Goal: Task Accomplishment & Management: Complete application form

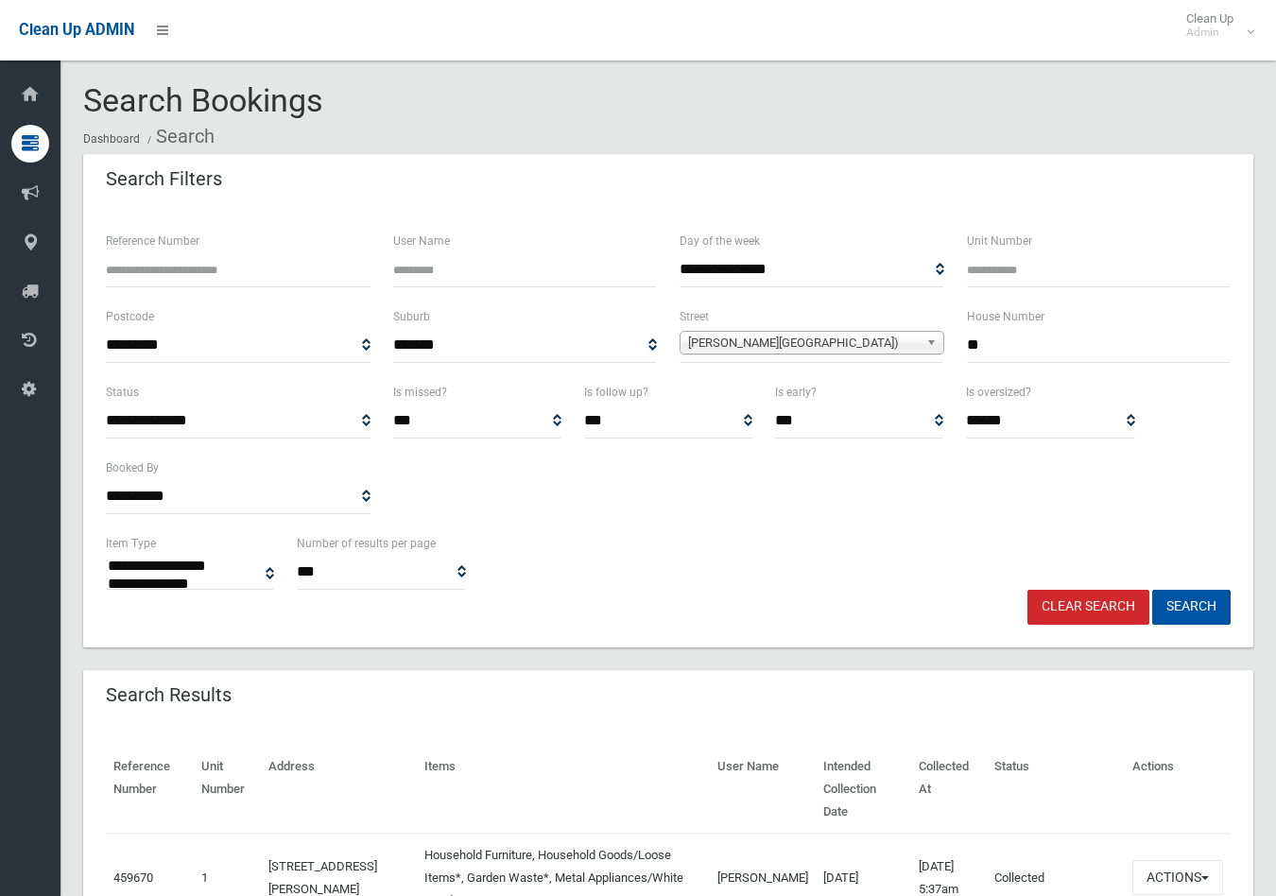
select select
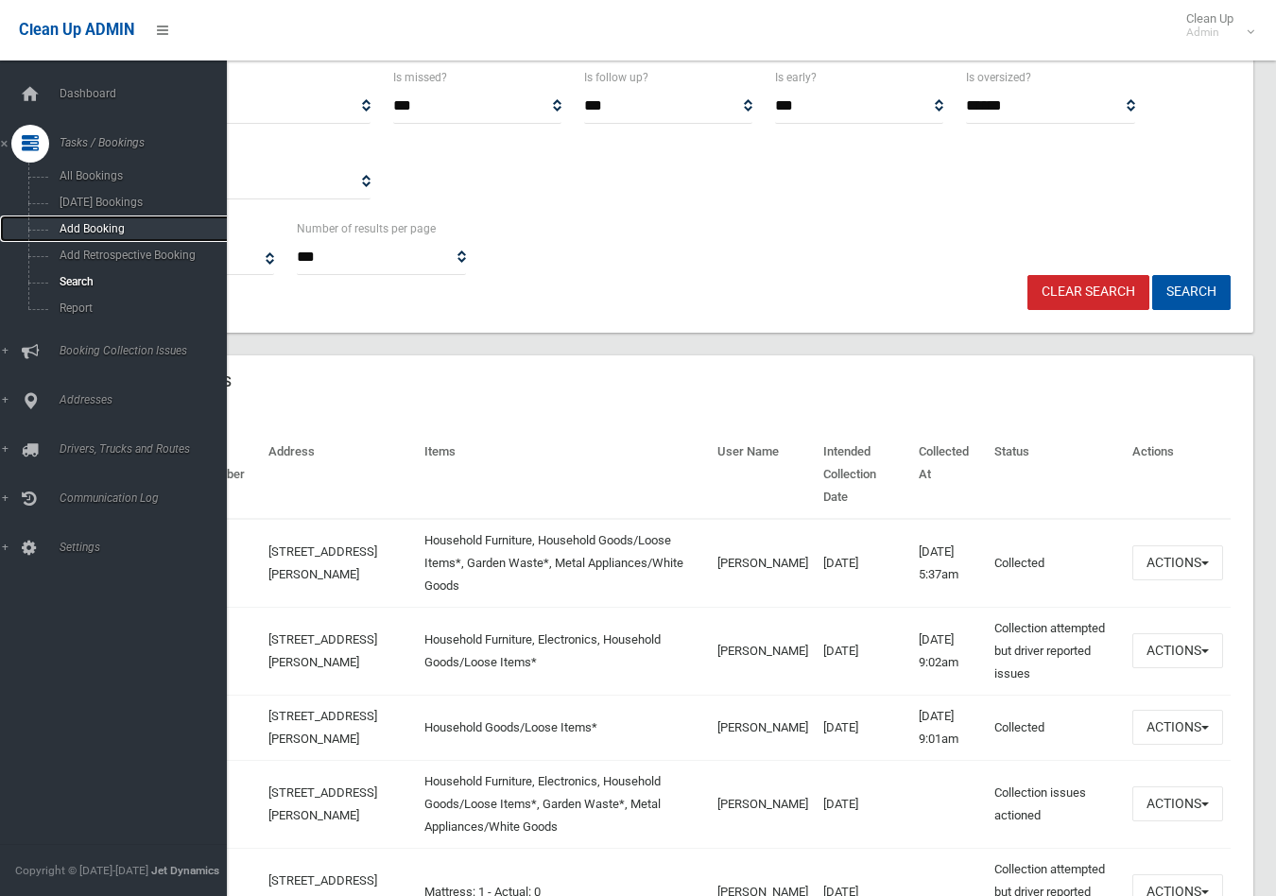
click at [106, 227] on span "Add Booking" at bounding box center [140, 228] width 173 height 13
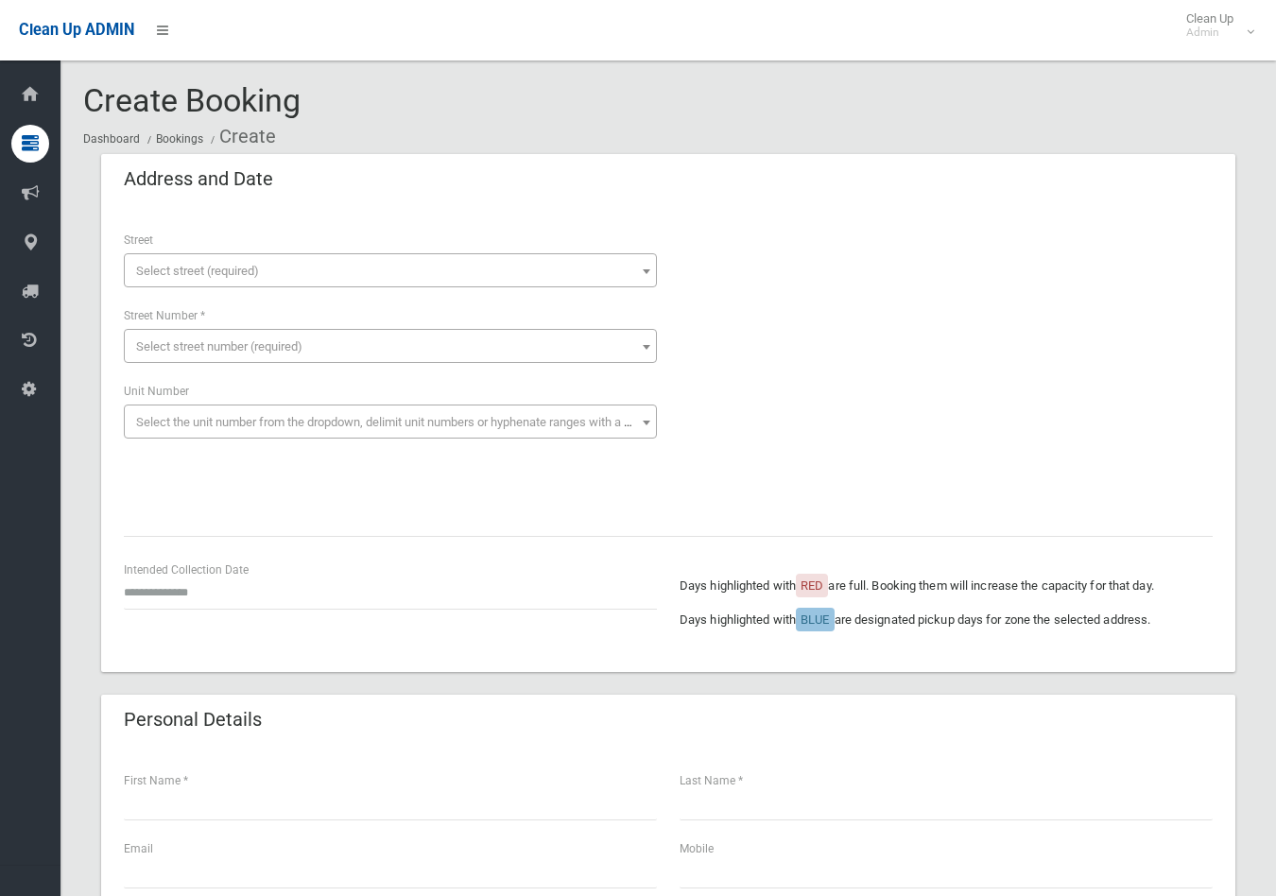
click at [233, 264] on span "Select street (required)" at bounding box center [197, 271] width 123 height 14
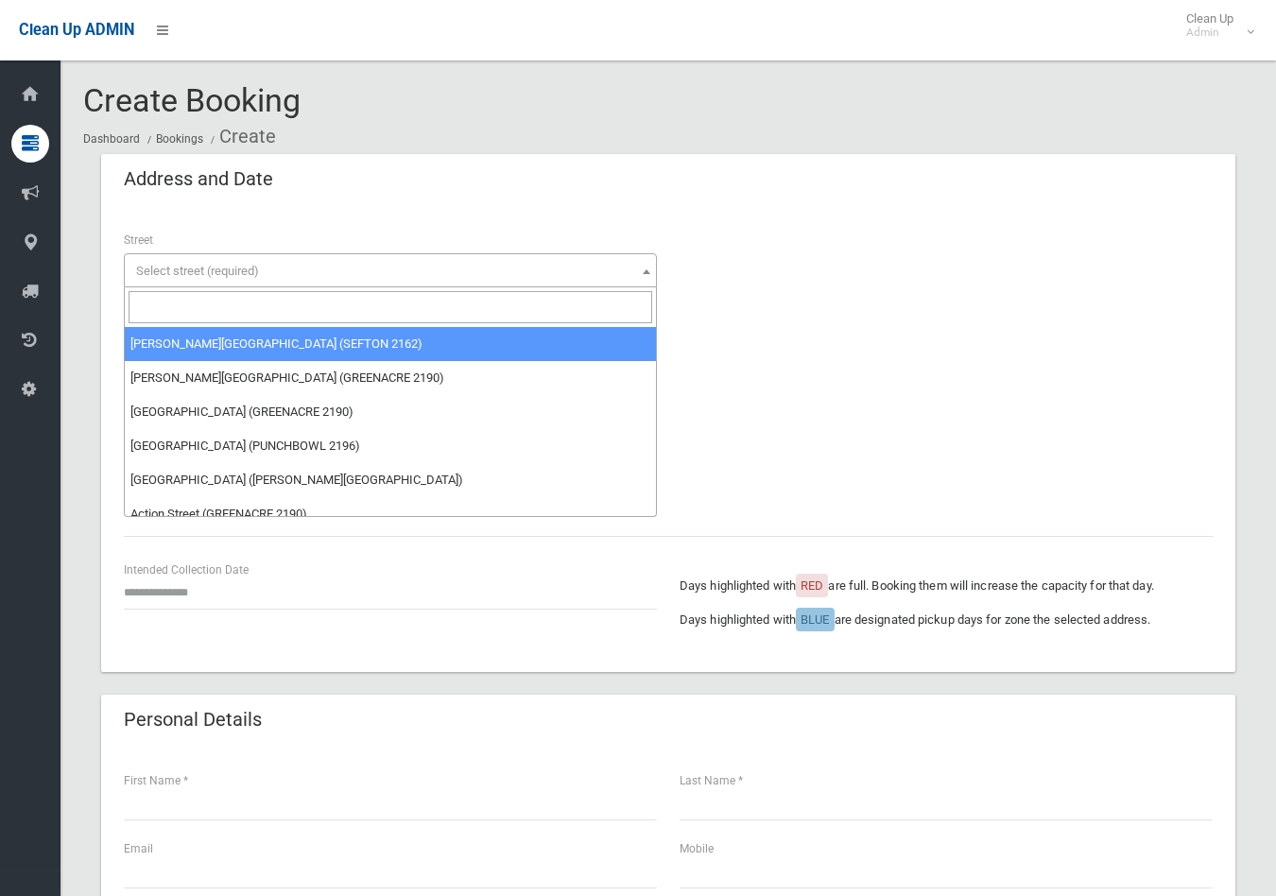
click at [146, 300] on input "search" at bounding box center [390, 307] width 523 height 32
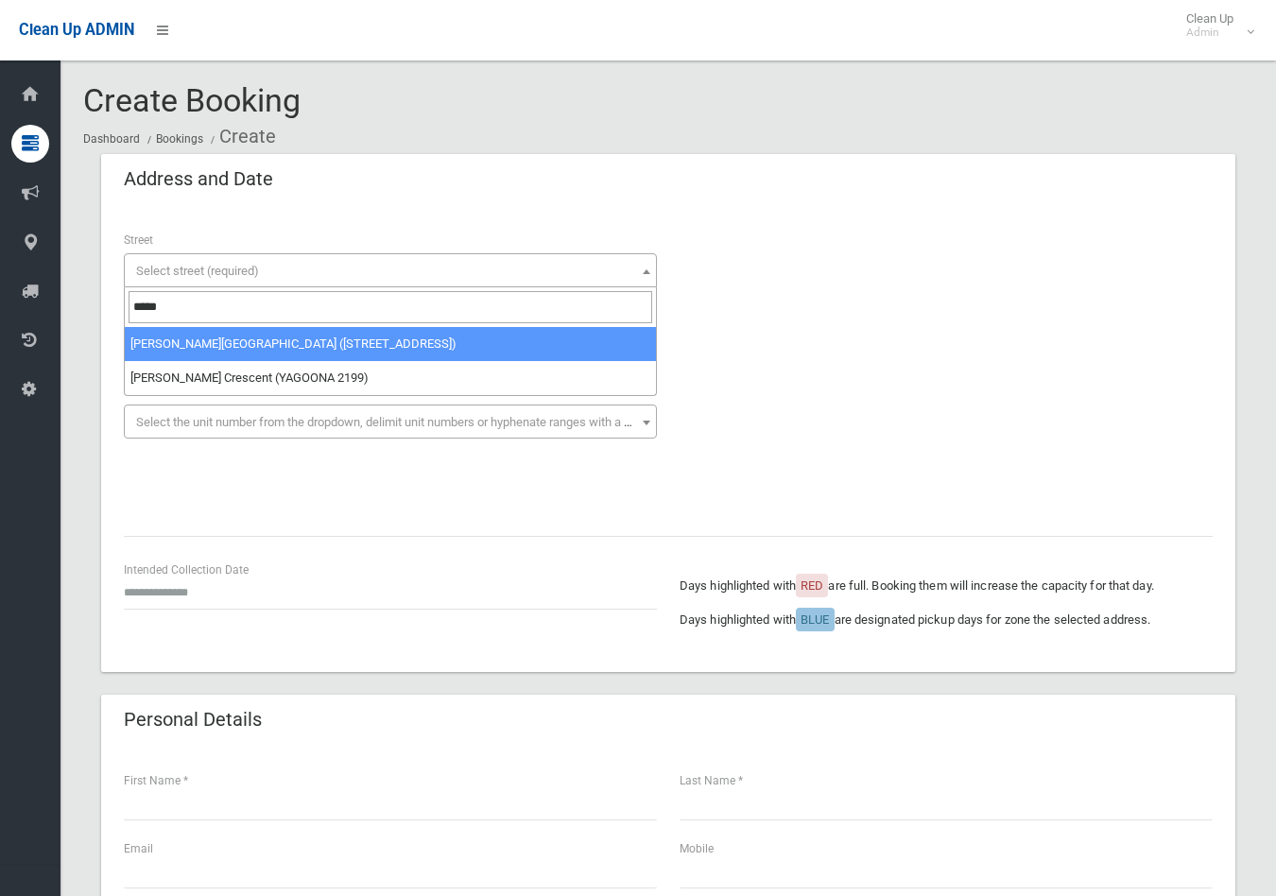
type input "*****"
select select "****"
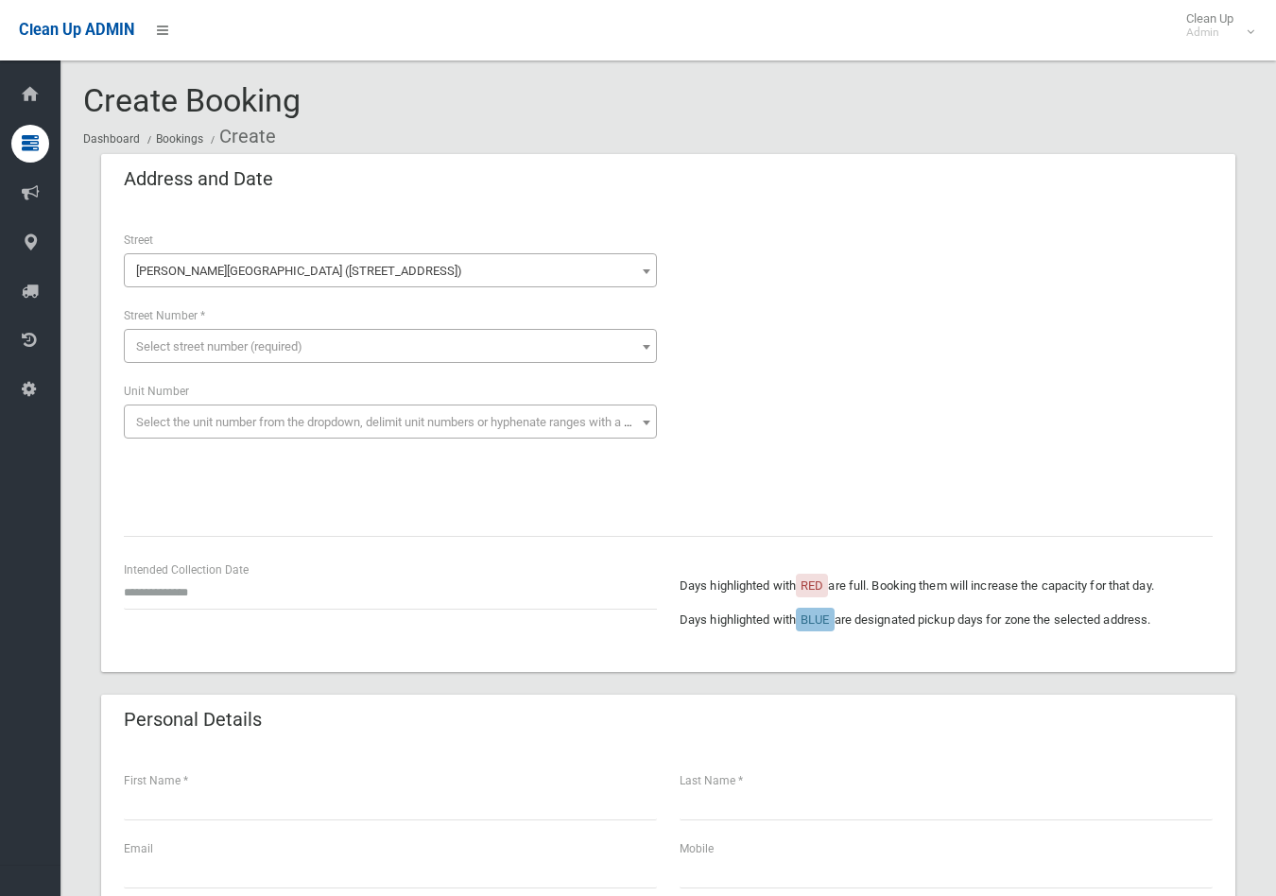
click at [232, 342] on span "Select street number (required)" at bounding box center [219, 346] width 166 height 14
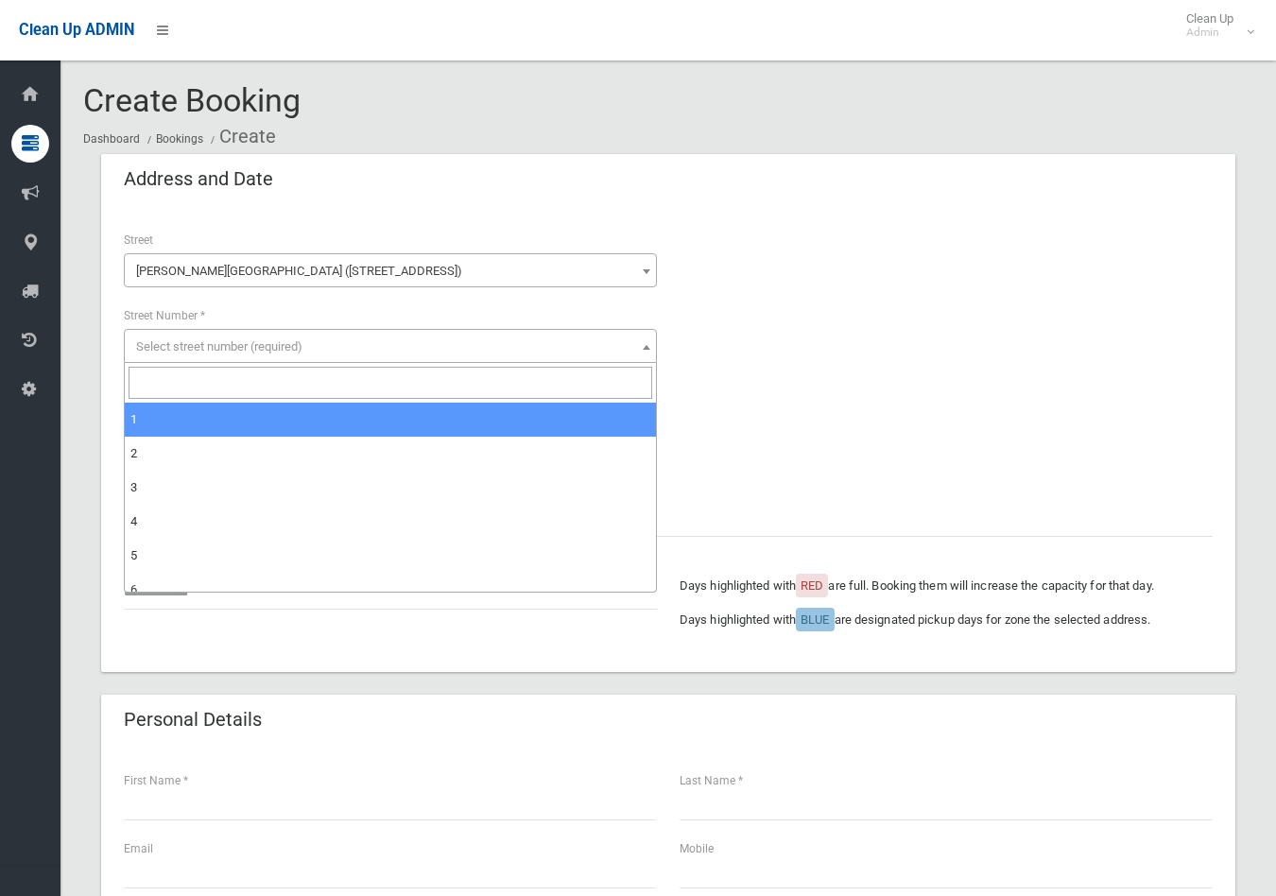
click at [204, 386] on input "search" at bounding box center [390, 383] width 523 height 32
type input "*"
select select "*"
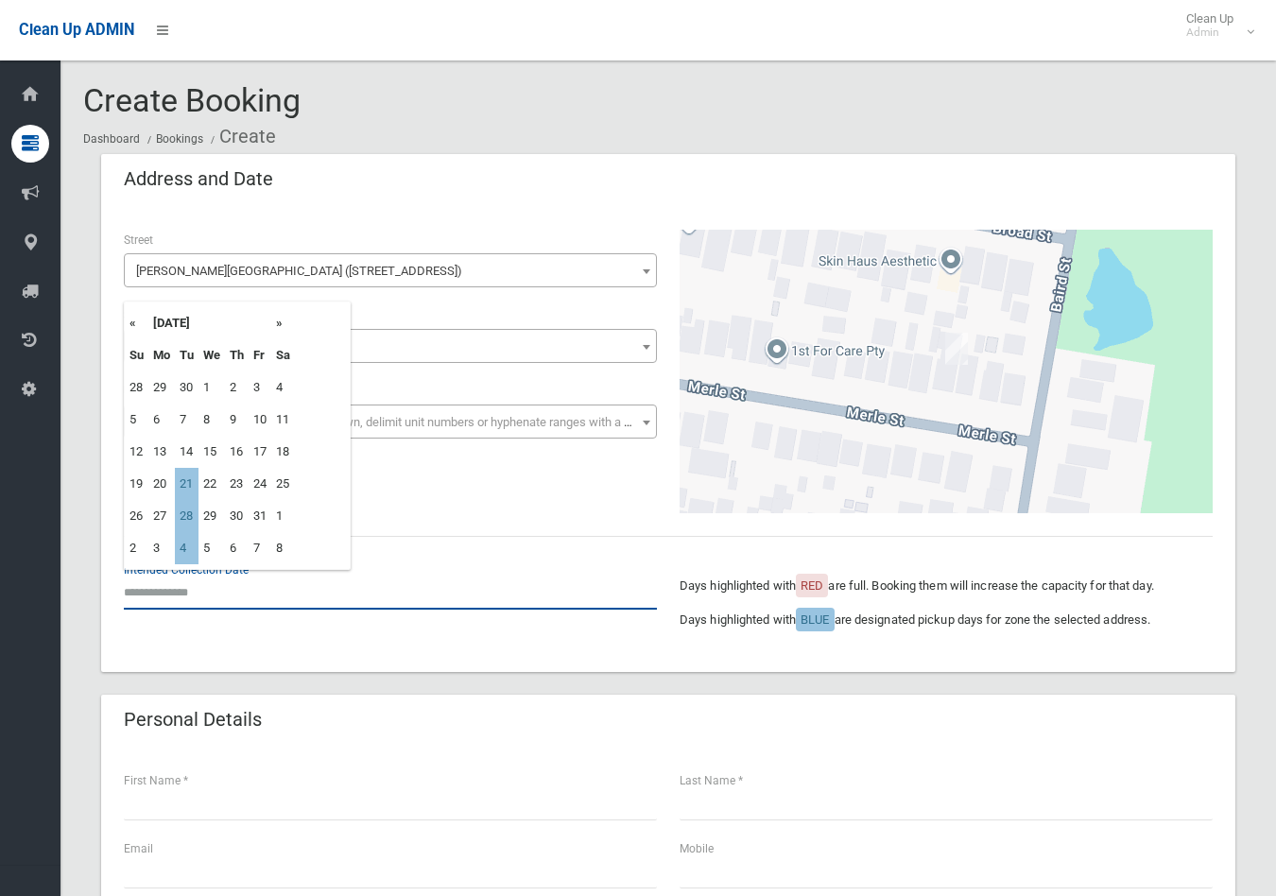
click at [163, 599] on input "text" at bounding box center [390, 591] width 533 height 35
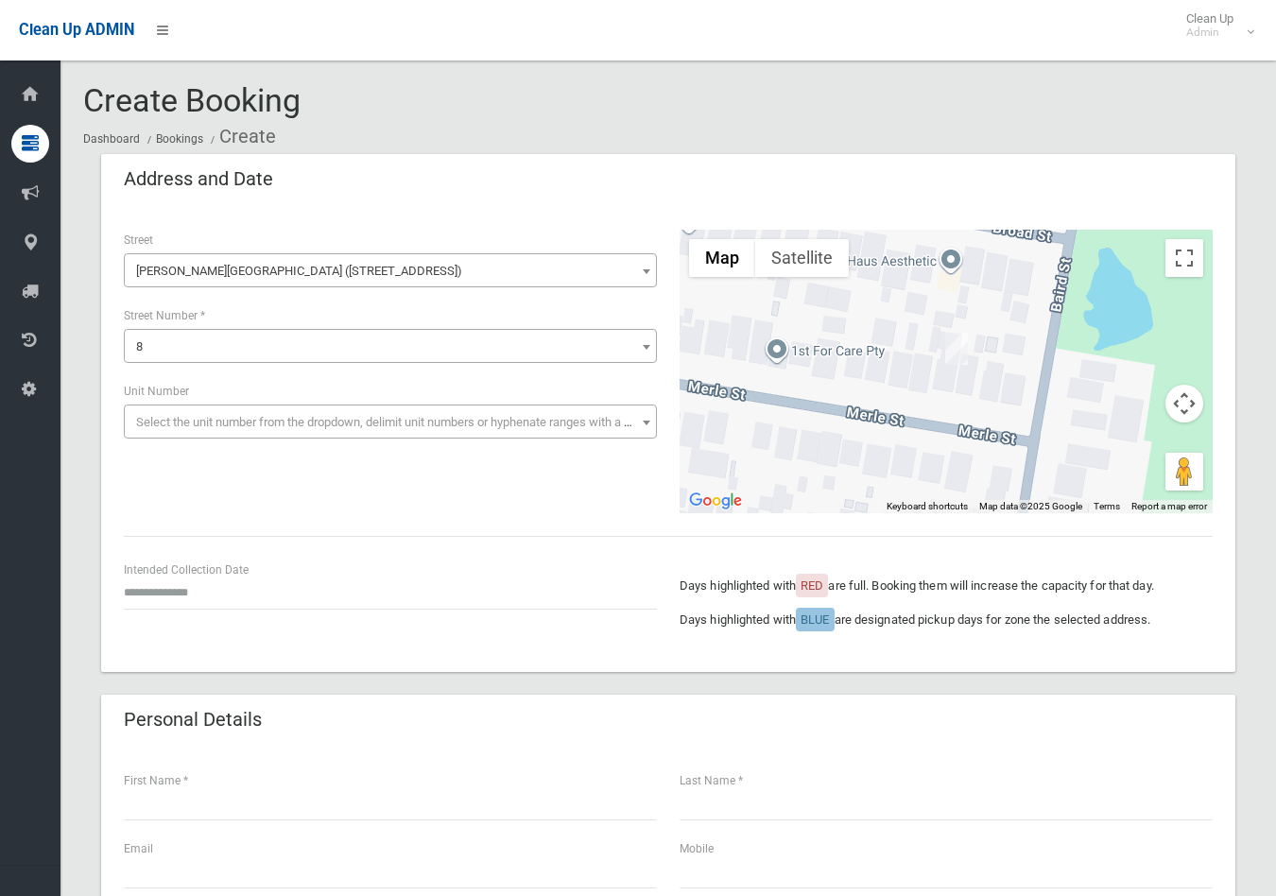
click at [507, 128] on ol "Dashboard Bookings Create" at bounding box center [668, 136] width 1170 height 35
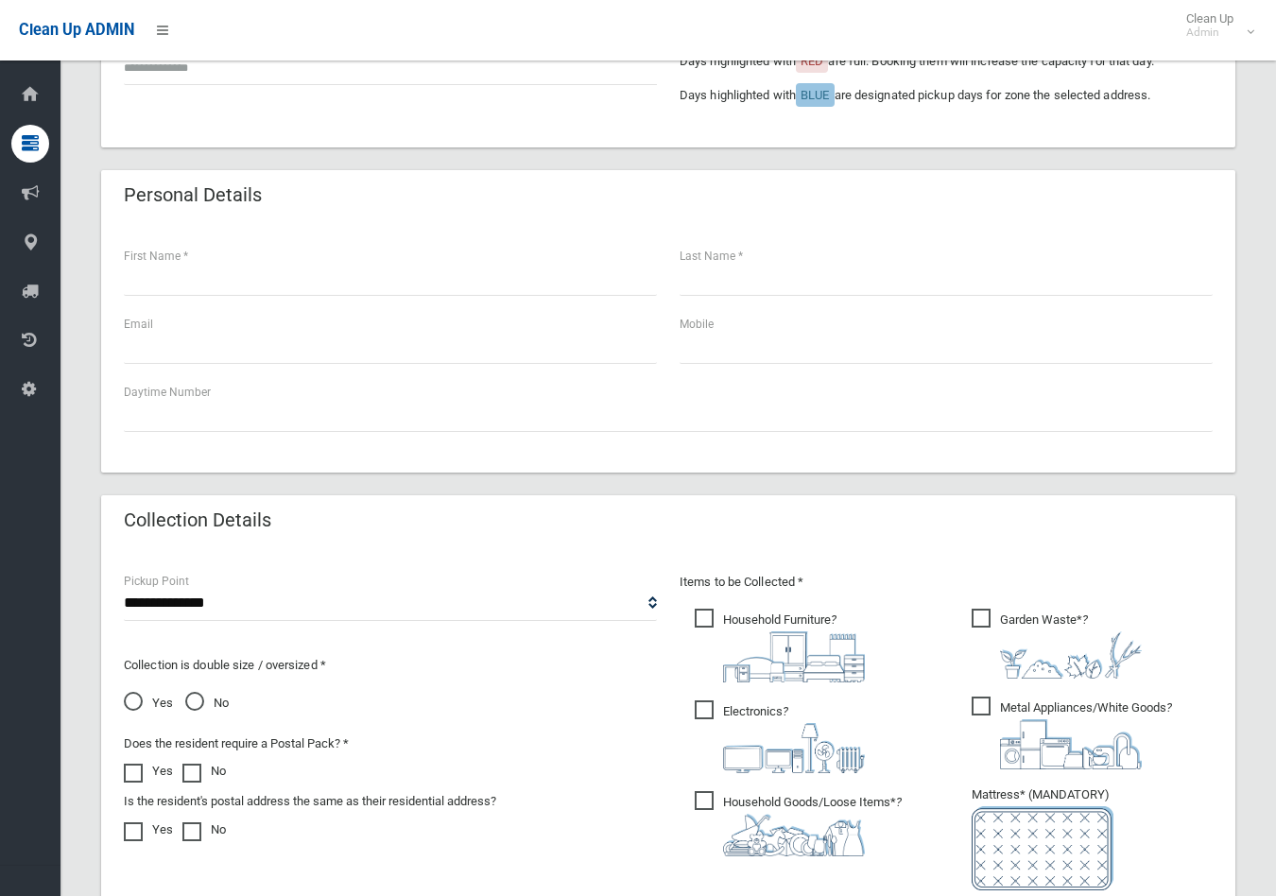
scroll to position [964, 0]
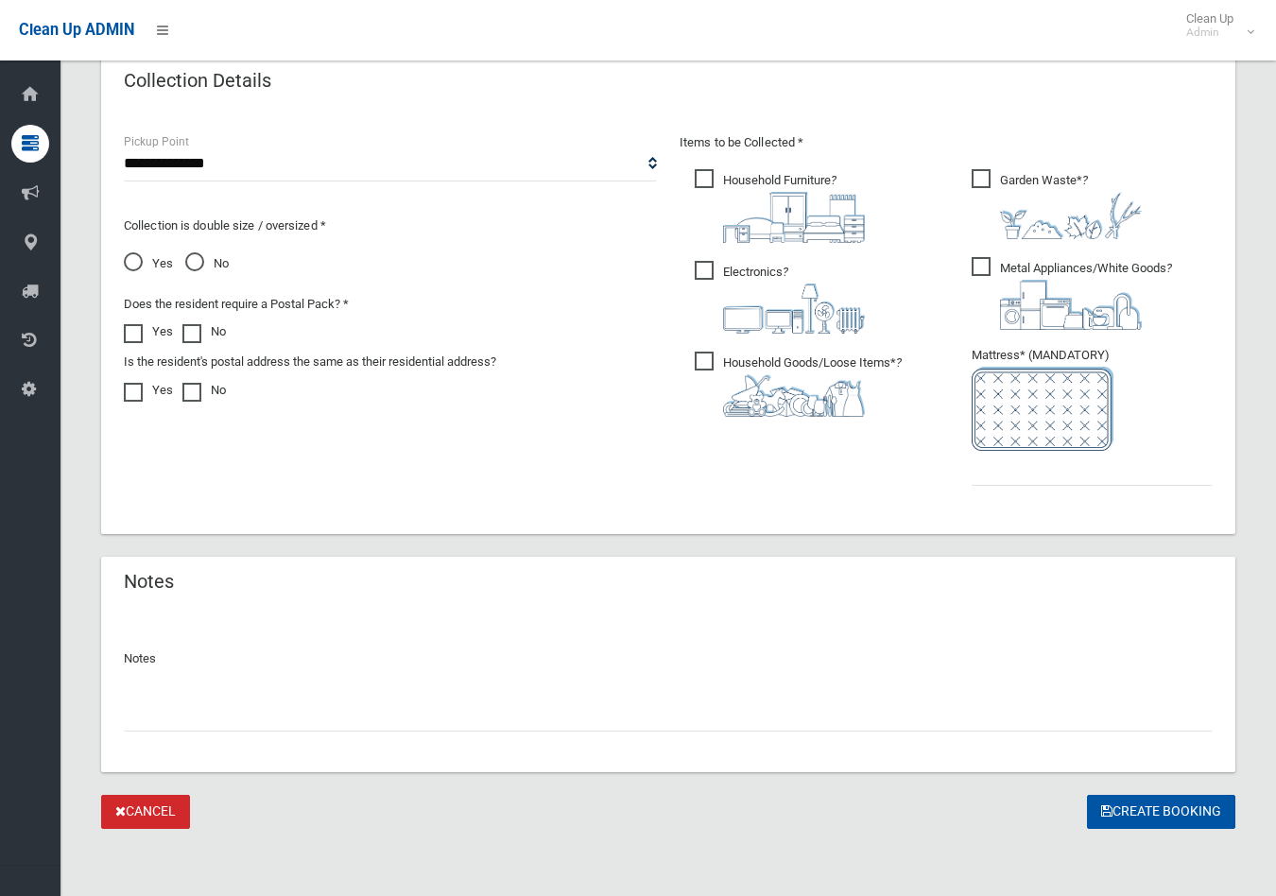
click at [136, 800] on link "Cancel" at bounding box center [145, 812] width 89 height 35
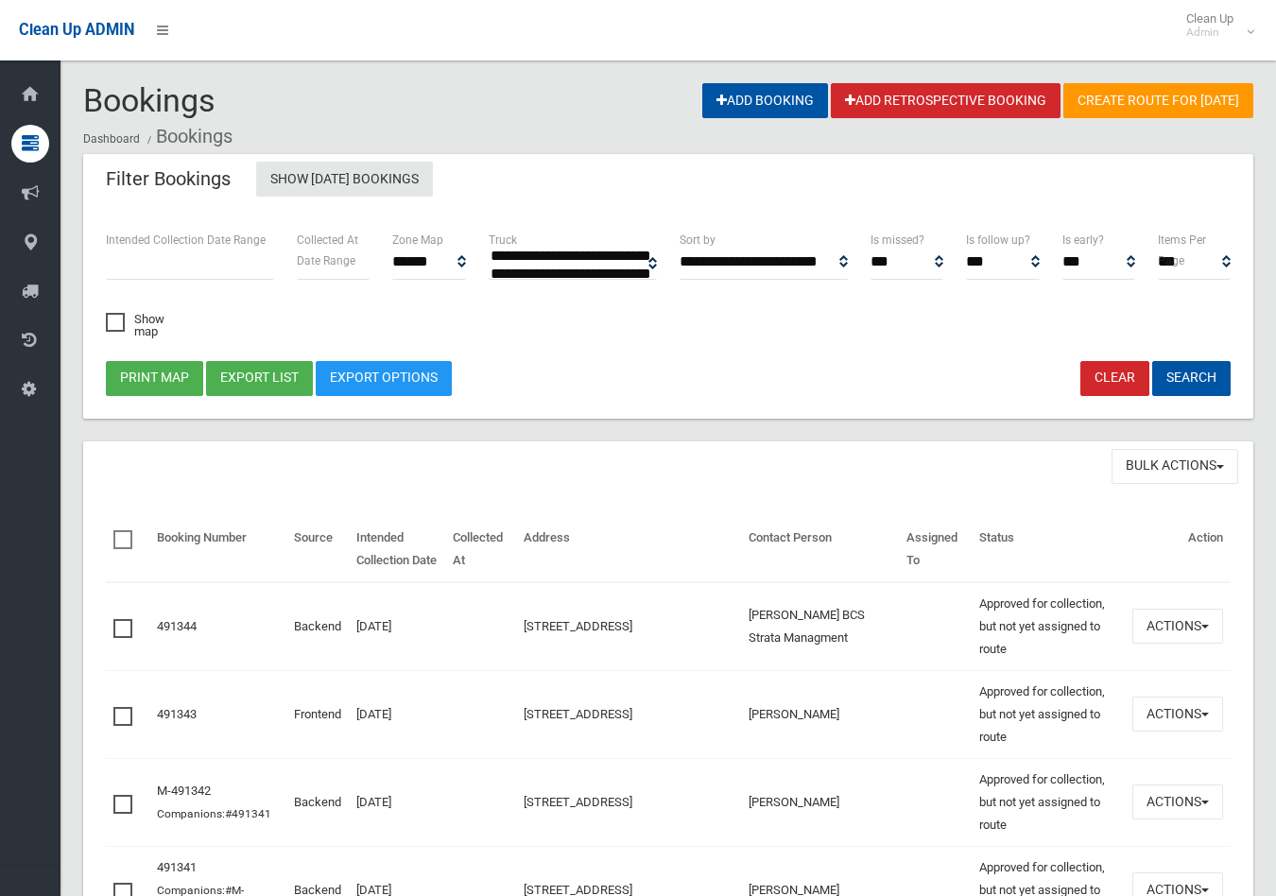
select select
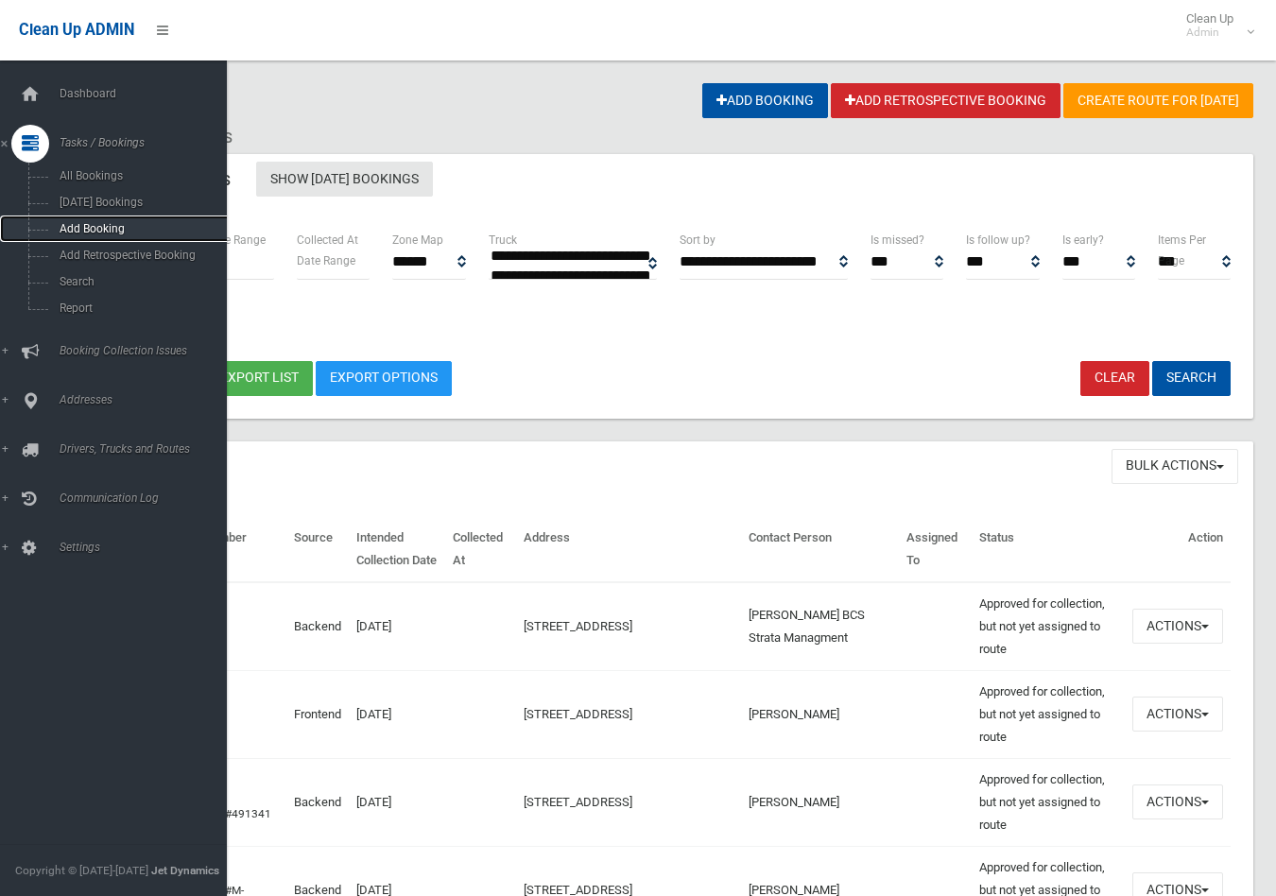
click at [80, 231] on span "Add Booking" at bounding box center [140, 228] width 173 height 13
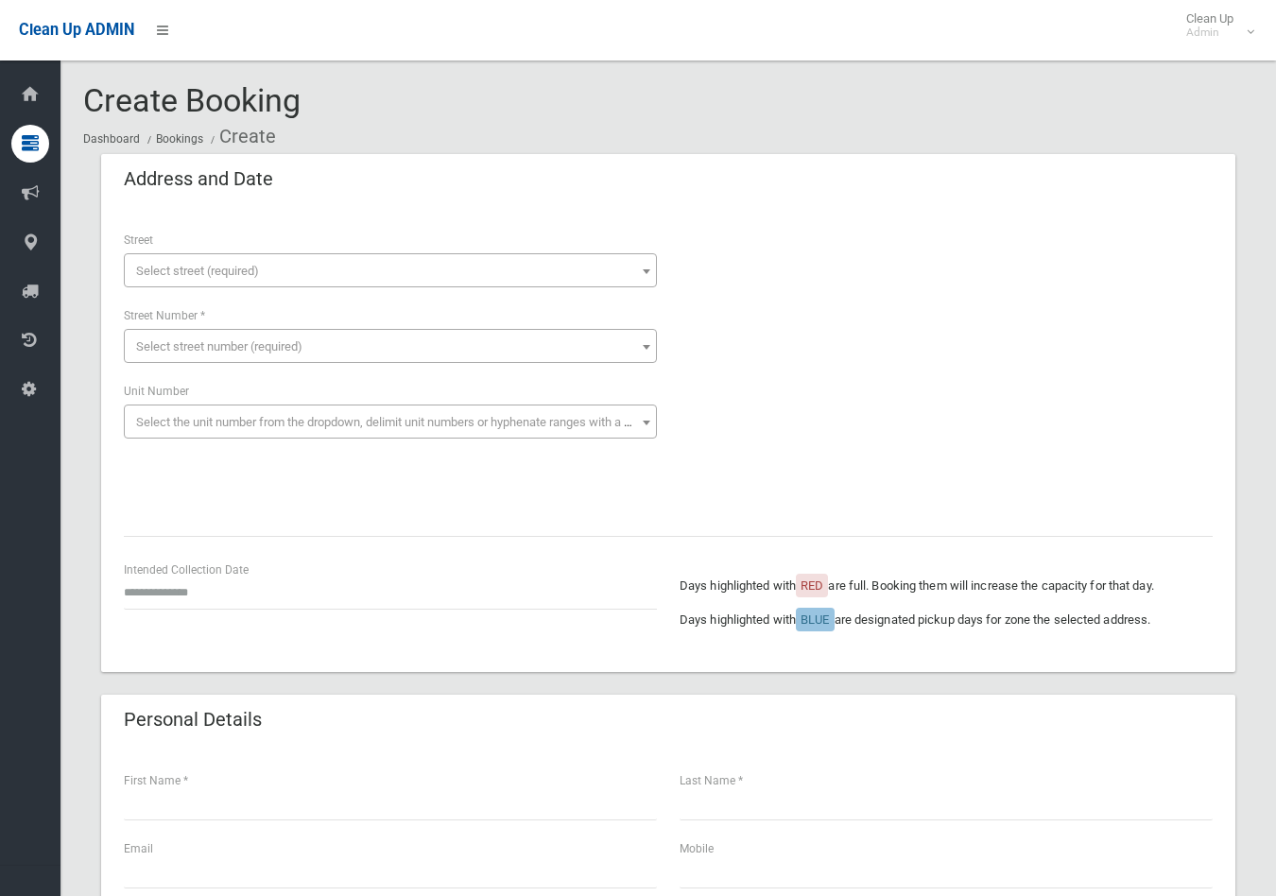
click at [185, 266] on span "Select street (required)" at bounding box center [197, 271] width 123 height 14
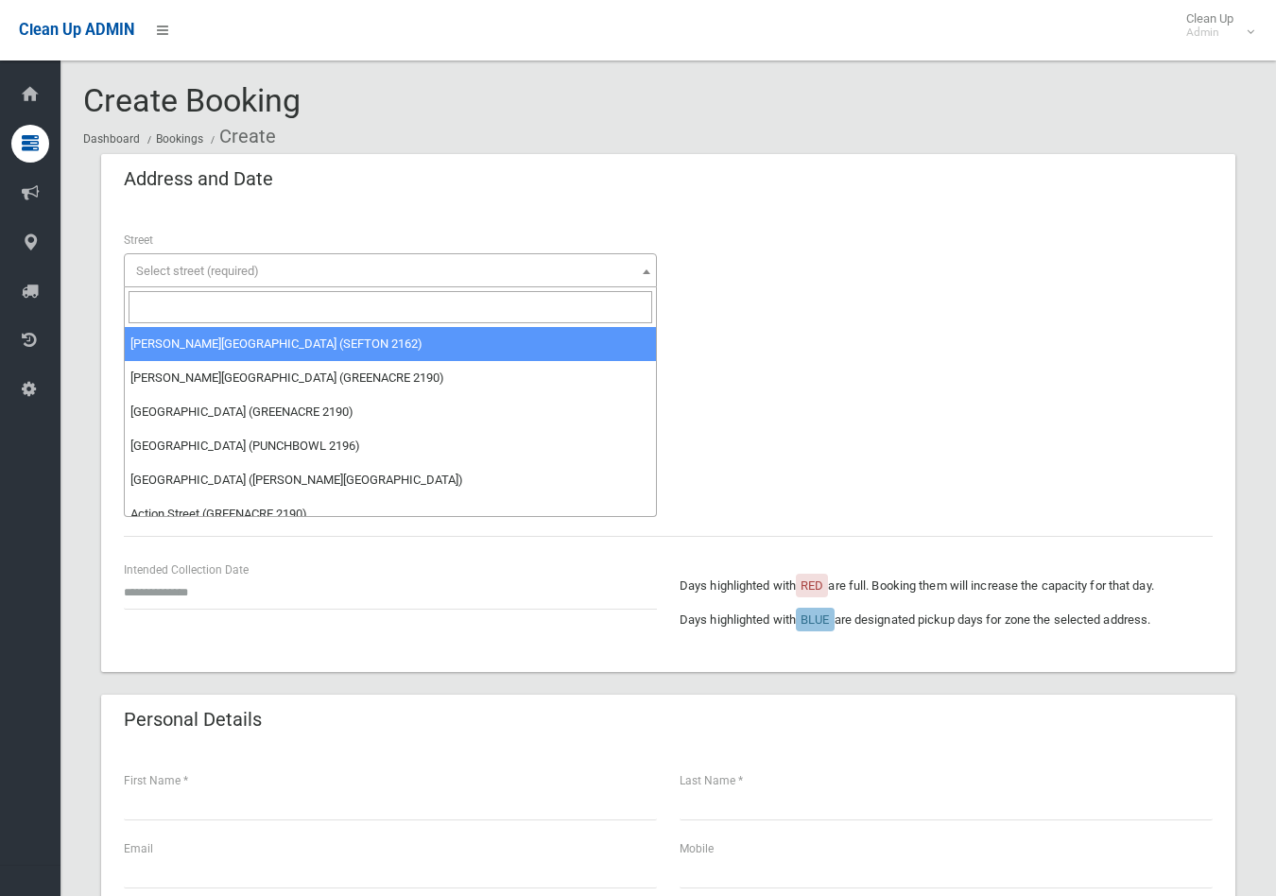
click at [184, 308] on input "search" at bounding box center [390, 307] width 523 height 32
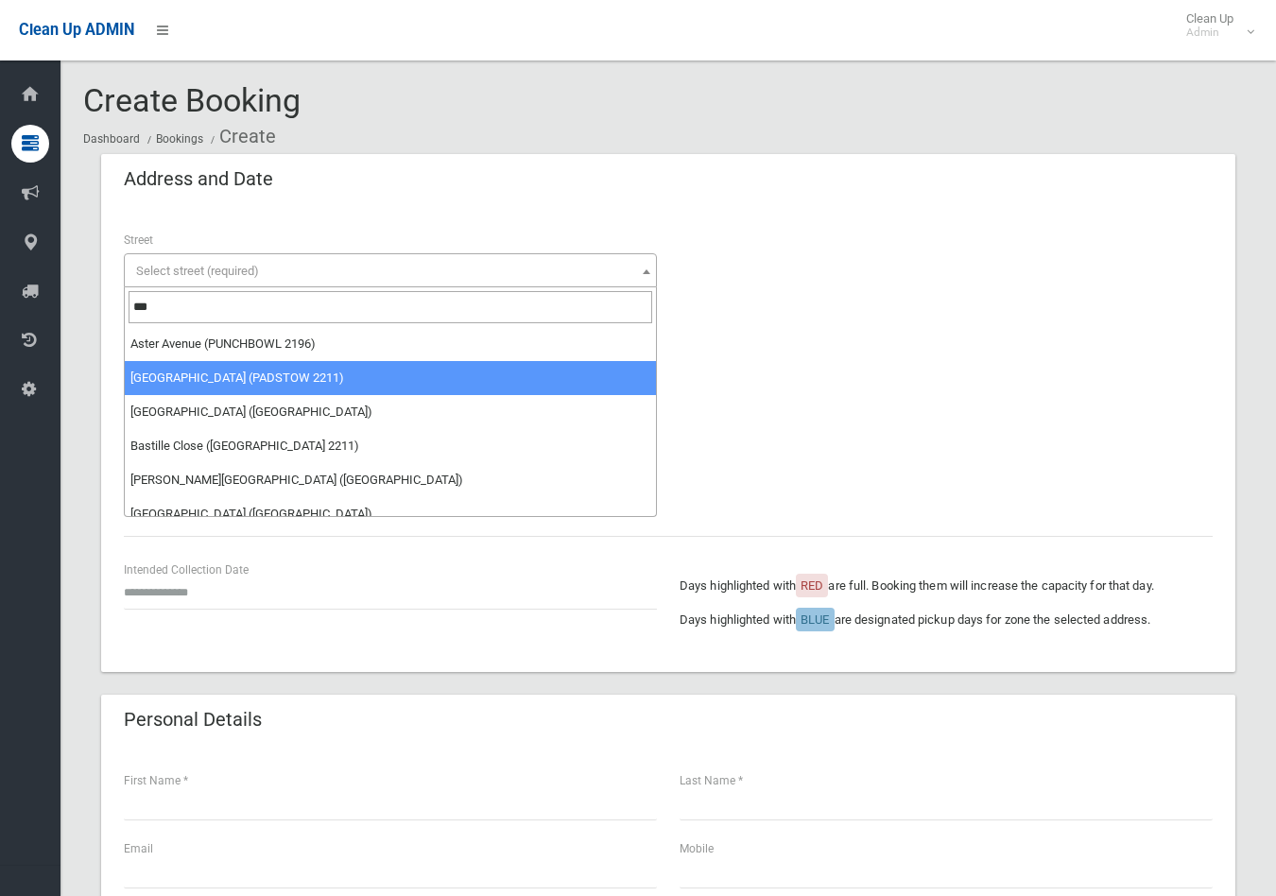
type input "***"
select select "****"
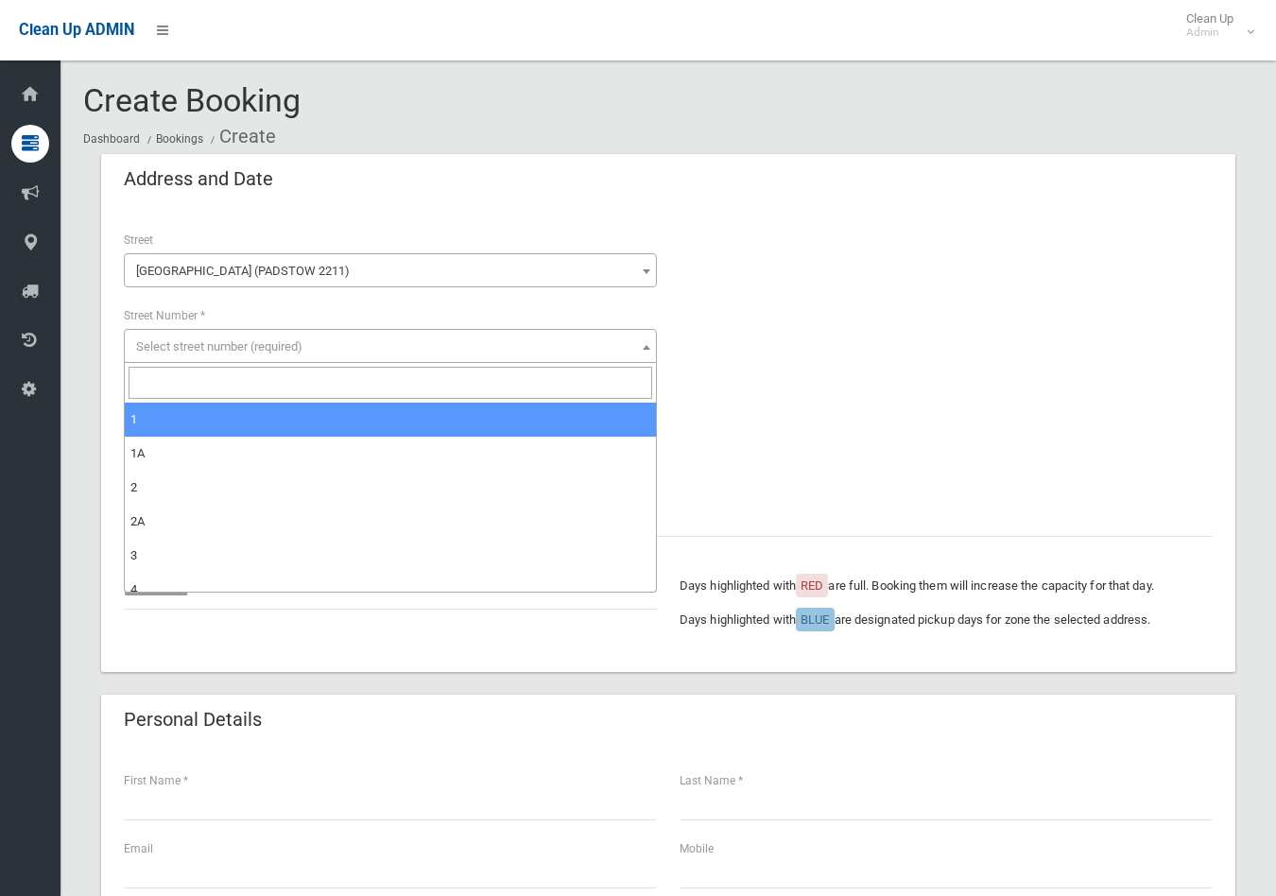
click at [180, 346] on span "Select street number (required)" at bounding box center [219, 346] width 166 height 14
click at [177, 372] on input "search" at bounding box center [390, 383] width 523 height 32
type input "*"
select select "*"
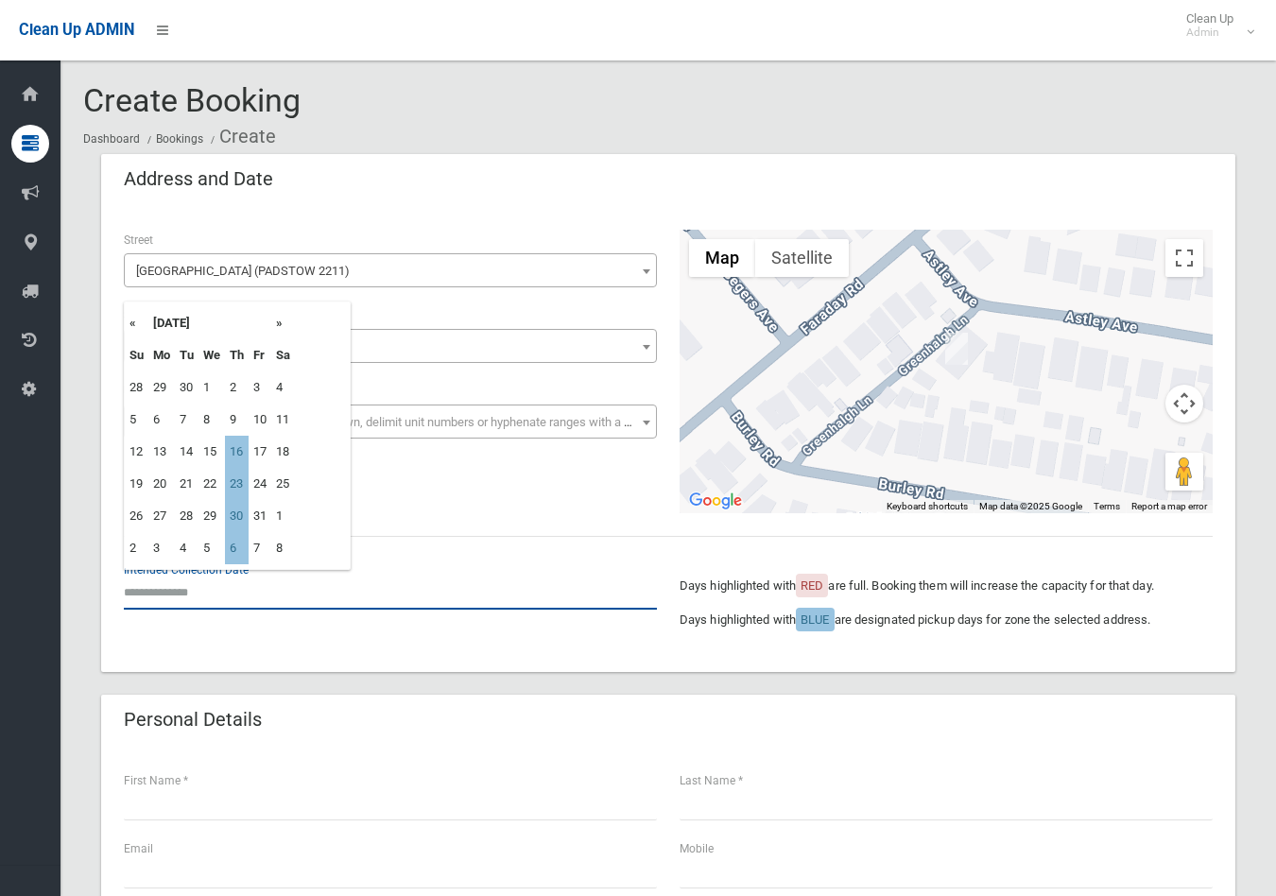
click at [166, 590] on input "text" at bounding box center [390, 591] width 533 height 35
click at [281, 325] on th "»" at bounding box center [283, 323] width 24 height 32
click at [242, 454] on td "13" at bounding box center [237, 452] width 24 height 32
type input "**********"
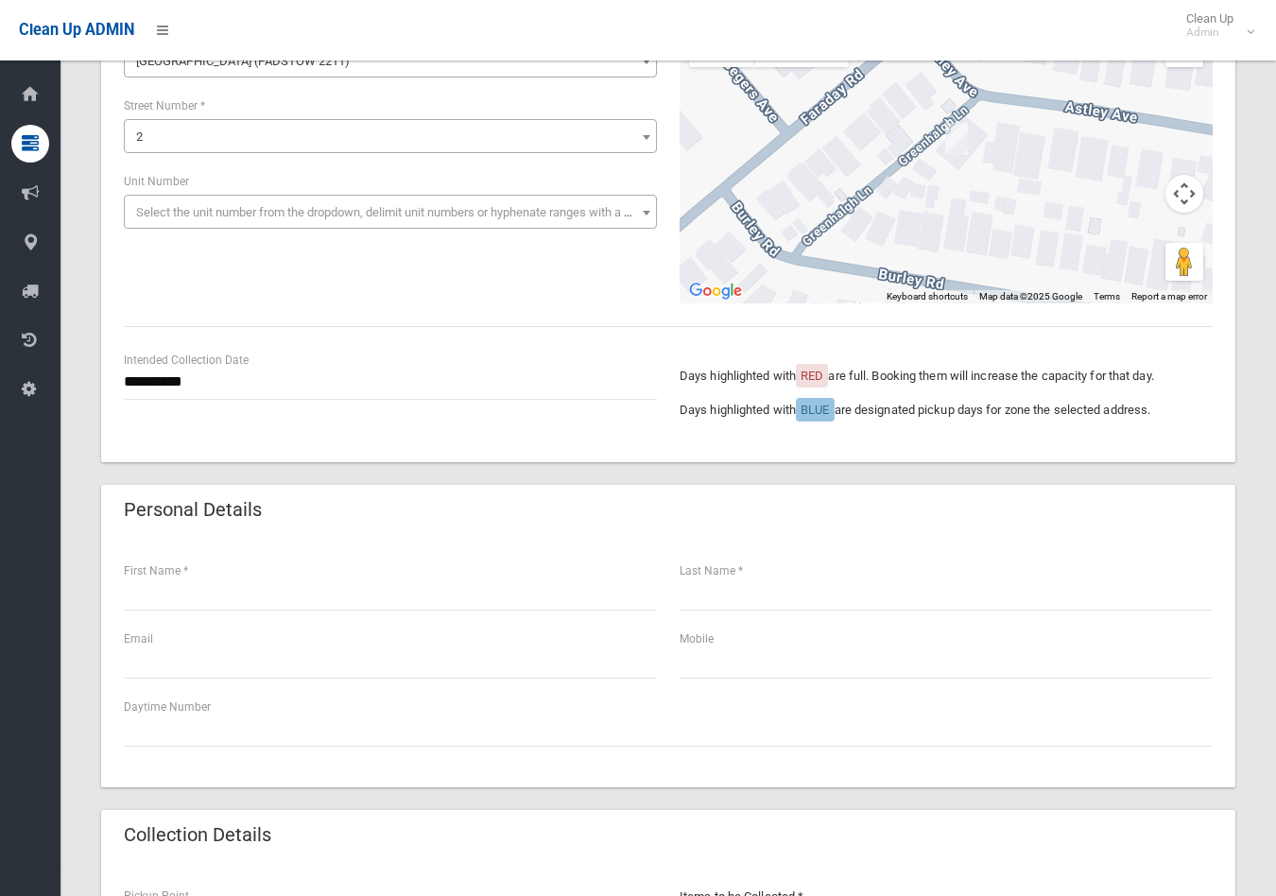
scroll to position [315, 0]
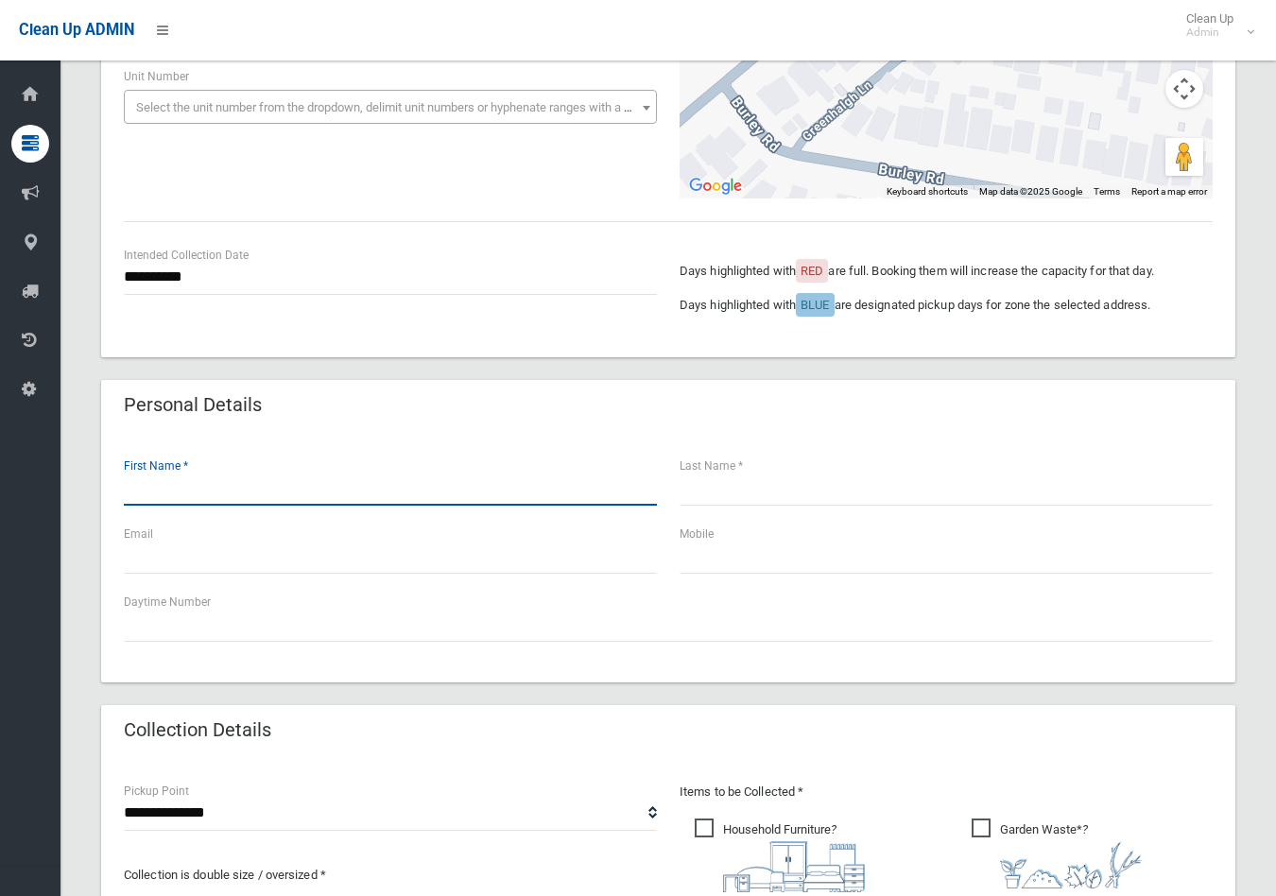
click at [178, 485] on input "text" at bounding box center [390, 488] width 533 height 35
type input "*******"
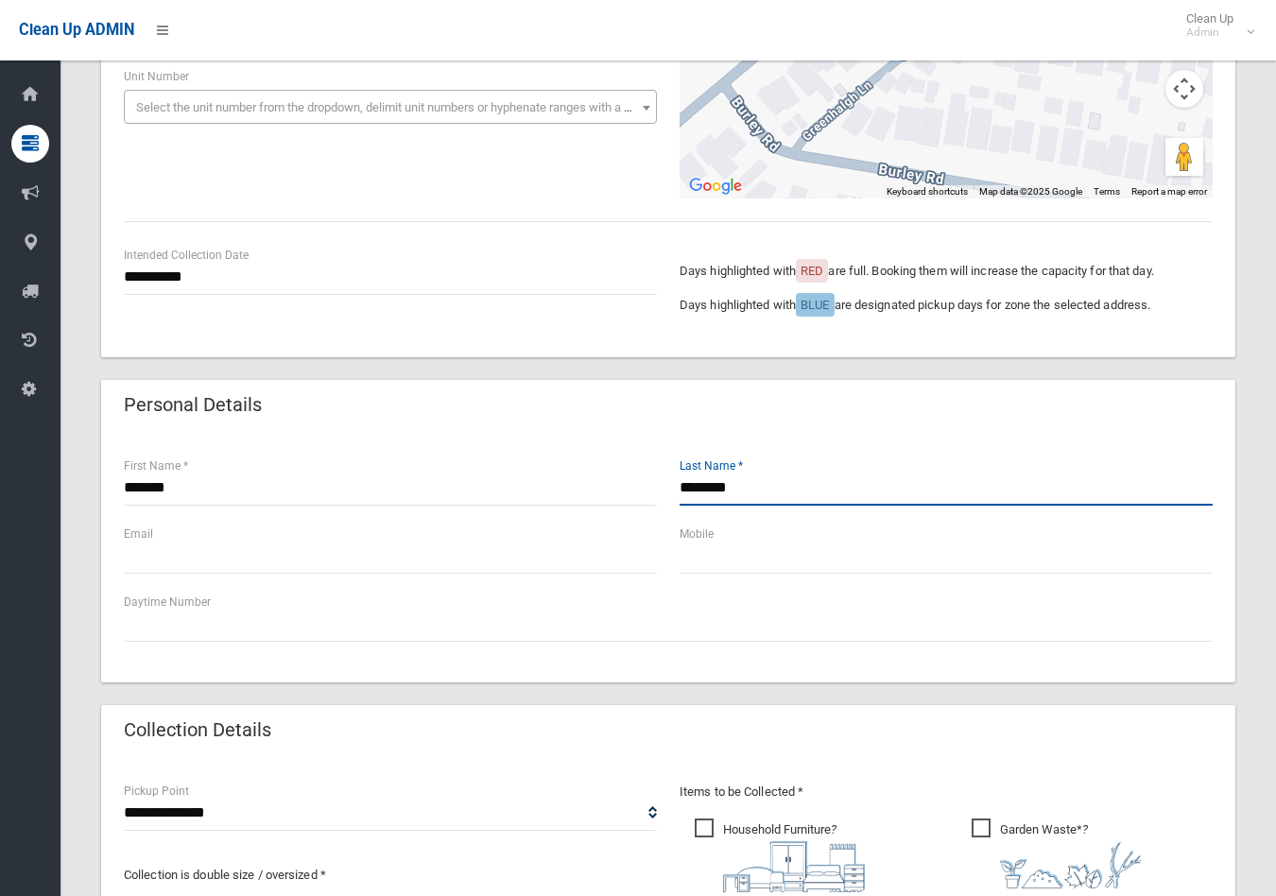
type input "********"
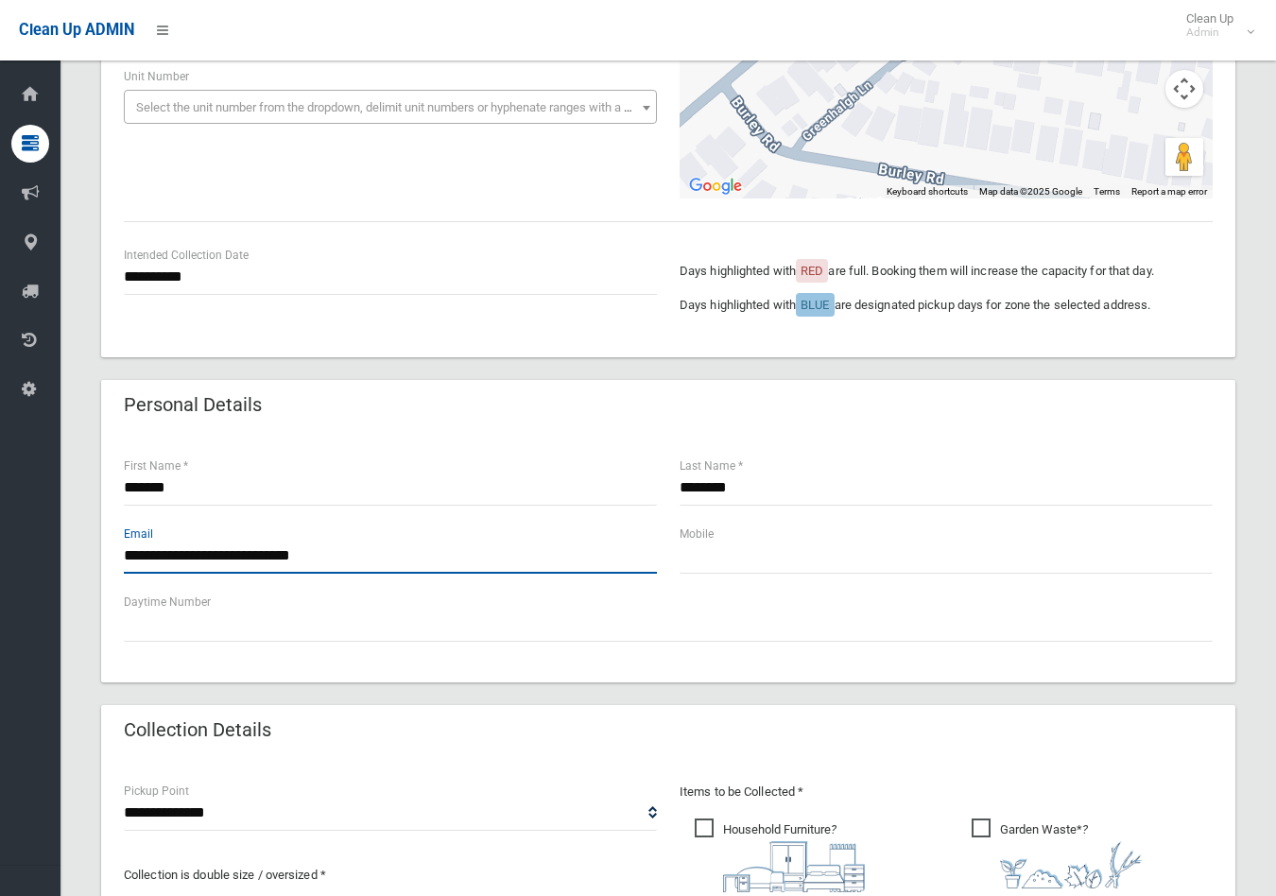
drag, startPoint x: 257, startPoint y: 557, endPoint x: 352, endPoint y: 557, distance: 95.4
click at [352, 557] on input "**********" at bounding box center [390, 556] width 533 height 35
type input "**********"
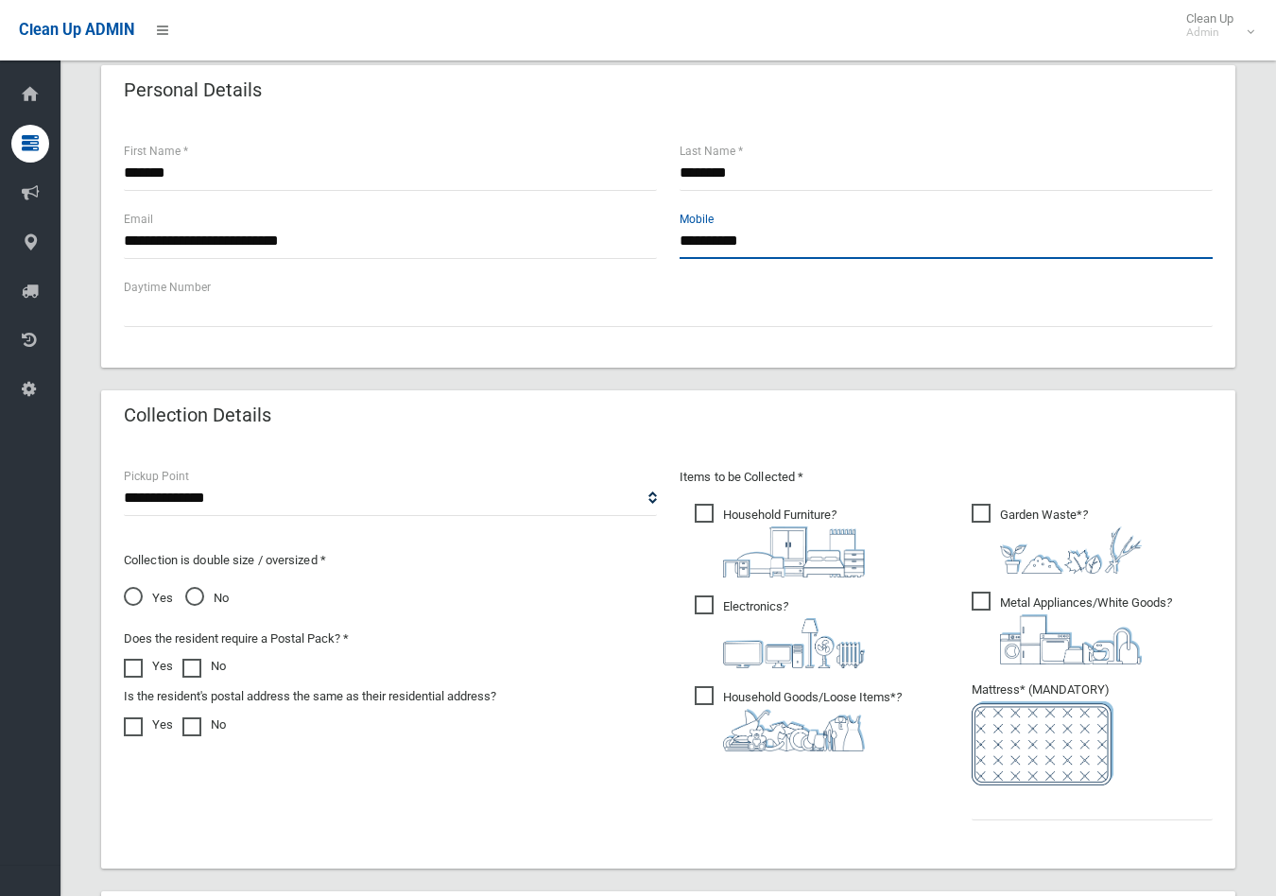
scroll to position [734, 0]
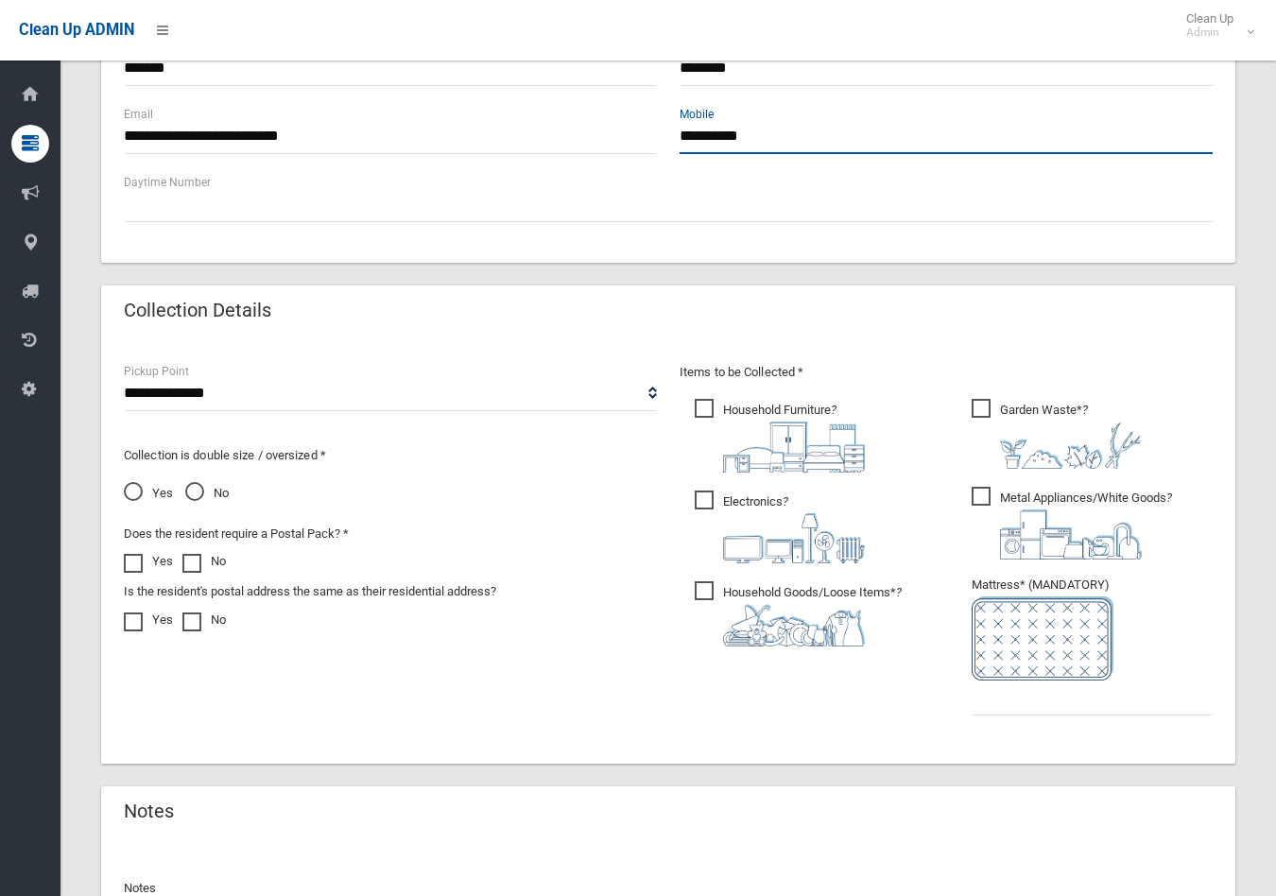
type input "**********"
click at [705, 408] on span "Household Furniture ?" at bounding box center [779, 436] width 170 height 74
click at [703, 505] on span "Electronics ?" at bounding box center [779, 526] width 170 height 73
click at [704, 595] on span "Household Goods/Loose Items* ?" at bounding box center [797, 613] width 207 height 65
click at [981, 408] on span "Garden Waste* ?" at bounding box center [1056, 434] width 170 height 70
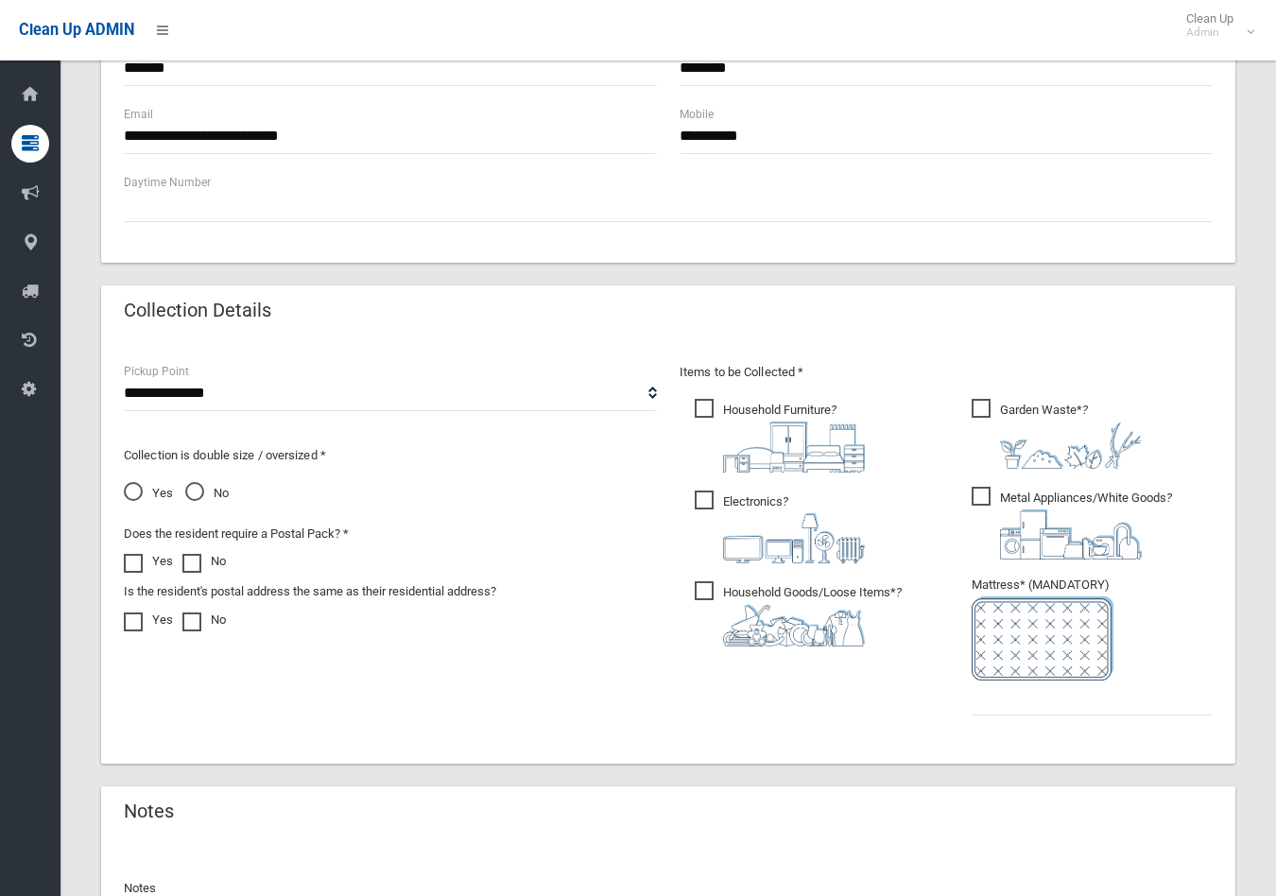
click at [981, 493] on span "Metal Appliances/White Goods ?" at bounding box center [1071, 523] width 200 height 73
click at [1032, 699] on input "text" at bounding box center [1091, 697] width 241 height 35
type input "*"
click at [197, 492] on span "No" at bounding box center [206, 493] width 43 height 23
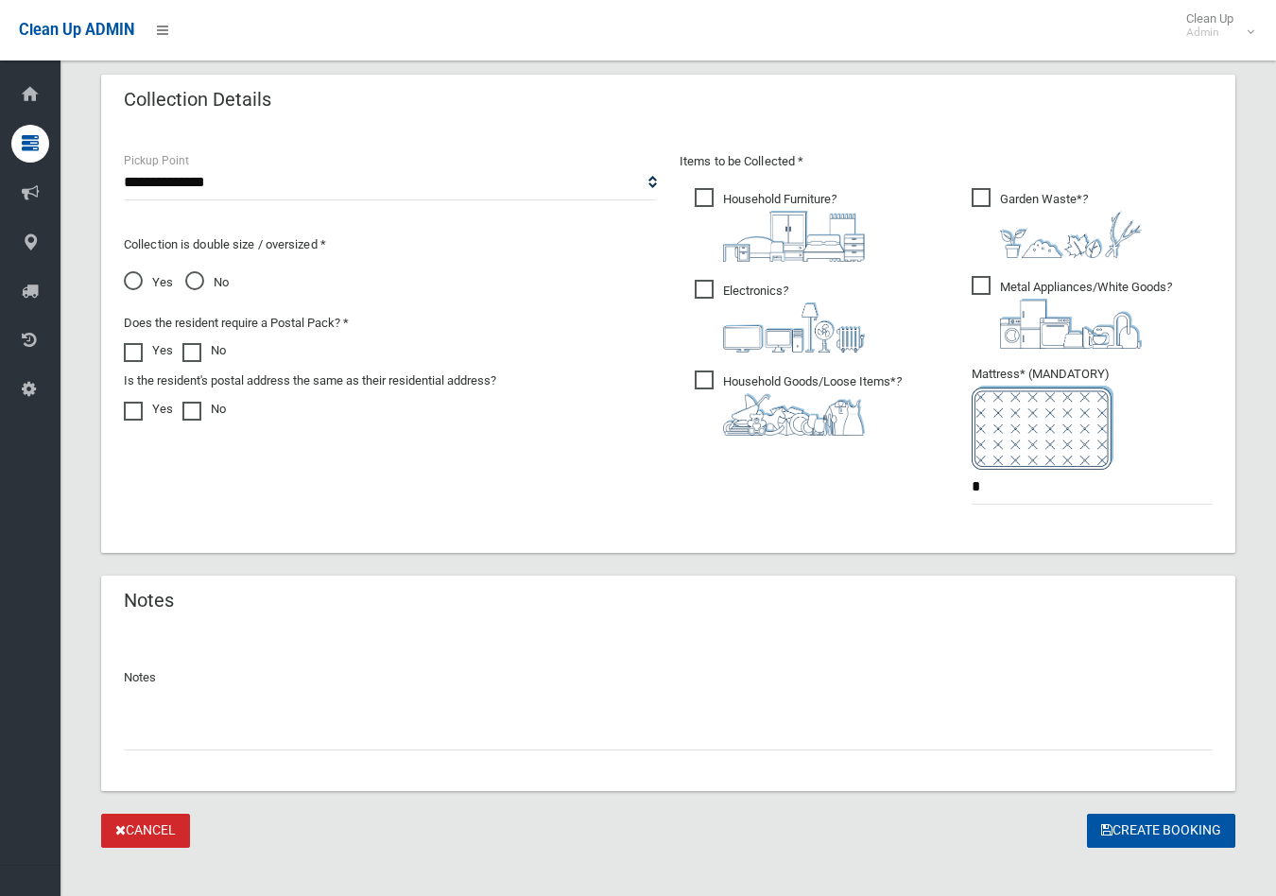
scroll to position [964, 0]
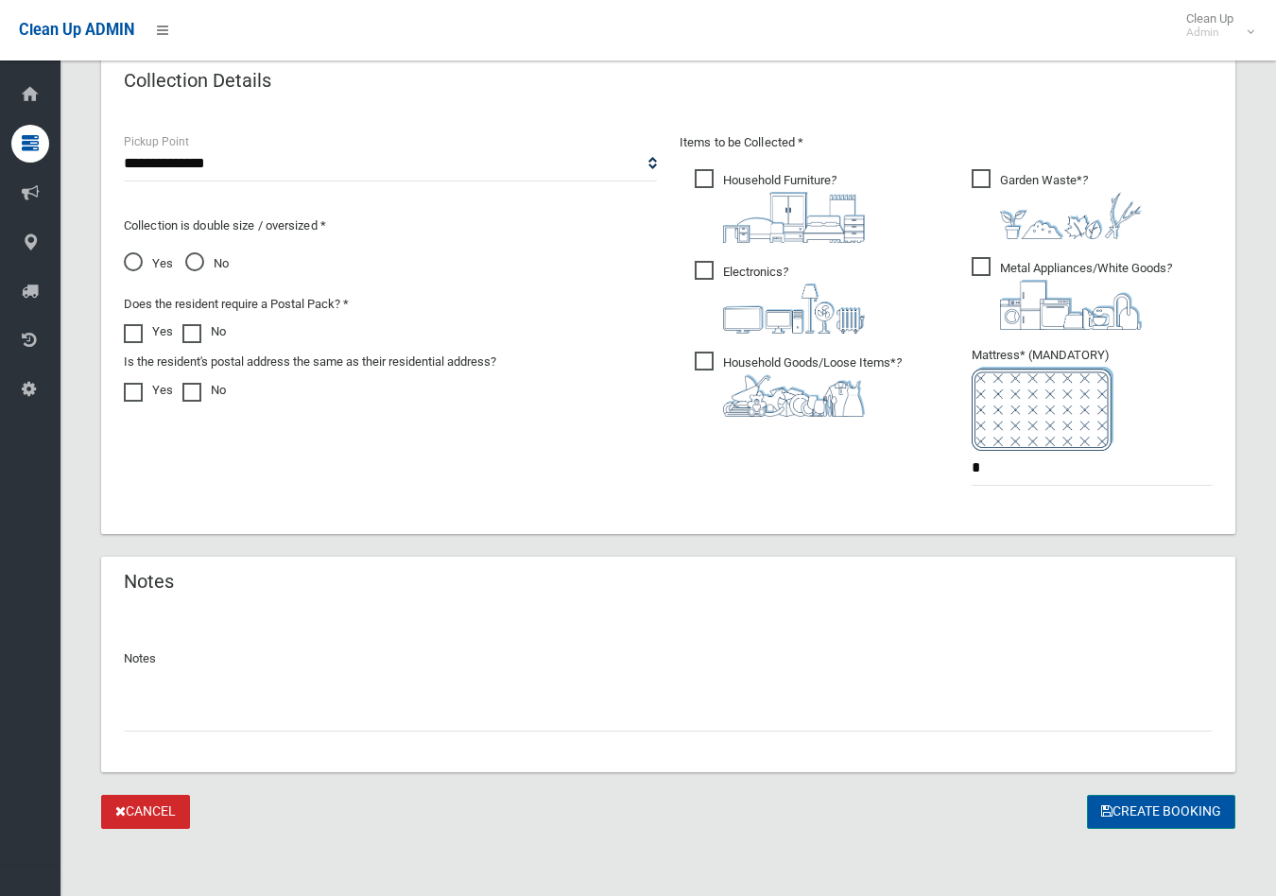
click at [1118, 806] on button "Create Booking" at bounding box center [1161, 812] width 148 height 35
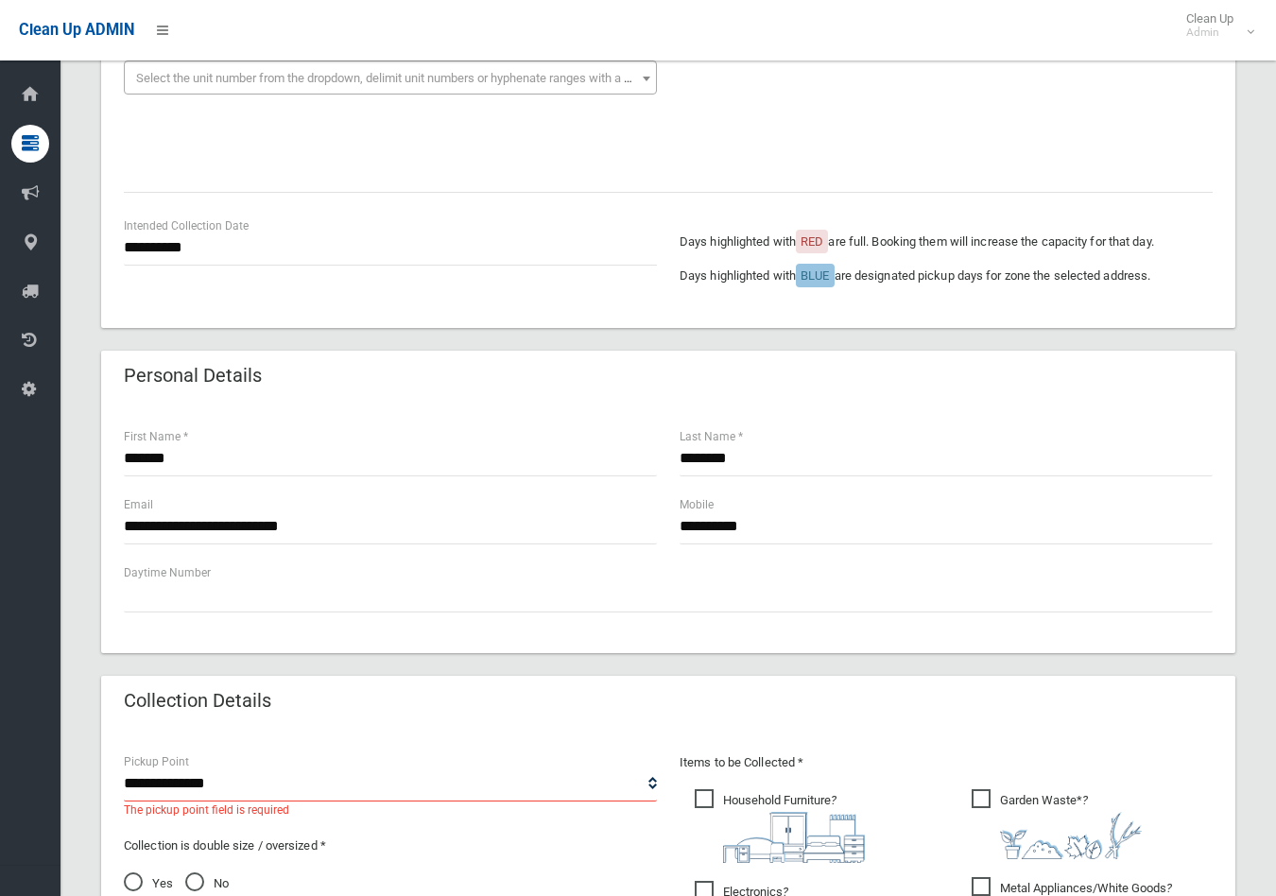
scroll to position [734, 0]
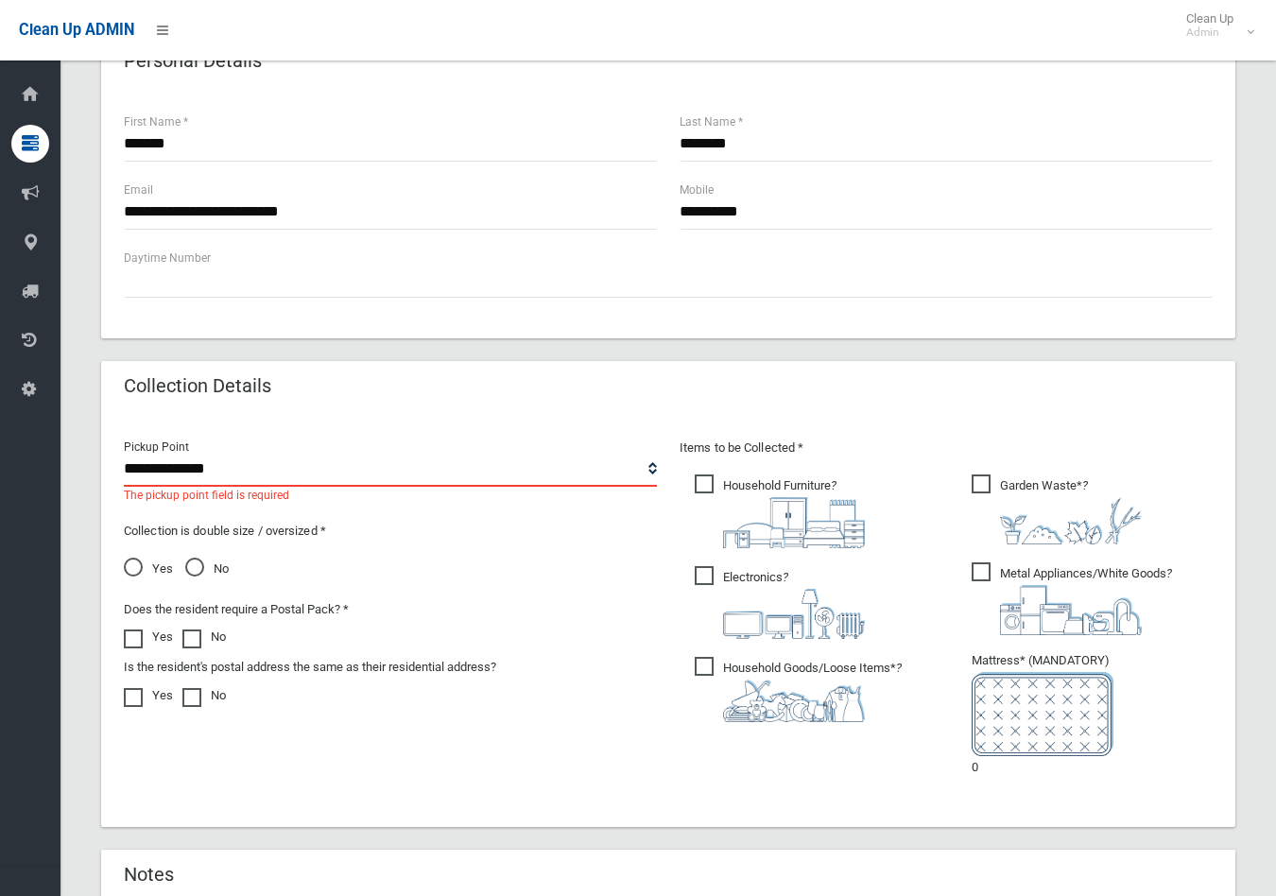
click at [152, 472] on select "**********" at bounding box center [390, 469] width 533 height 35
select select "*"
click at [124, 452] on select "**********" at bounding box center [390, 469] width 533 height 35
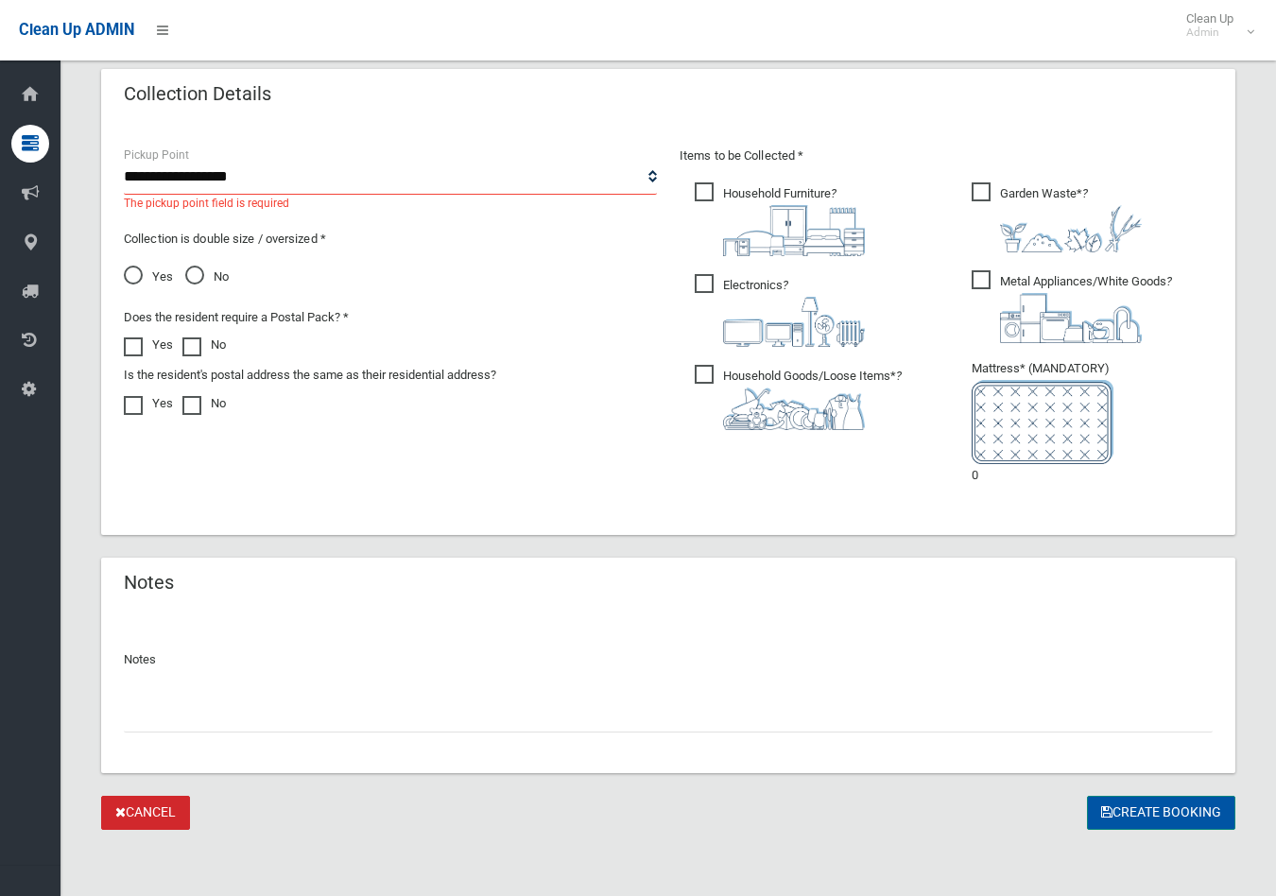
click at [1147, 806] on button "Create Booking" at bounding box center [1161, 813] width 148 height 35
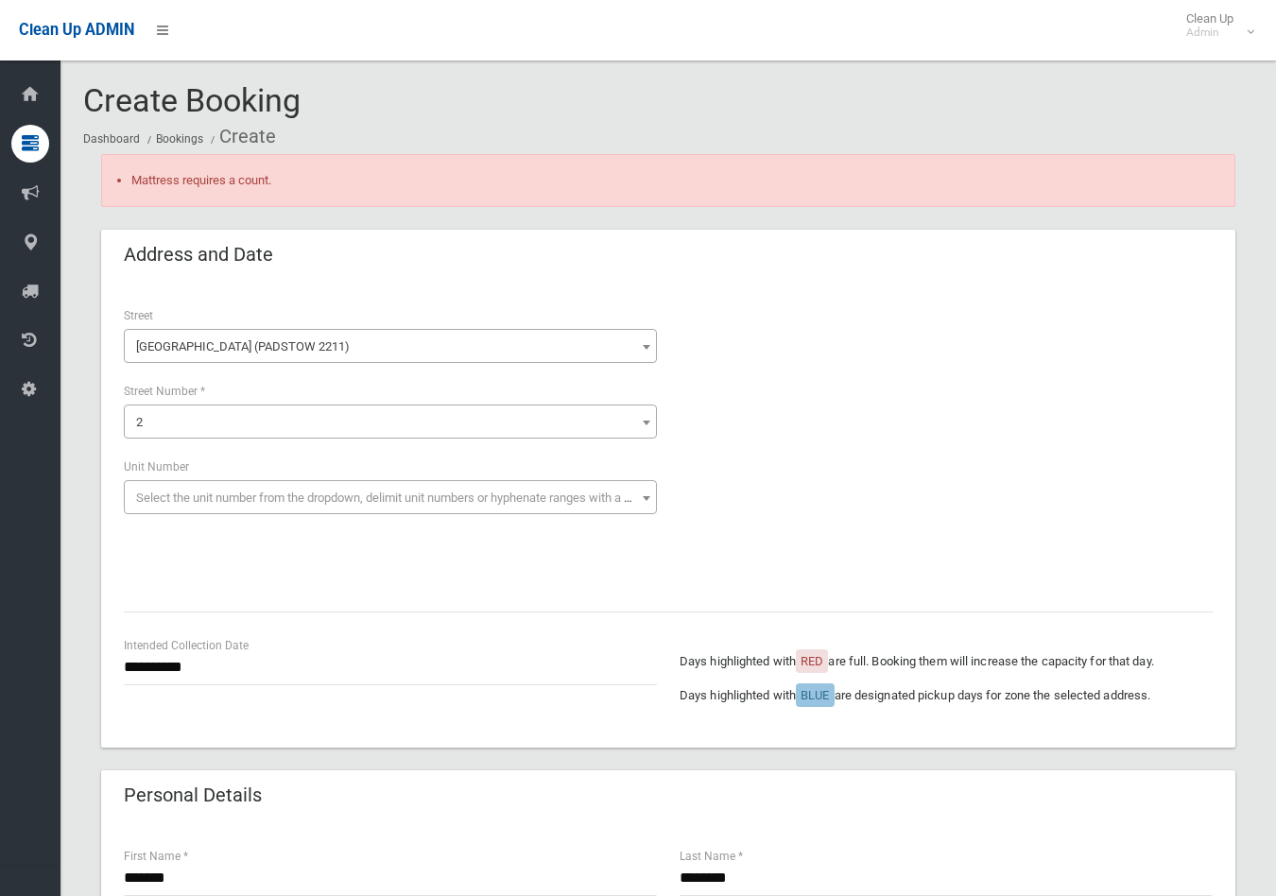
scroll to position [629, 0]
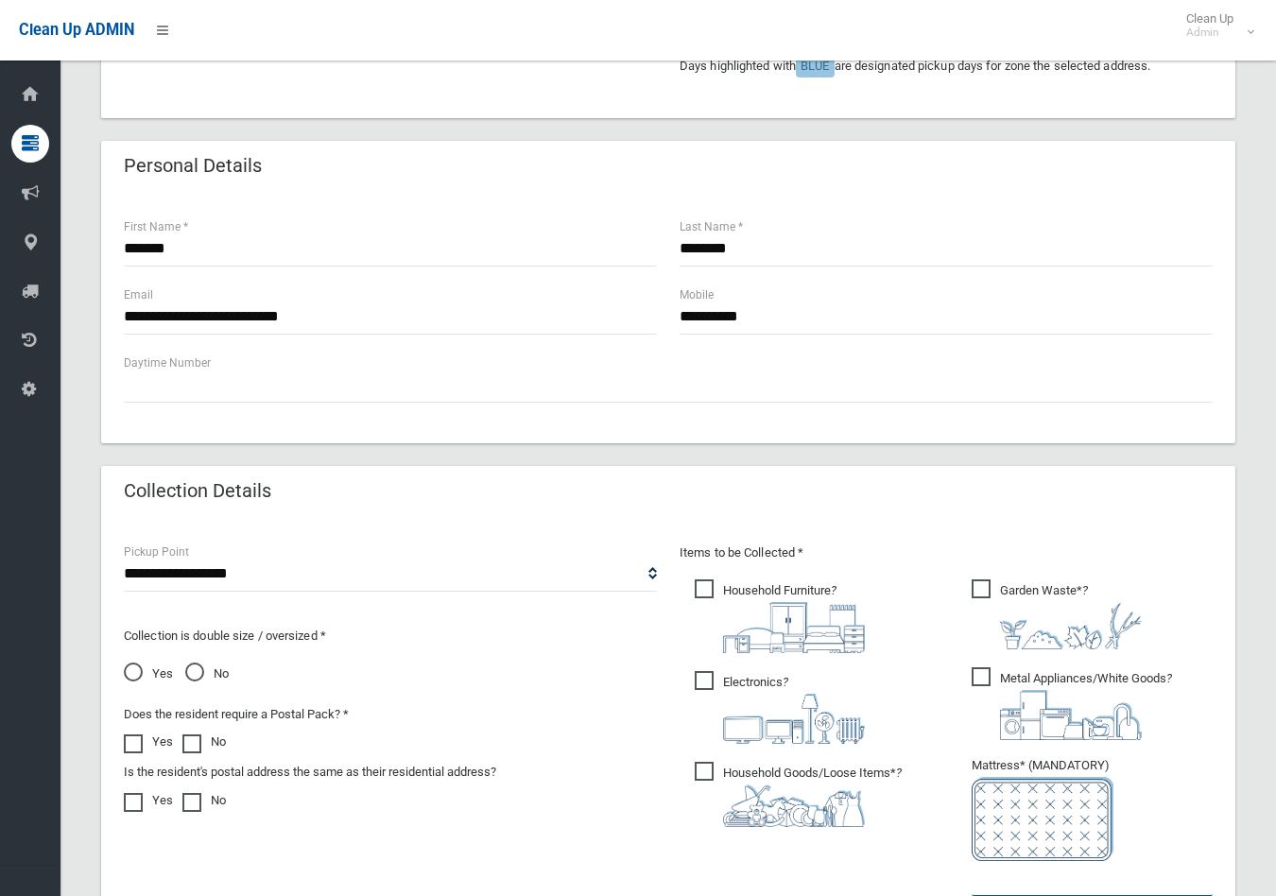
click at [1002, 869] on input "text" at bounding box center [1091, 878] width 241 height 35
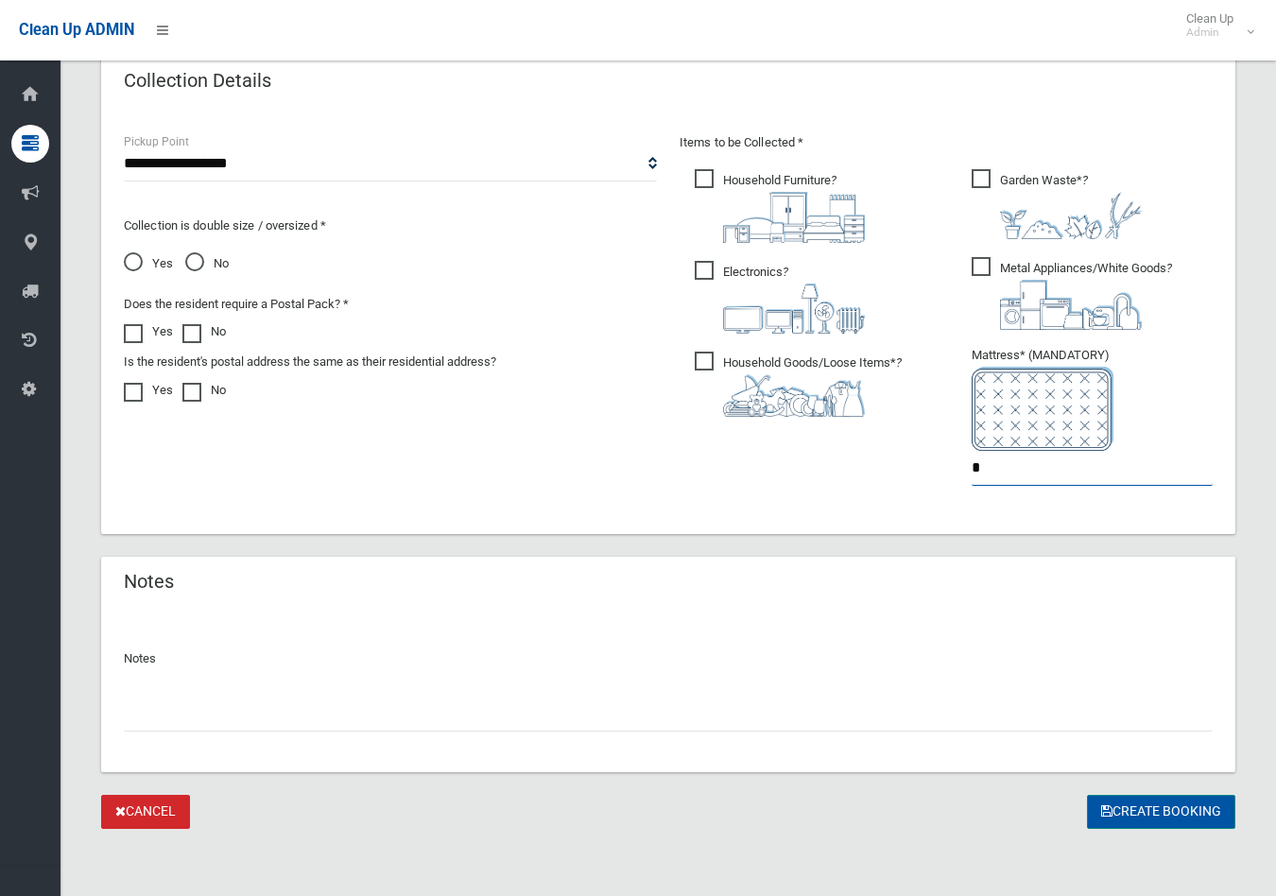
type input "*"
click at [1174, 814] on button "Create Booking" at bounding box center [1161, 812] width 148 height 35
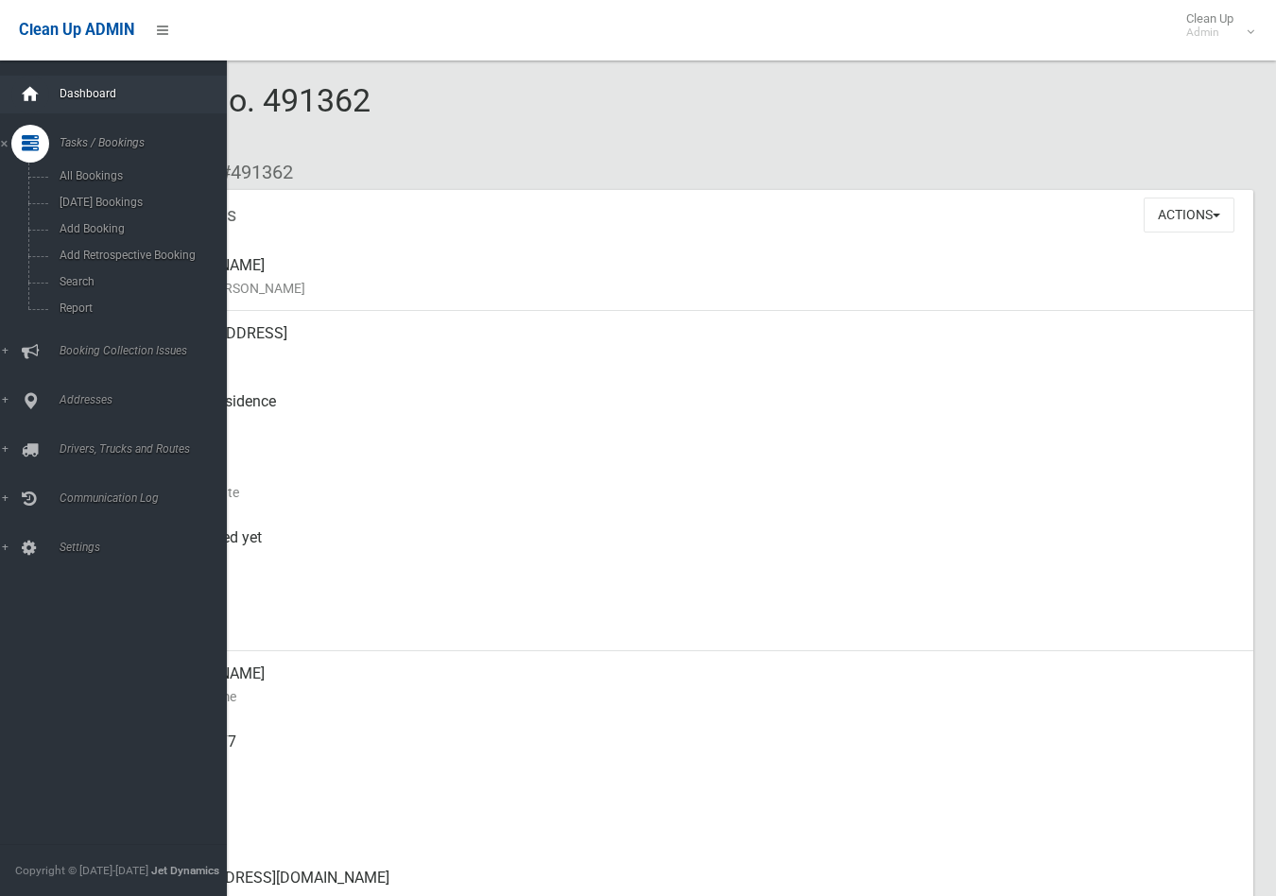
click at [28, 87] on icon at bounding box center [30, 95] width 21 height 38
click at [31, 96] on icon at bounding box center [30, 95] width 21 height 38
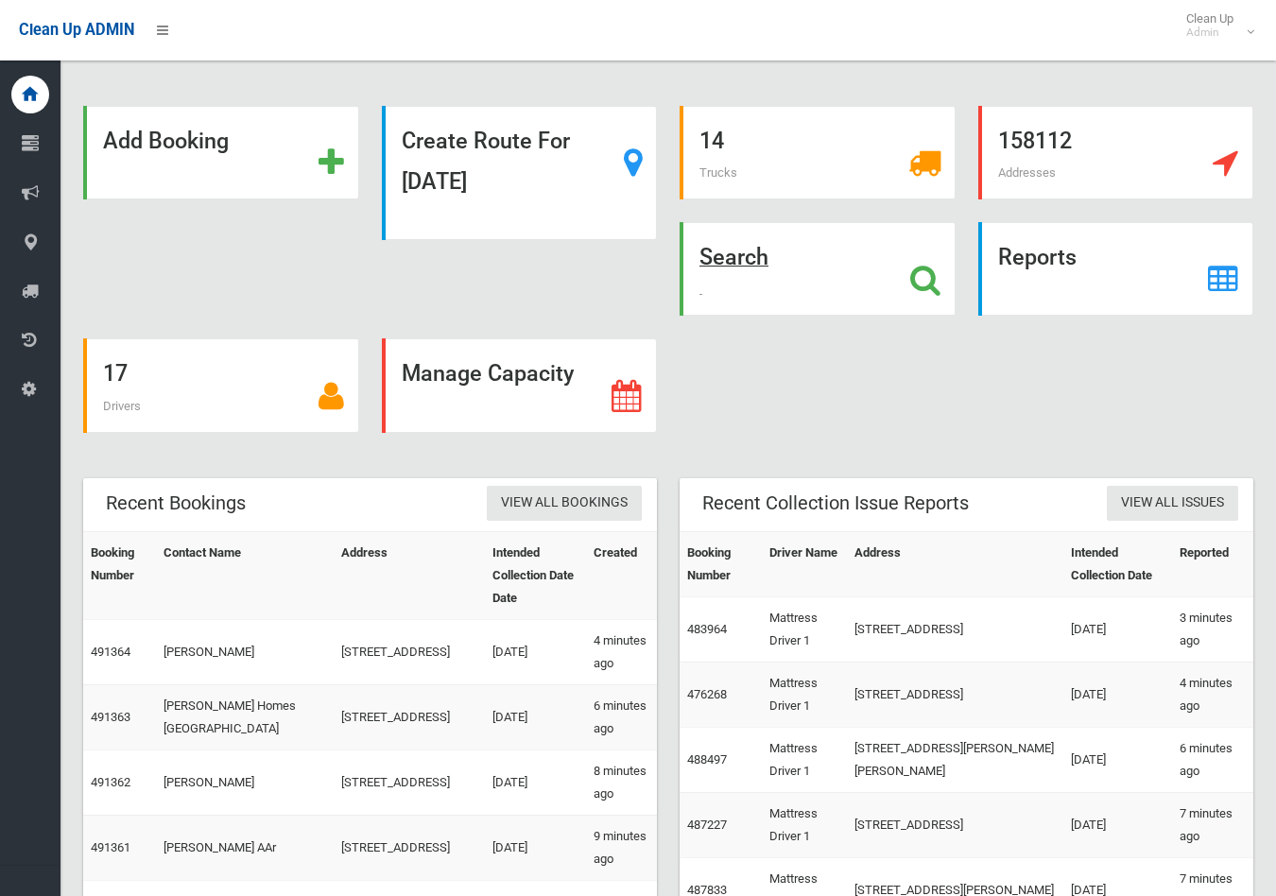
click at [723, 260] on strong "Search" at bounding box center [733, 257] width 69 height 26
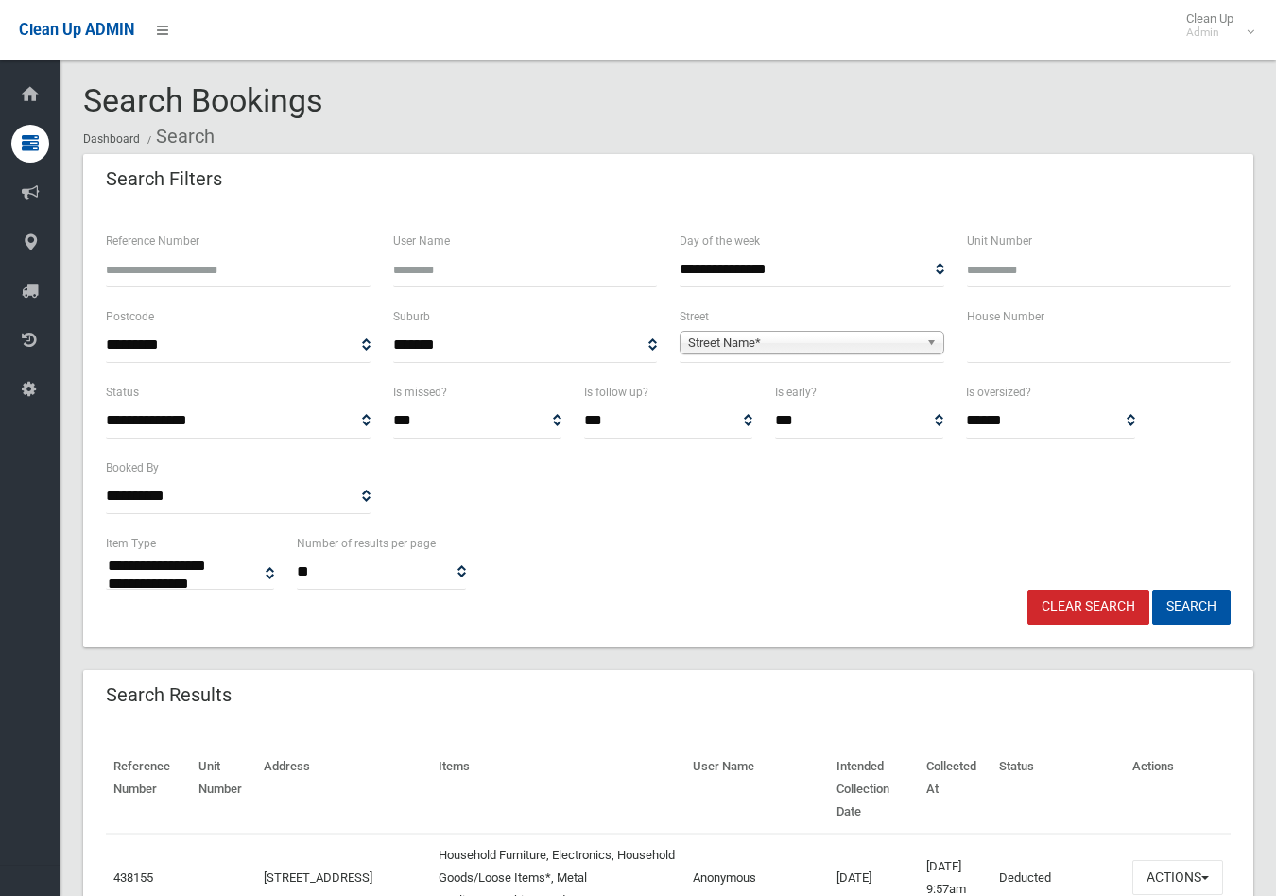
select select
click at [1021, 341] on input "text" at bounding box center [1099, 345] width 265 height 35
type input "**"
click at [895, 334] on span "Street Name*" at bounding box center [803, 343] width 231 height 23
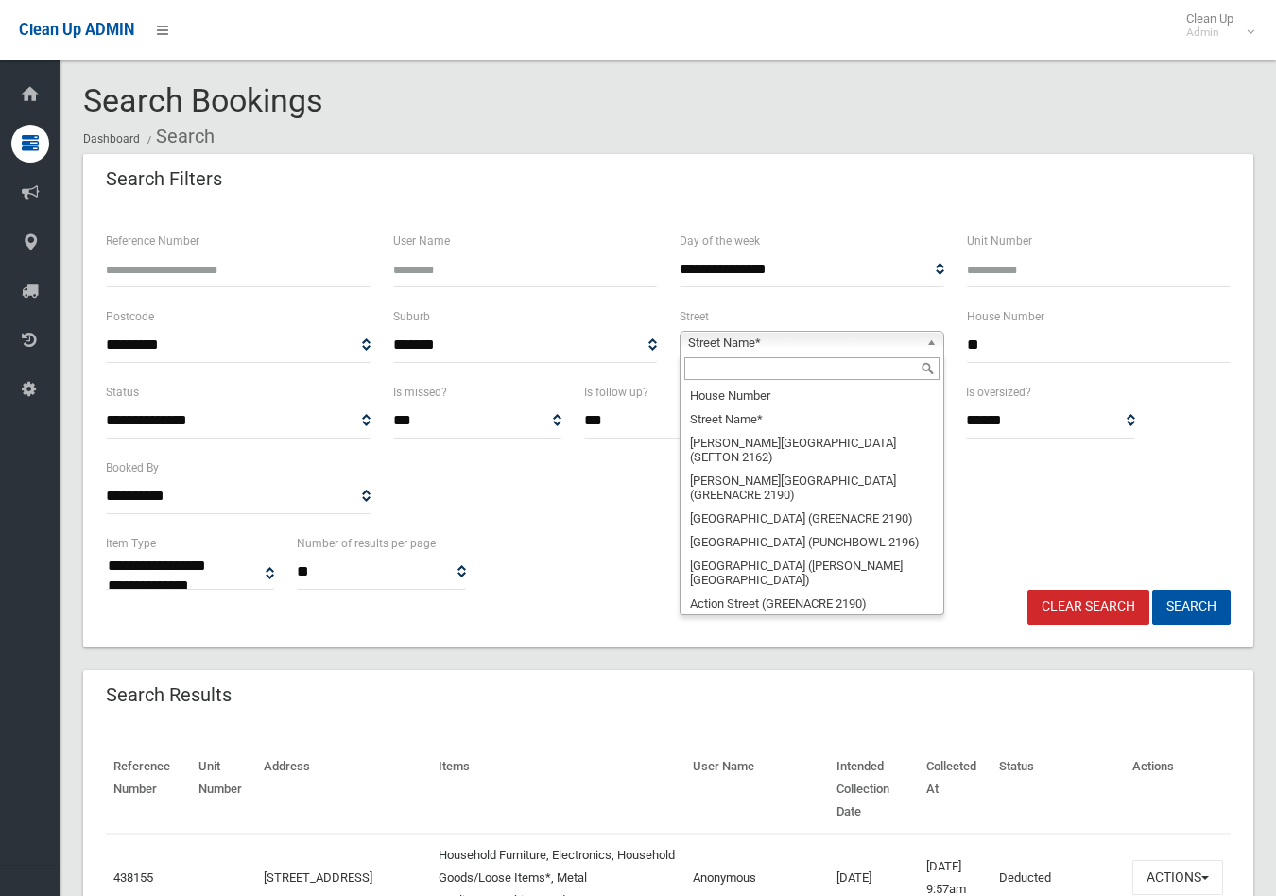
click at [804, 366] on input "text" at bounding box center [811, 368] width 255 height 23
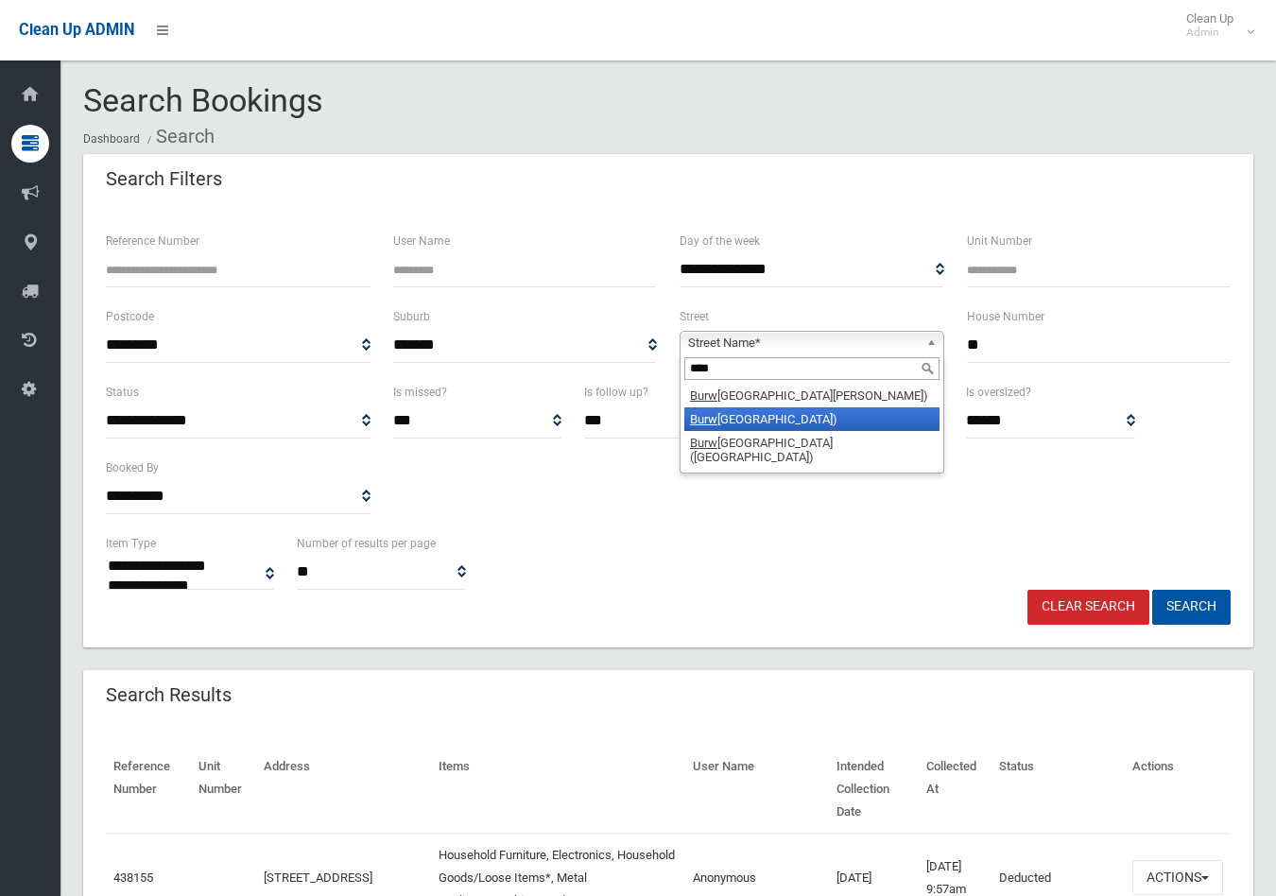
type input "****"
click at [775, 420] on li "Burw ood Road (BELFIELD 2191)" at bounding box center [811, 419] width 255 height 24
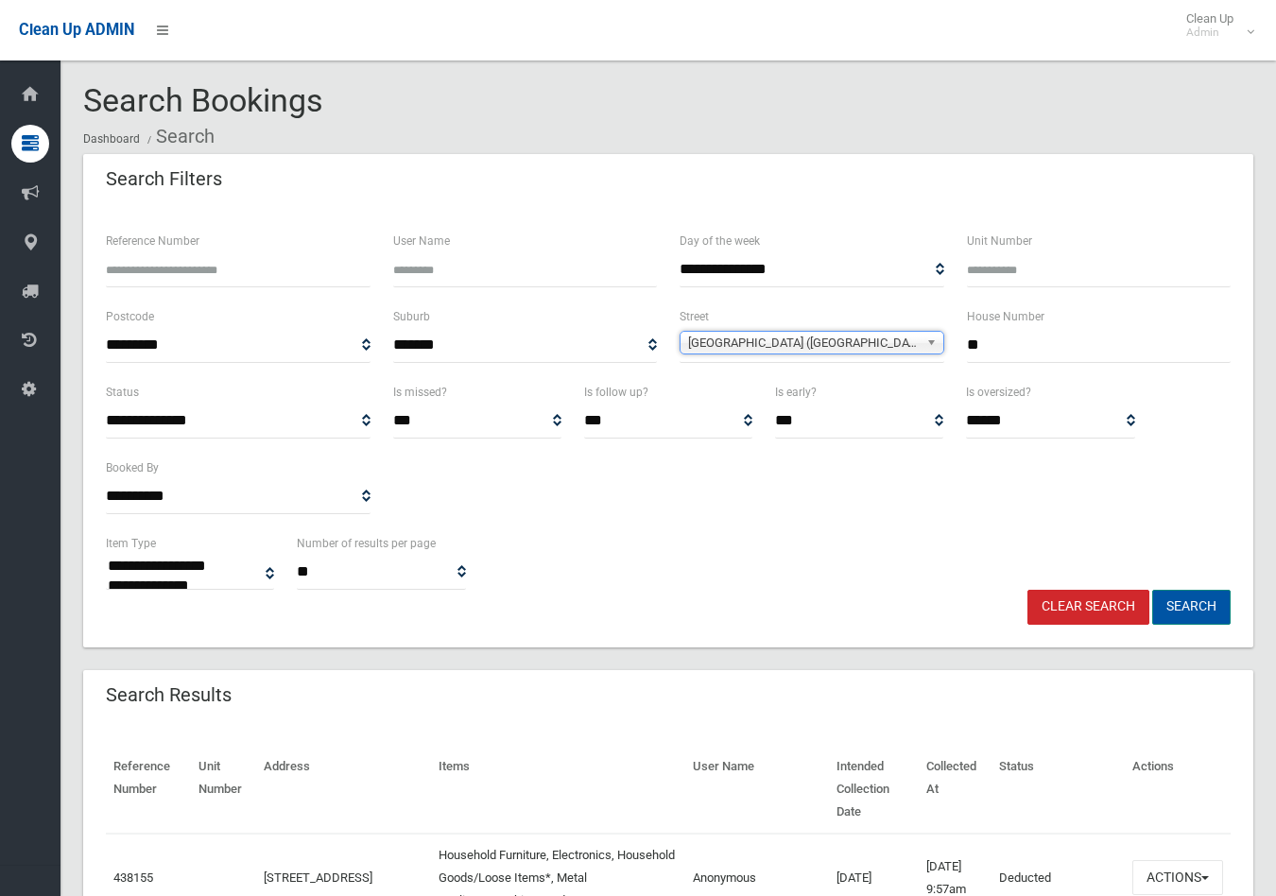
click at [1191, 600] on button "Search" at bounding box center [1191, 607] width 78 height 35
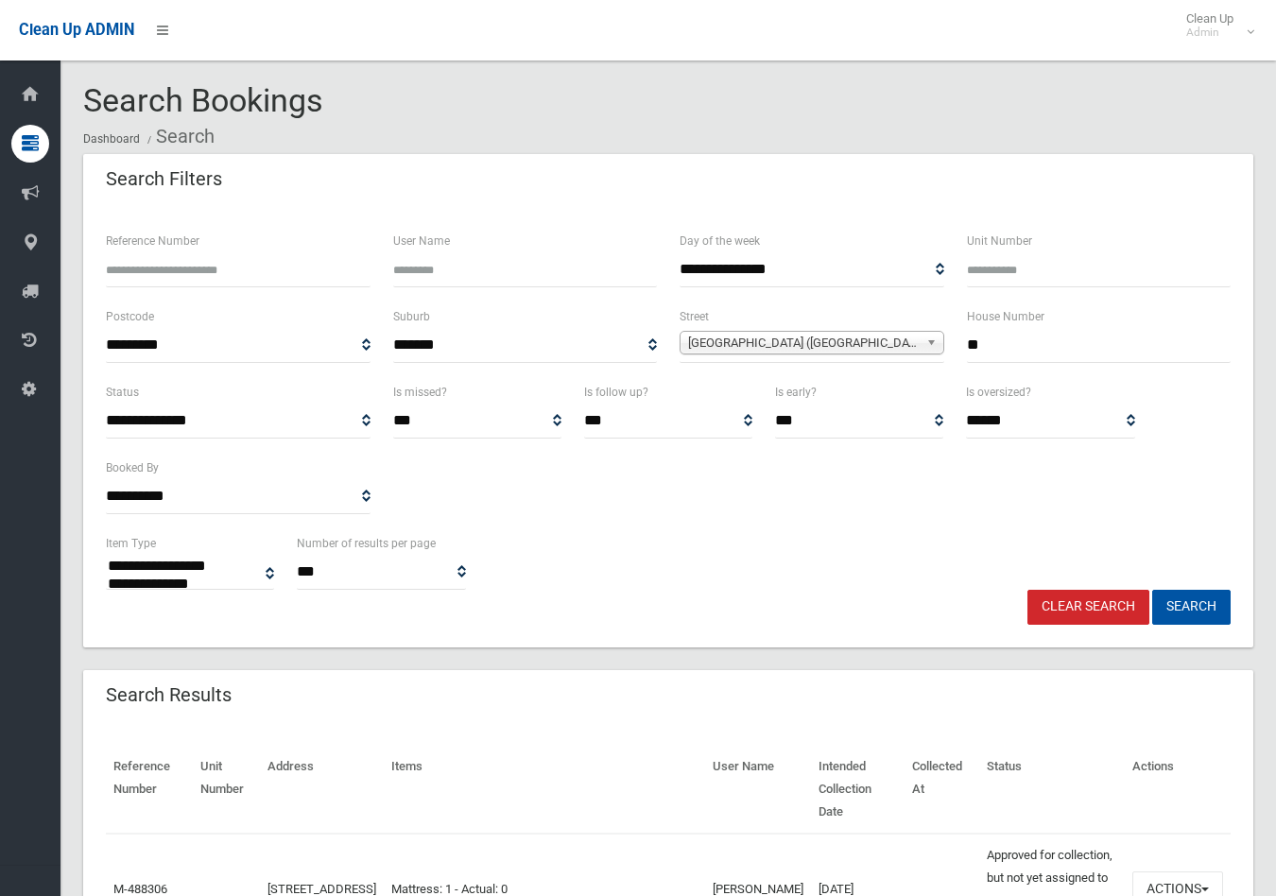
select select
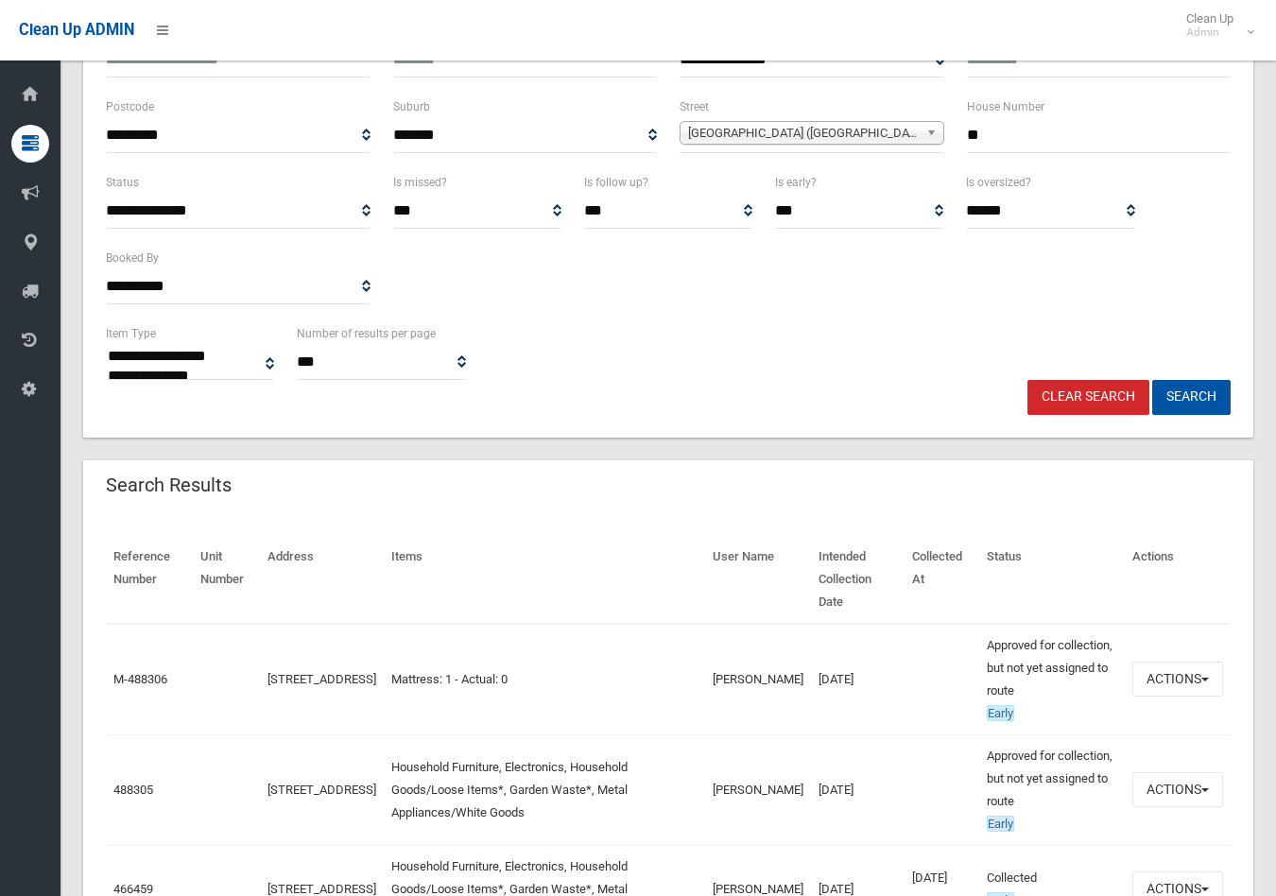
scroll to position [315, 0]
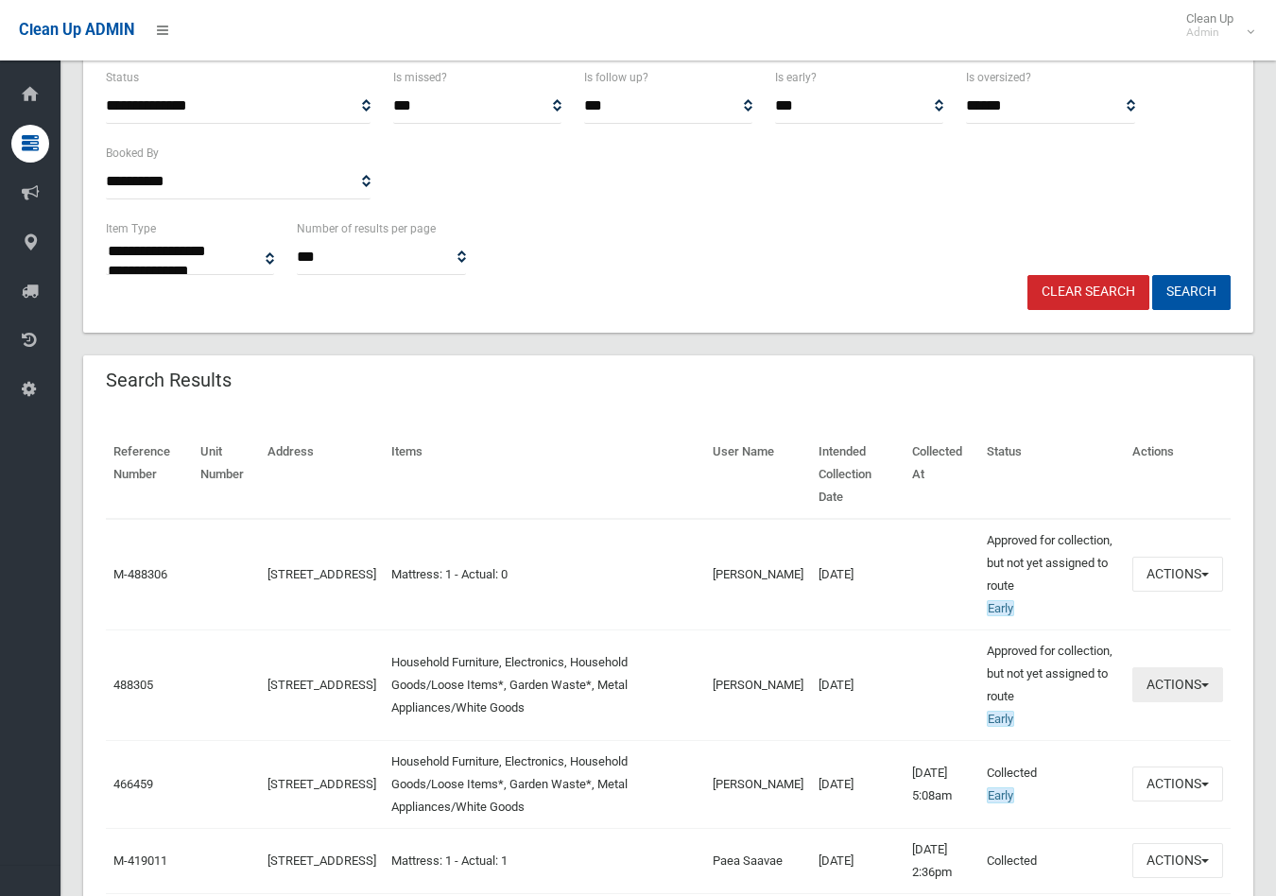
click at [1177, 667] on button "Actions" at bounding box center [1177, 684] width 91 height 35
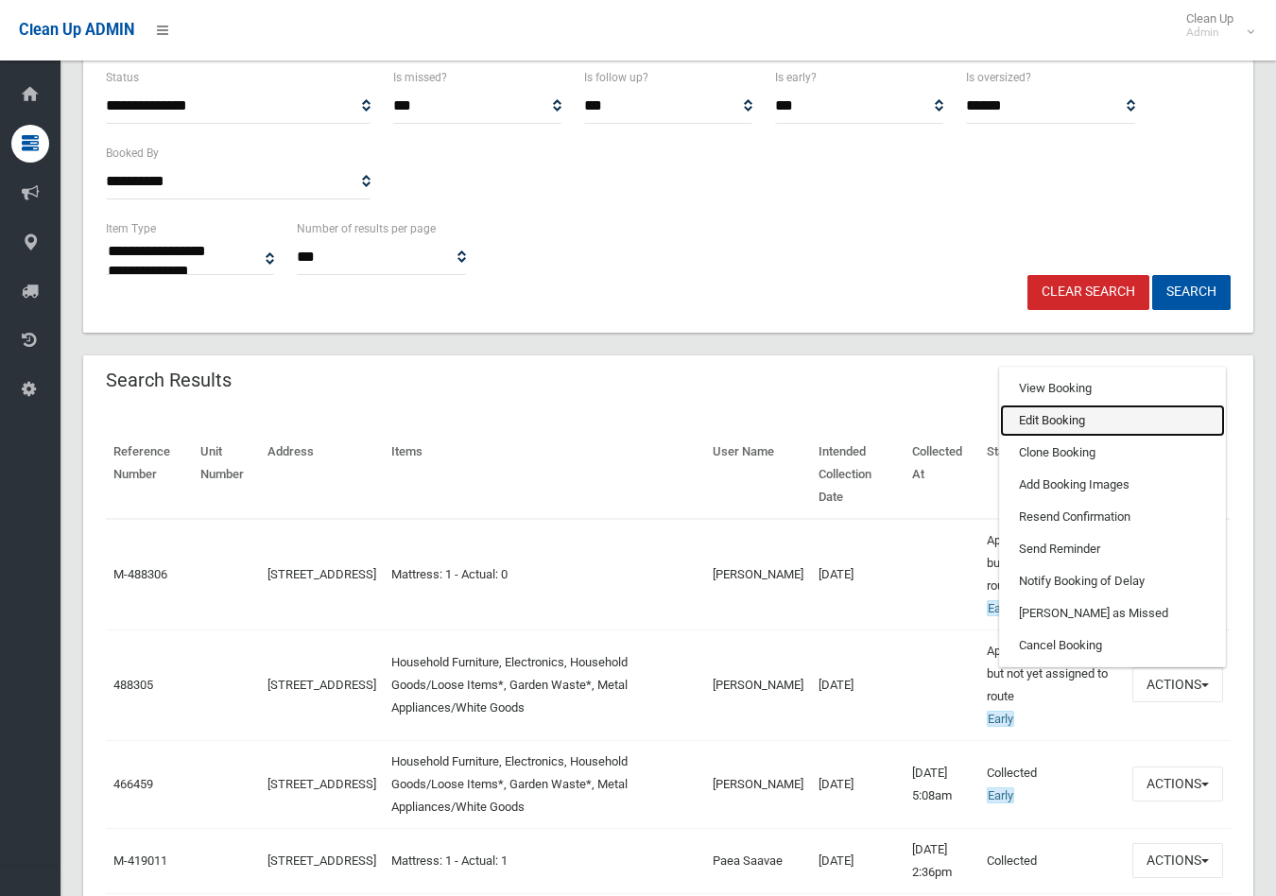
click at [1043, 404] on link "Edit Booking" at bounding box center [1112, 420] width 225 height 32
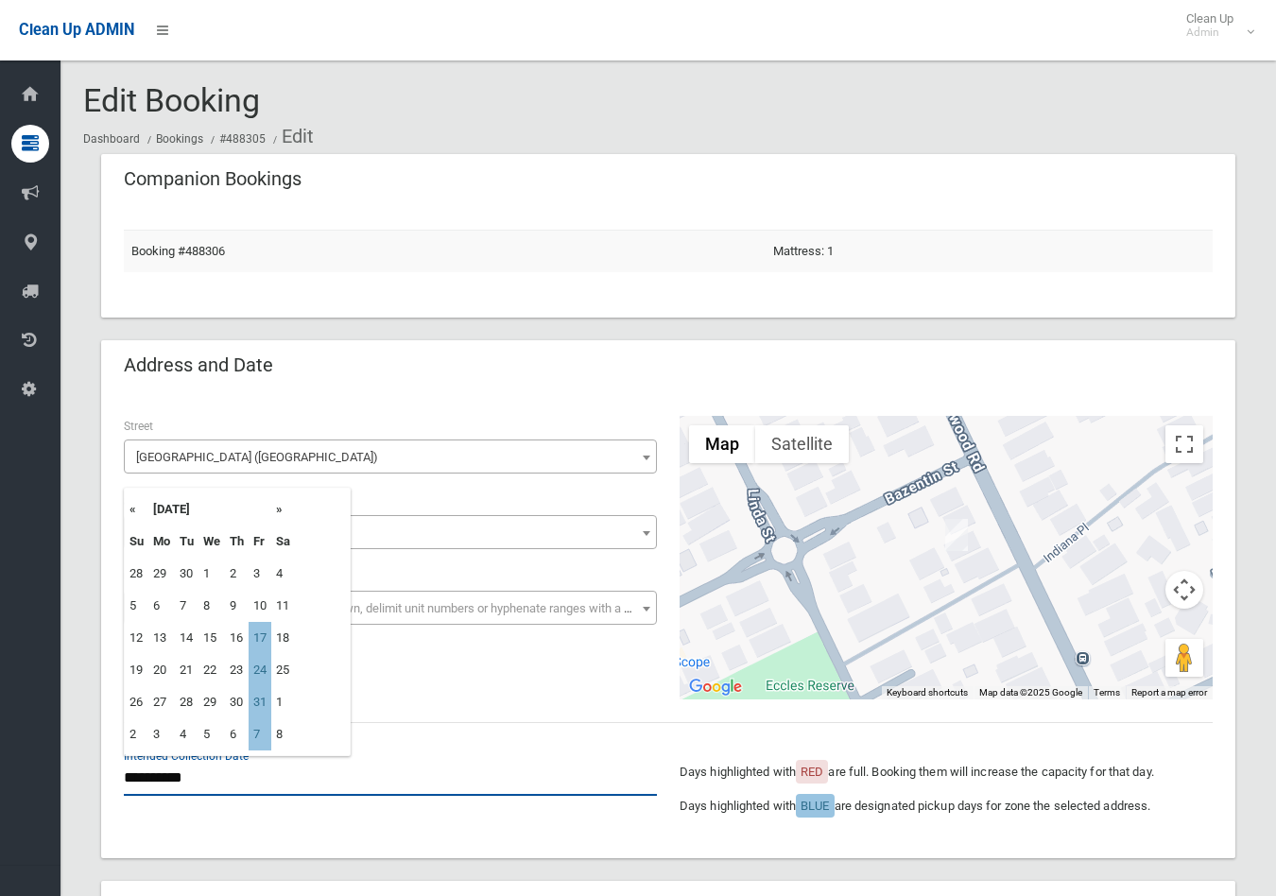
click at [162, 776] on input "**********" at bounding box center [390, 778] width 533 height 35
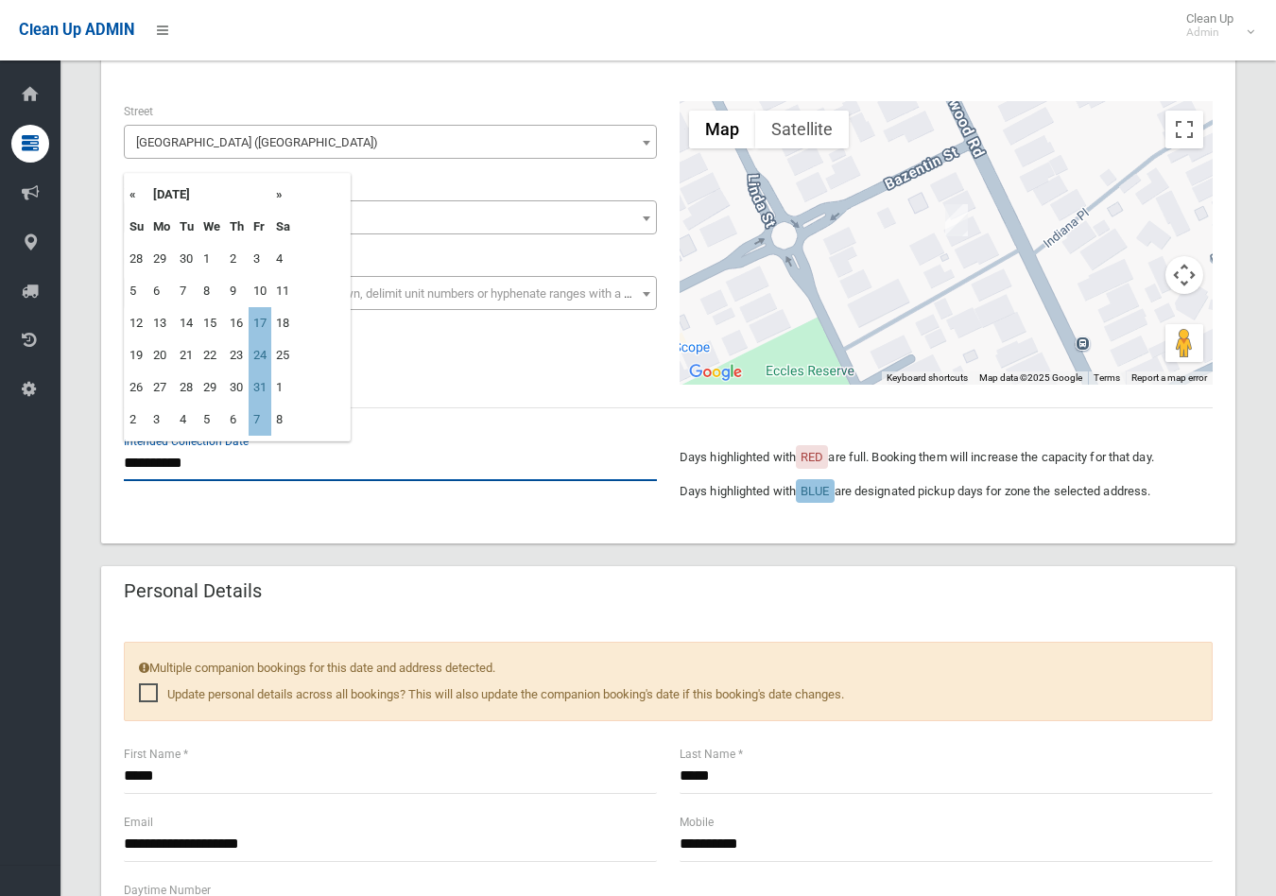
scroll to position [210, 0]
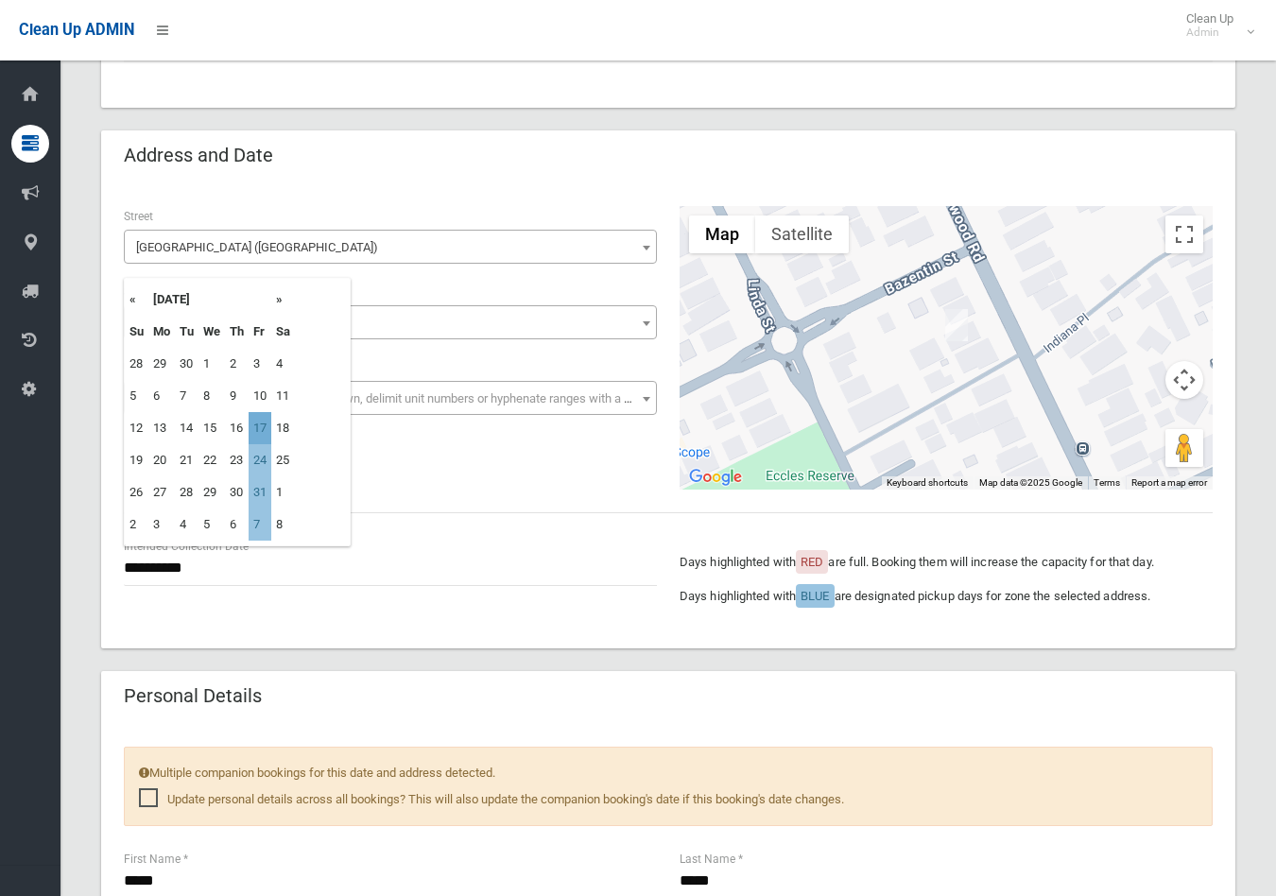
click at [266, 422] on td "17" at bounding box center [259, 428] width 23 height 32
type input "**********"
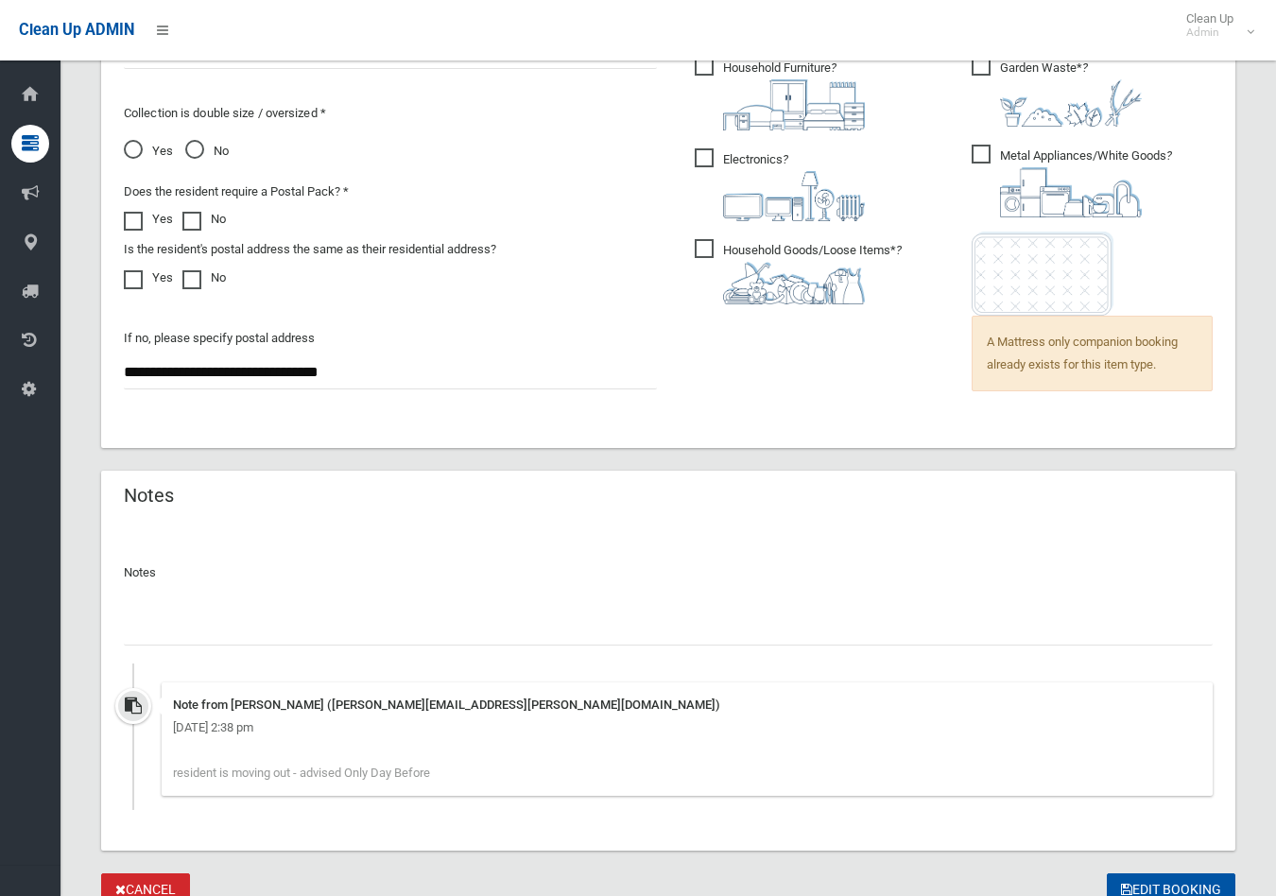
scroll to position [1442, 0]
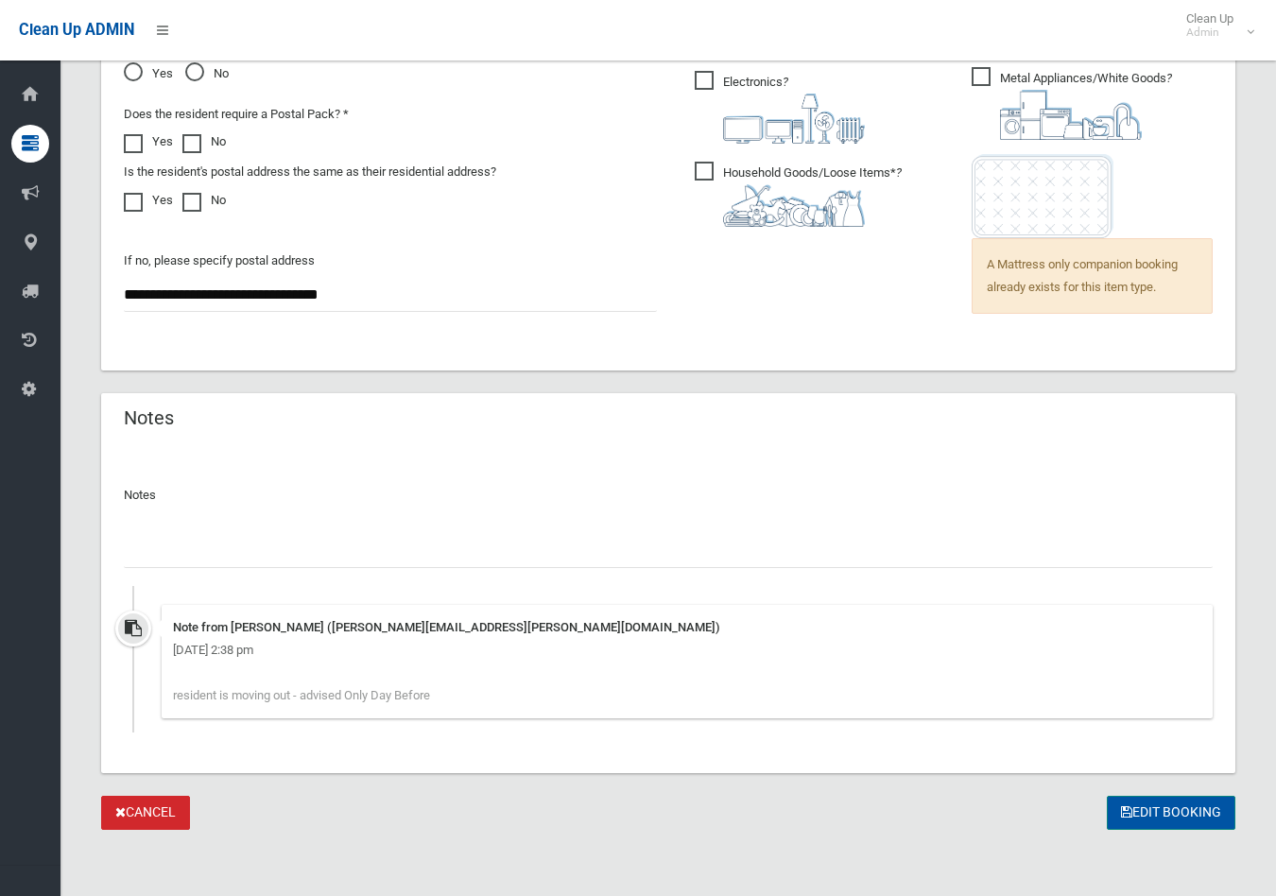
click at [1159, 808] on button "Edit Booking" at bounding box center [1170, 813] width 129 height 35
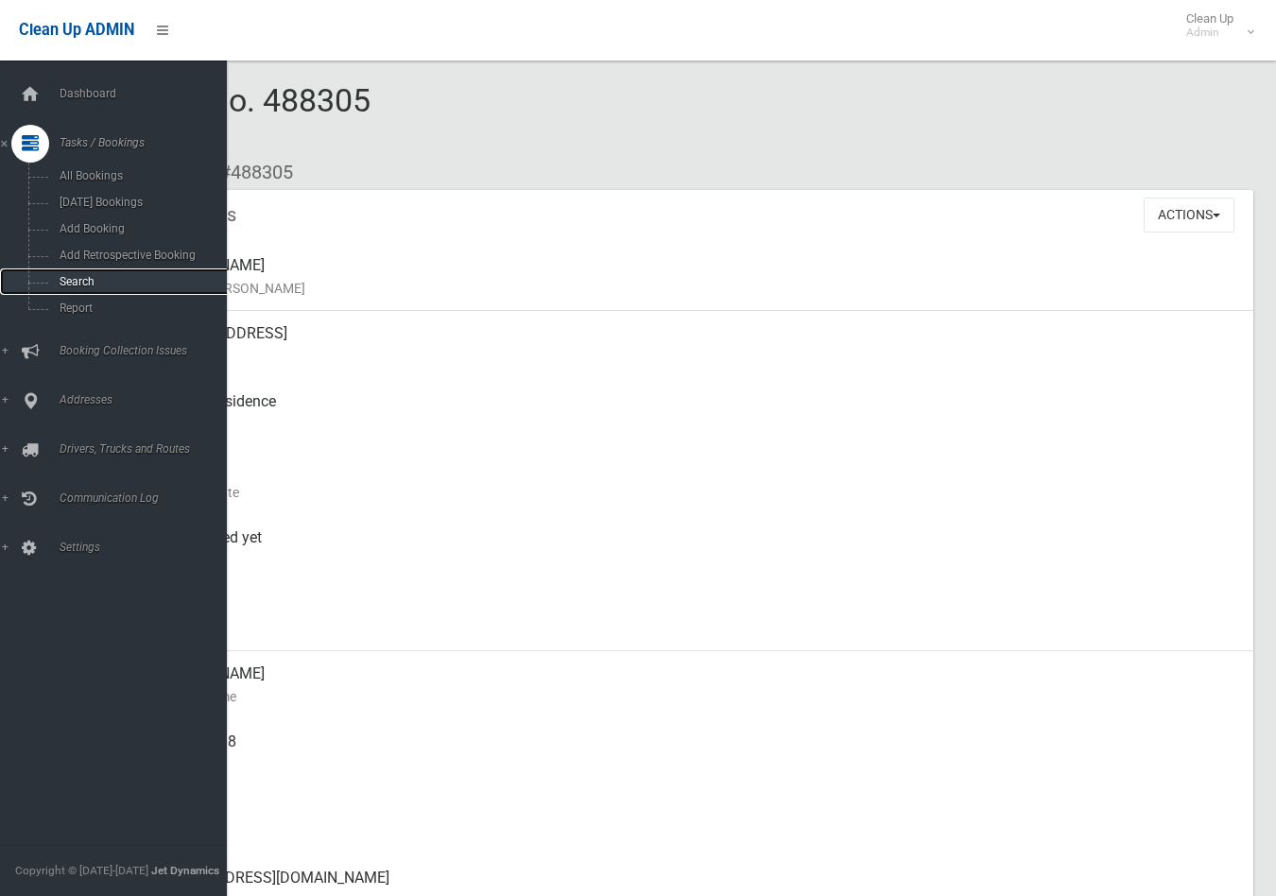
click at [74, 285] on span "Search" at bounding box center [140, 281] width 173 height 13
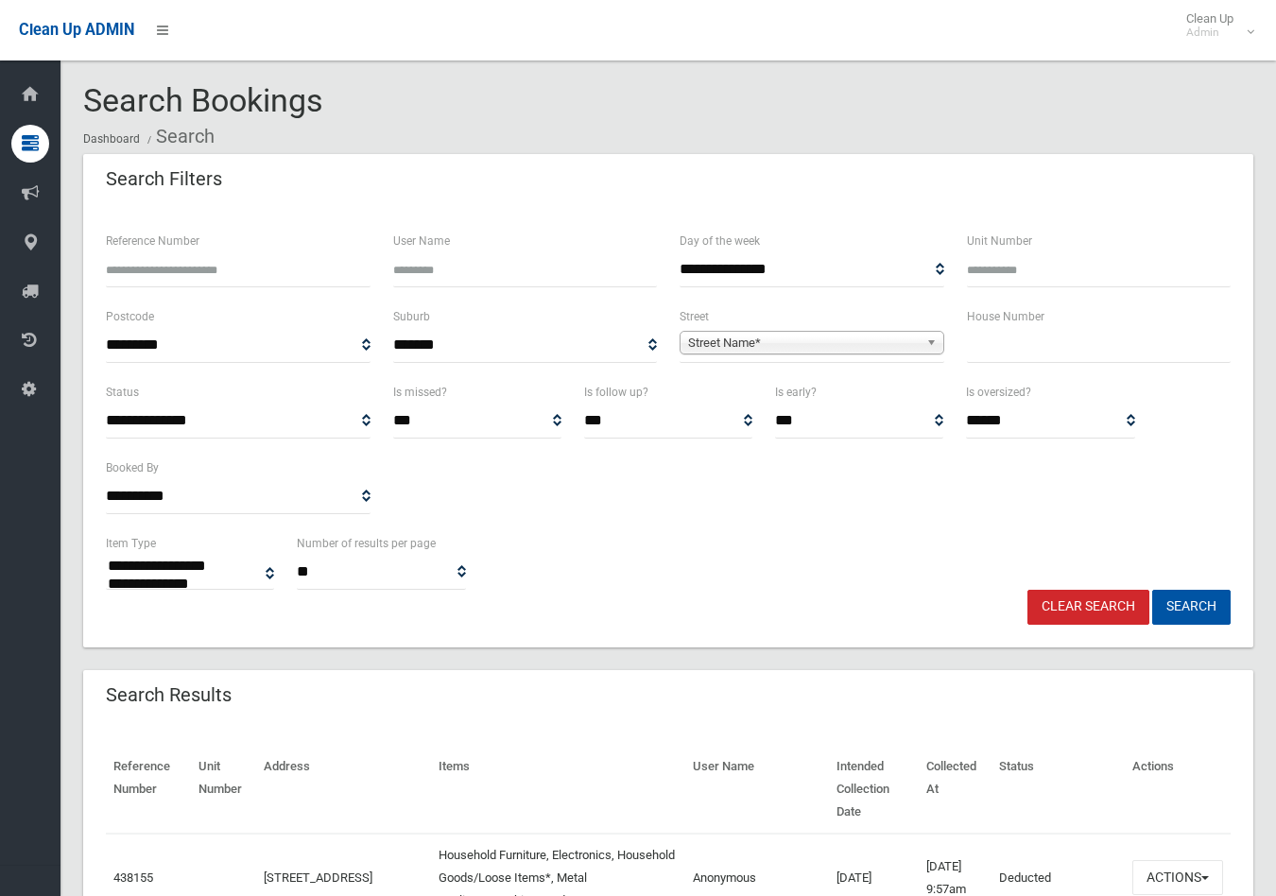
select select
click at [1036, 340] on input "text" at bounding box center [1099, 345] width 265 height 35
type input "**"
click at [851, 334] on span "Street Name*" at bounding box center [803, 343] width 231 height 23
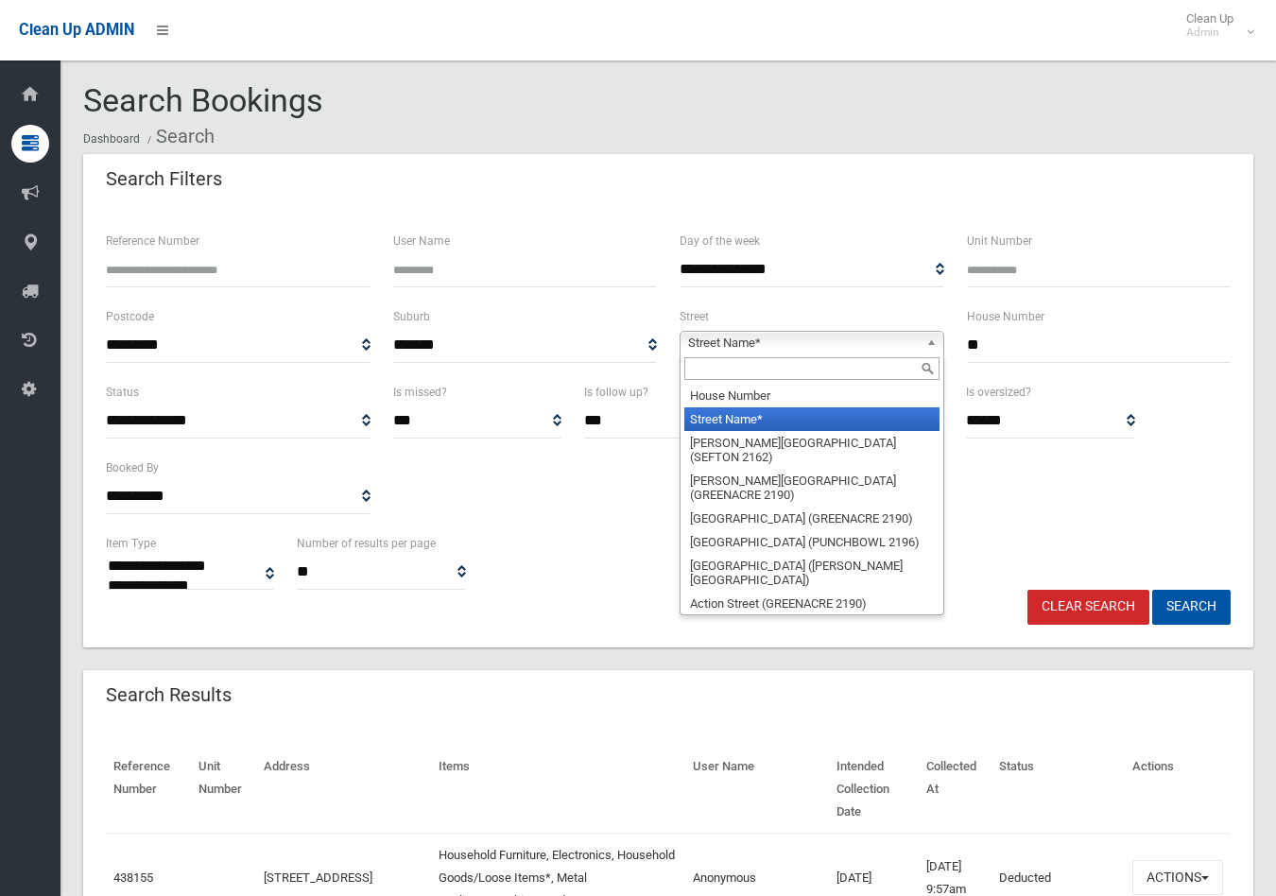
click at [814, 369] on input "text" at bounding box center [811, 368] width 255 height 23
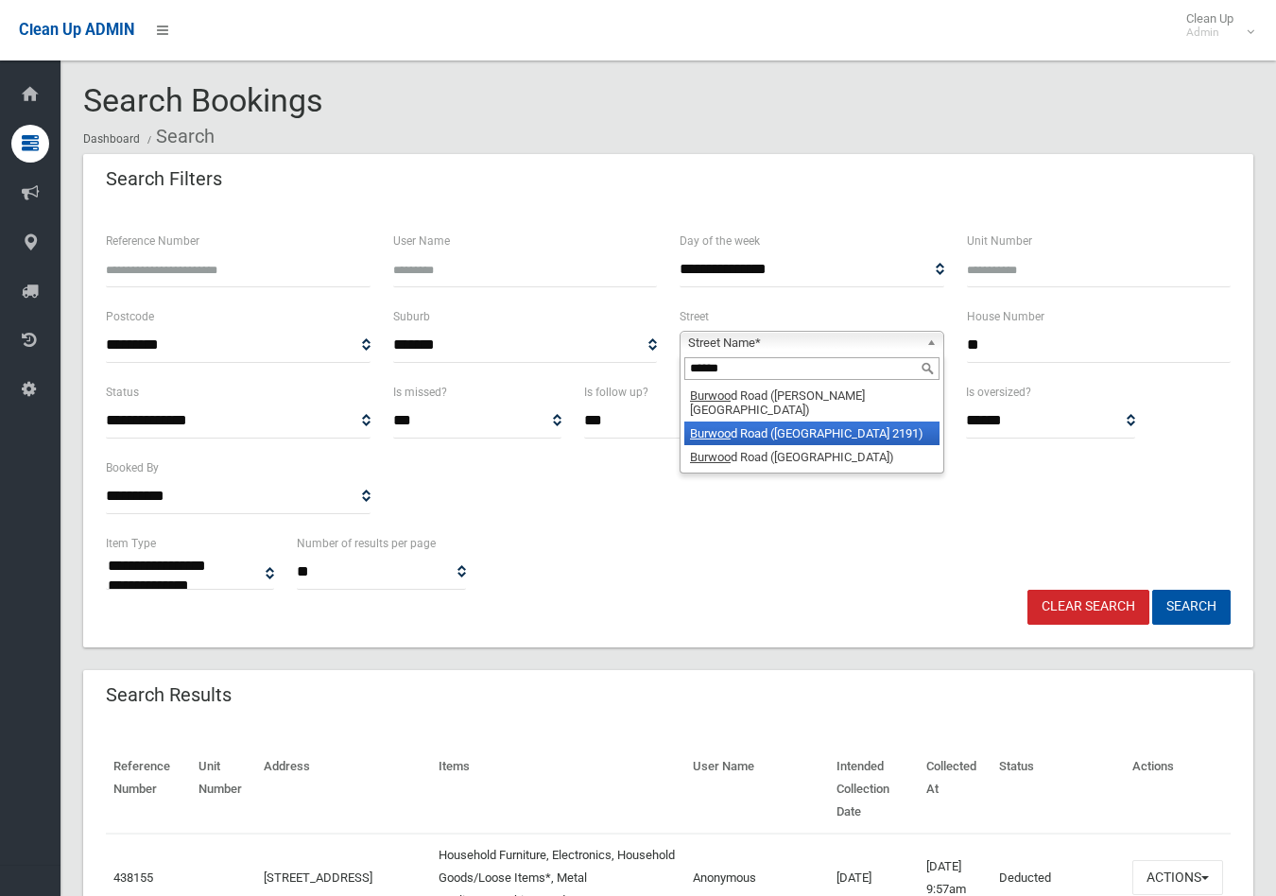
type input "******"
drag, startPoint x: 737, startPoint y: 417, endPoint x: 749, endPoint y: 412, distance: 13.2
click at [738, 421] on li "Burwoo d Road (BELFIELD 2191)" at bounding box center [811, 433] width 255 height 24
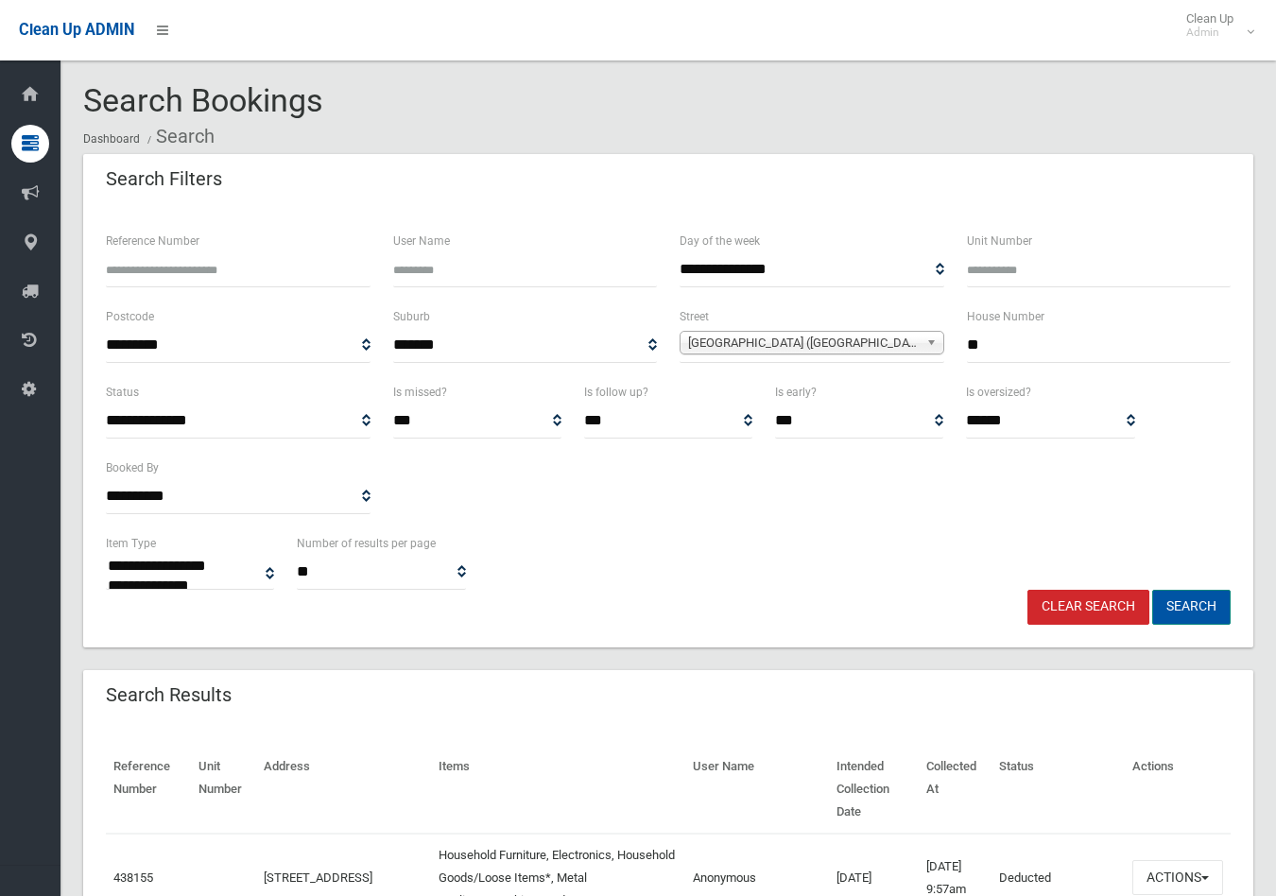
click at [1192, 611] on button "Search" at bounding box center [1191, 607] width 78 height 35
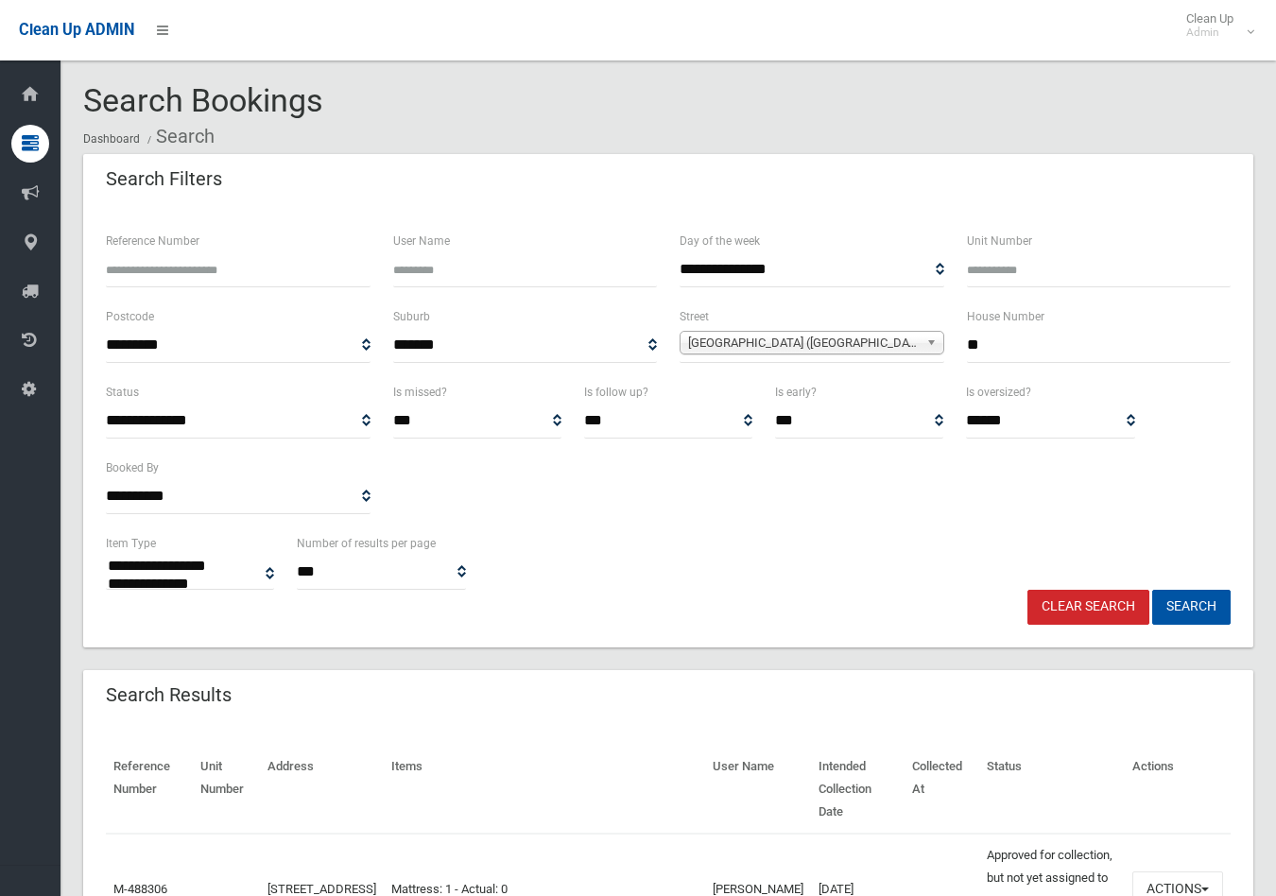
select select
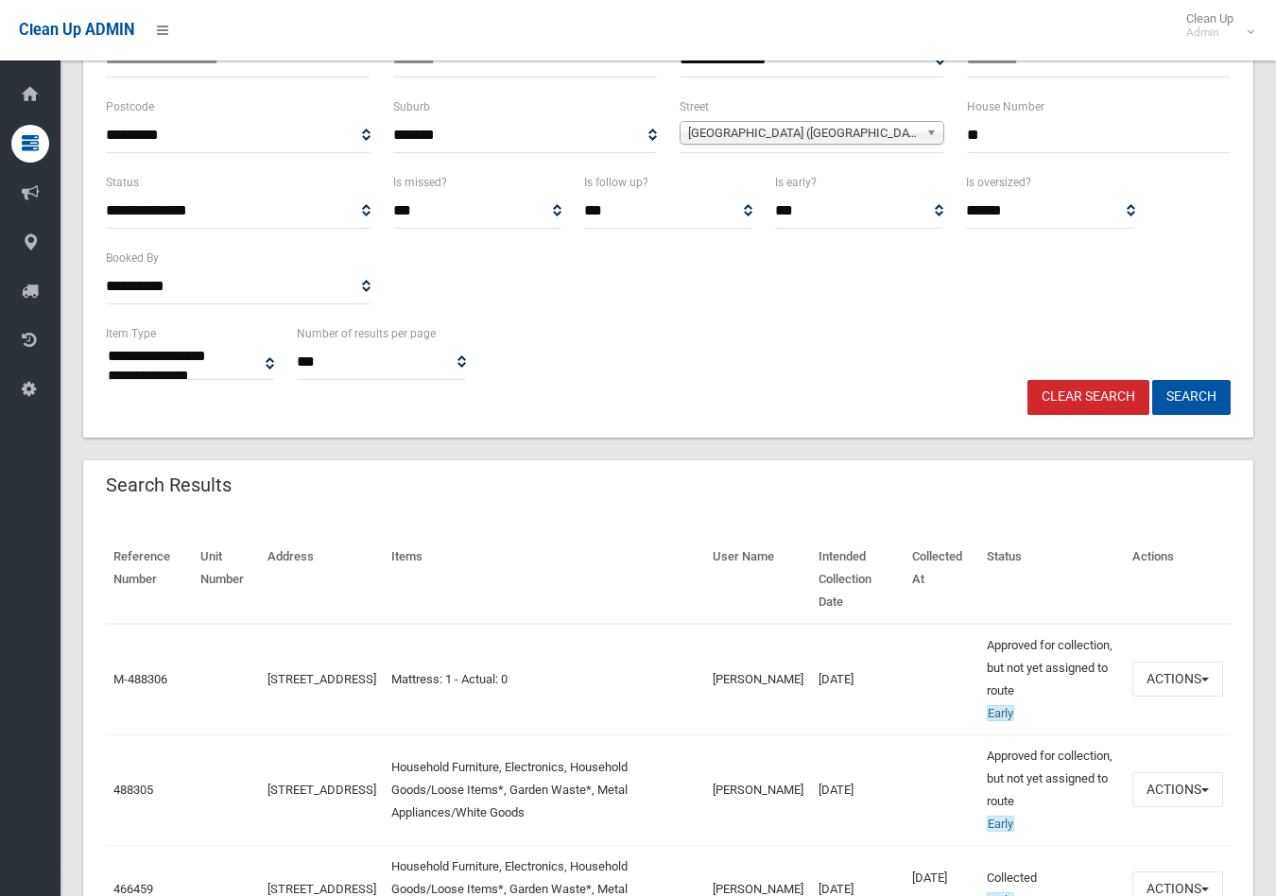
scroll to position [315, 0]
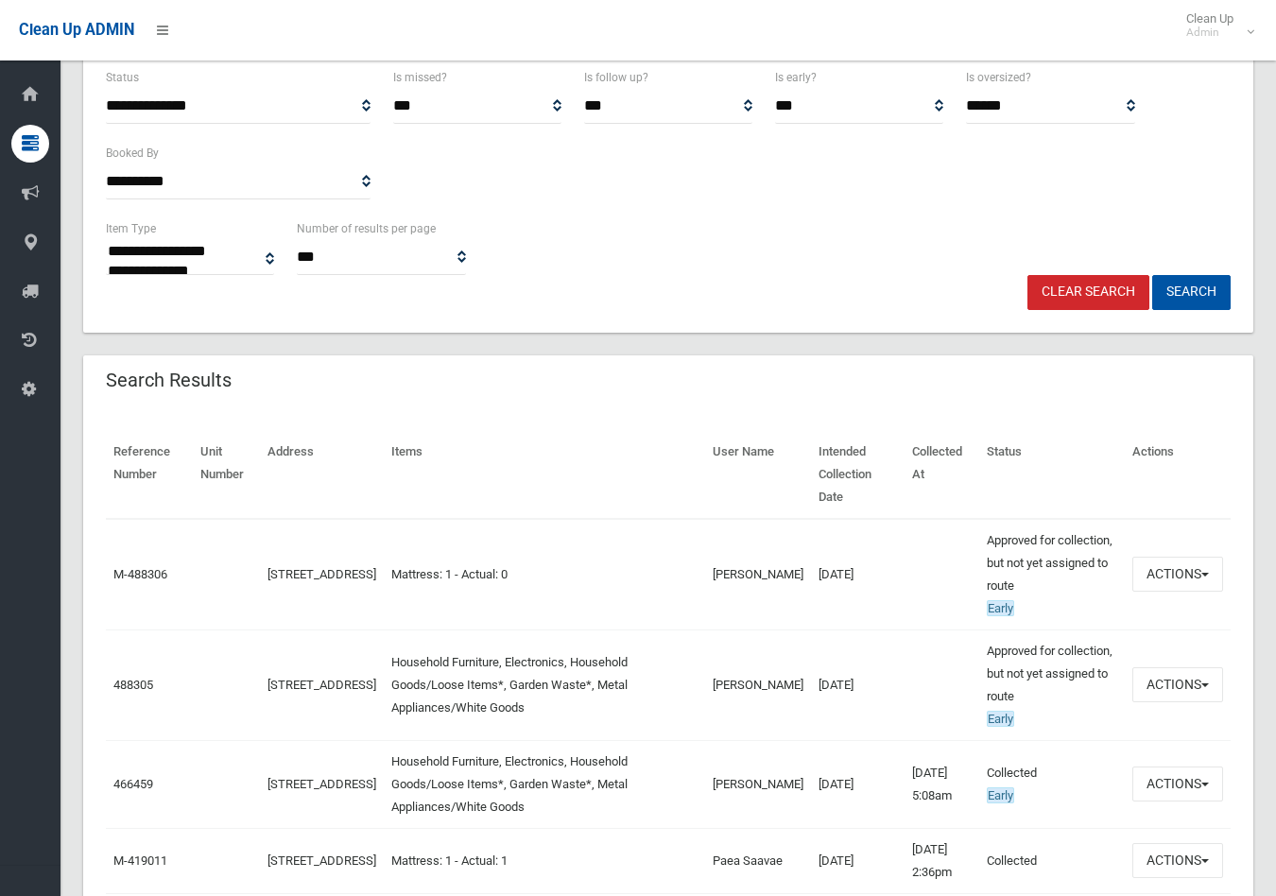
click at [811, 639] on td "17/10/2025" at bounding box center [858, 684] width 94 height 111
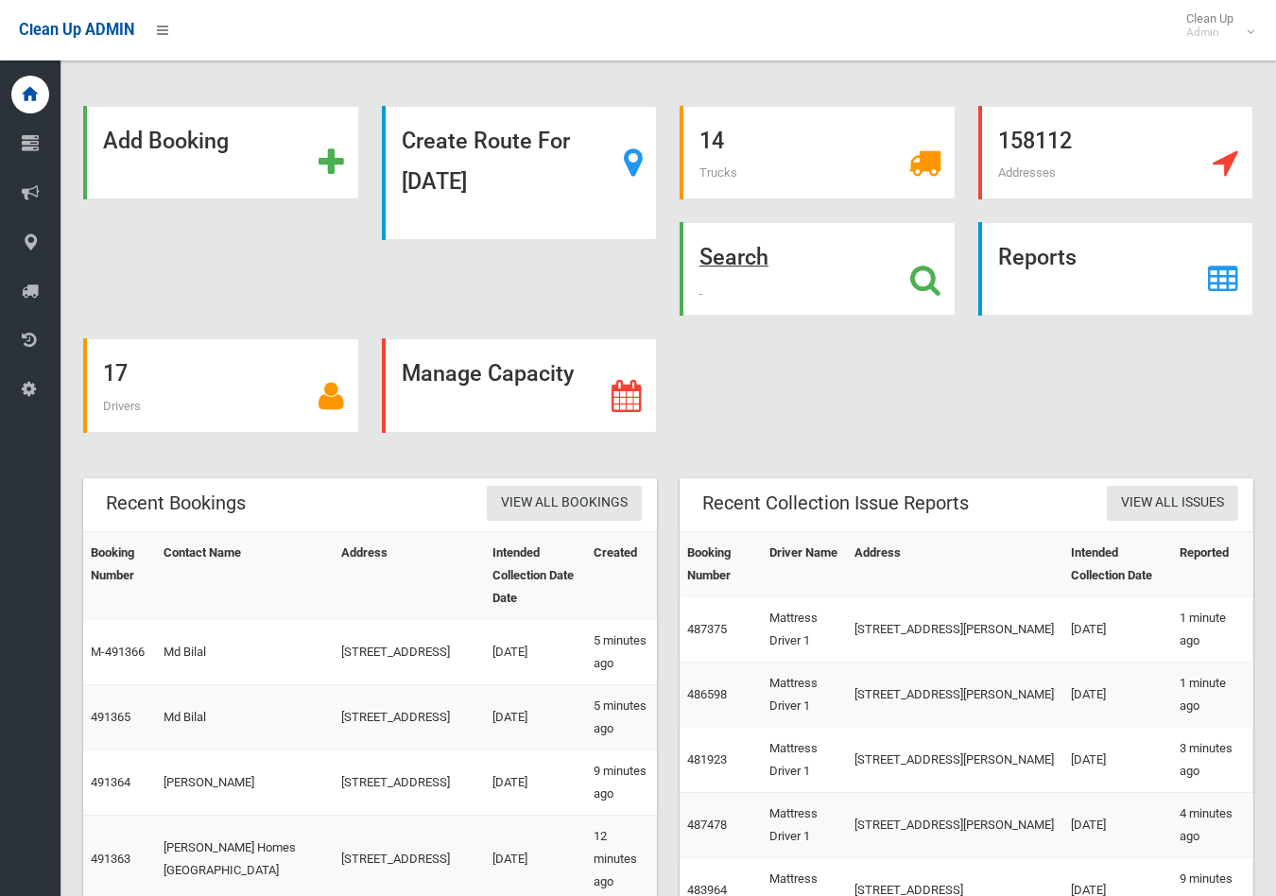
click at [730, 248] on strong "Search" at bounding box center [733, 257] width 69 height 26
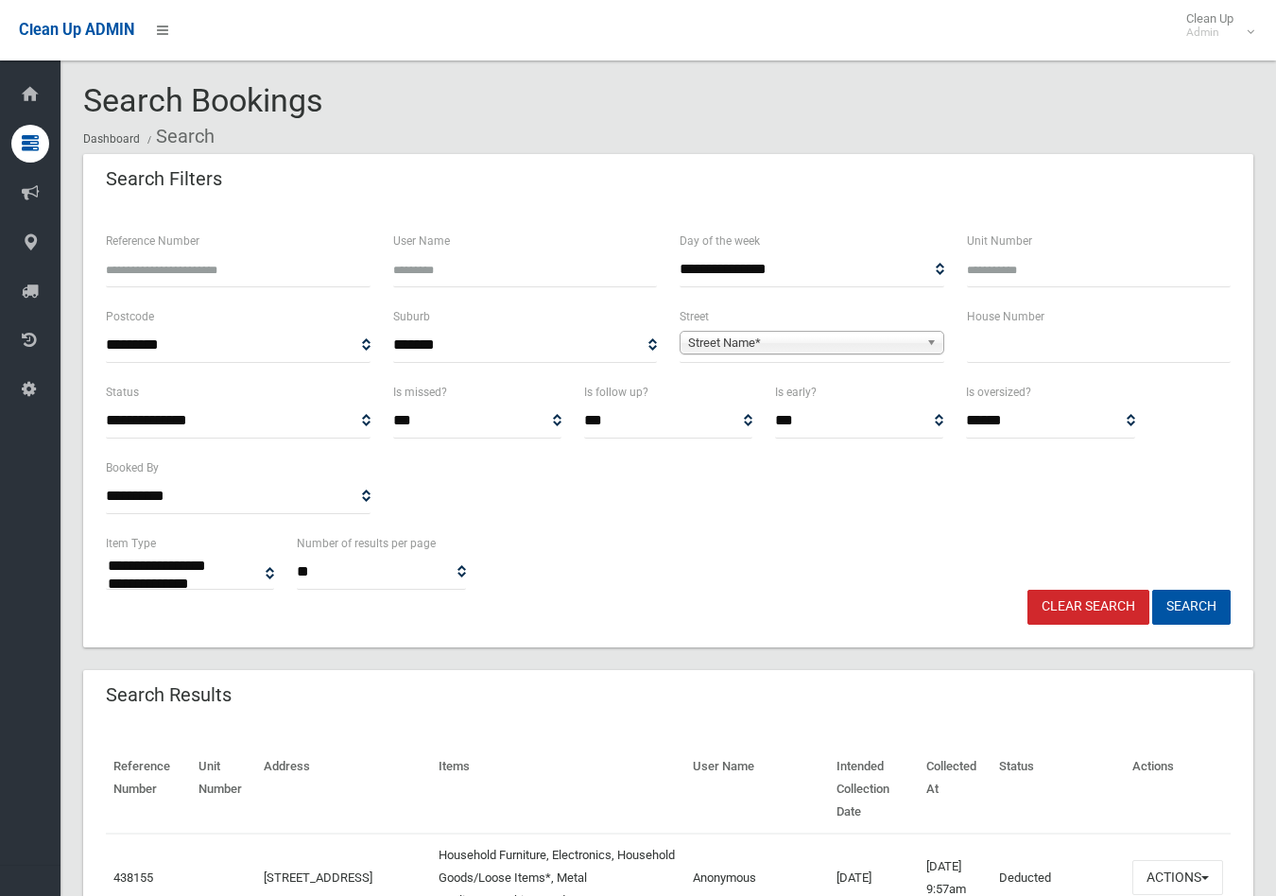
select select
drag, startPoint x: 1084, startPoint y: 328, endPoint x: 1077, endPoint y: 336, distance: 10.8
click at [1080, 333] on input "text" at bounding box center [1099, 345] width 265 height 35
type input "*"
click at [857, 345] on span "Street Name*" at bounding box center [803, 343] width 231 height 23
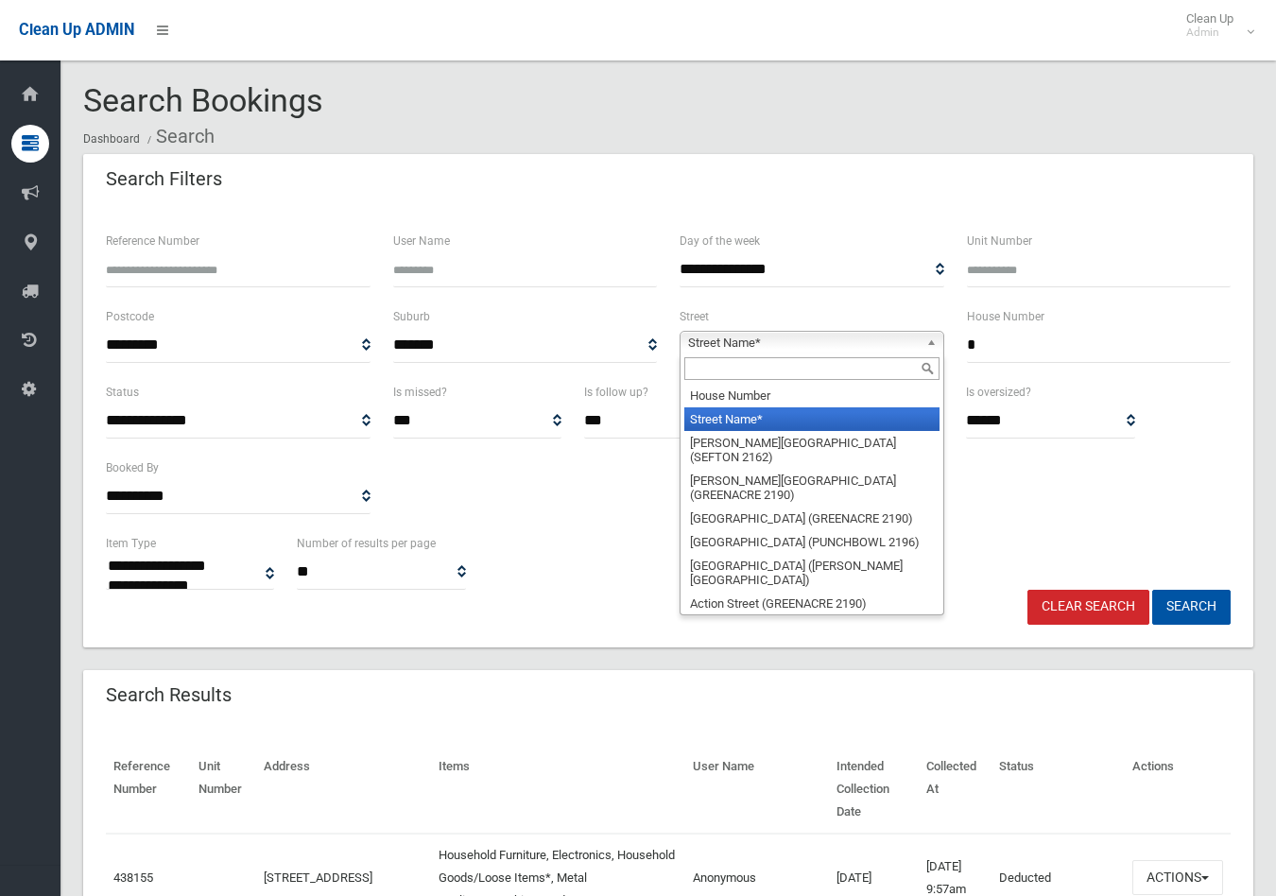
click at [835, 367] on input "text" at bounding box center [811, 368] width 255 height 23
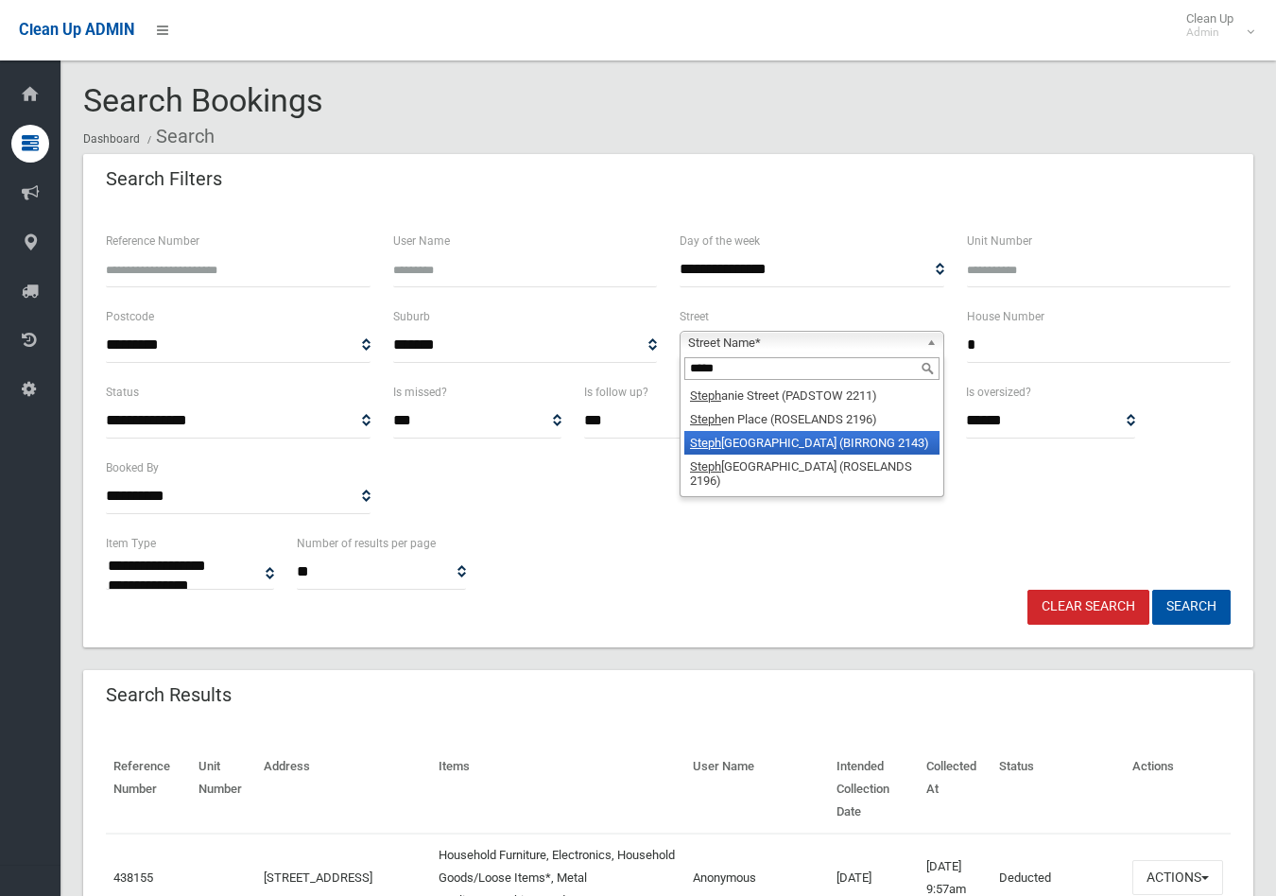
type input "*****"
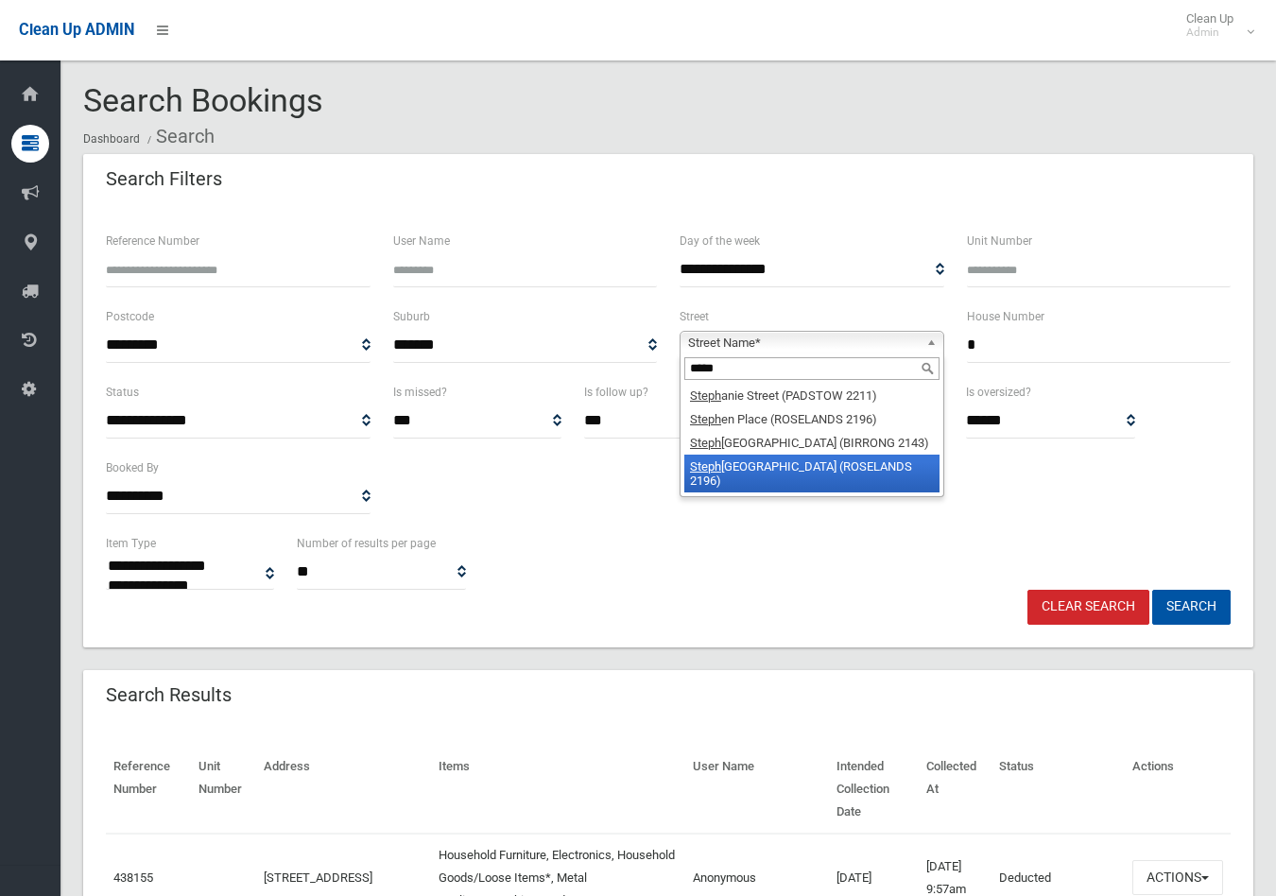
click at [778, 463] on li "Steph enson Street (ROSELANDS 2196)" at bounding box center [811, 473] width 255 height 38
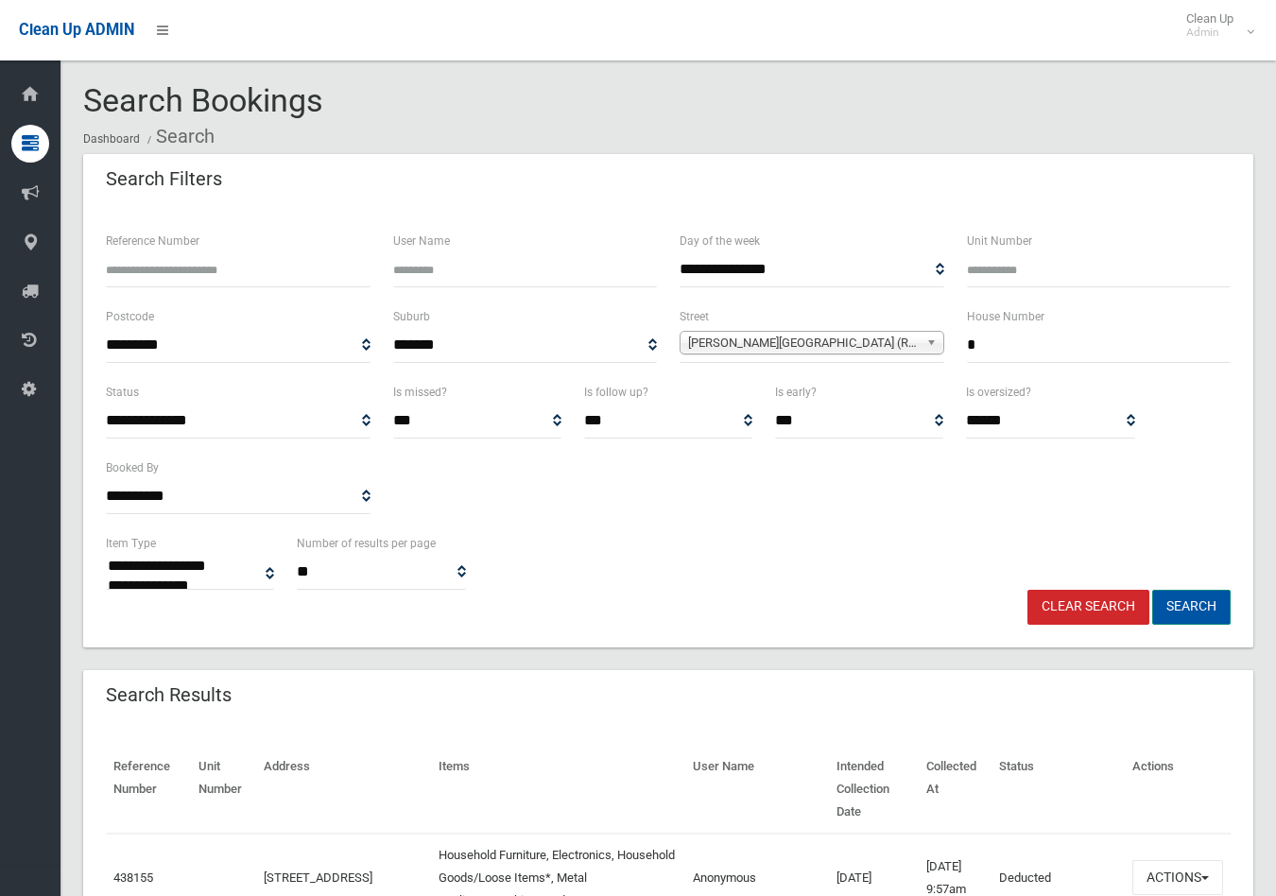
click at [1189, 600] on button "Search" at bounding box center [1191, 607] width 78 height 35
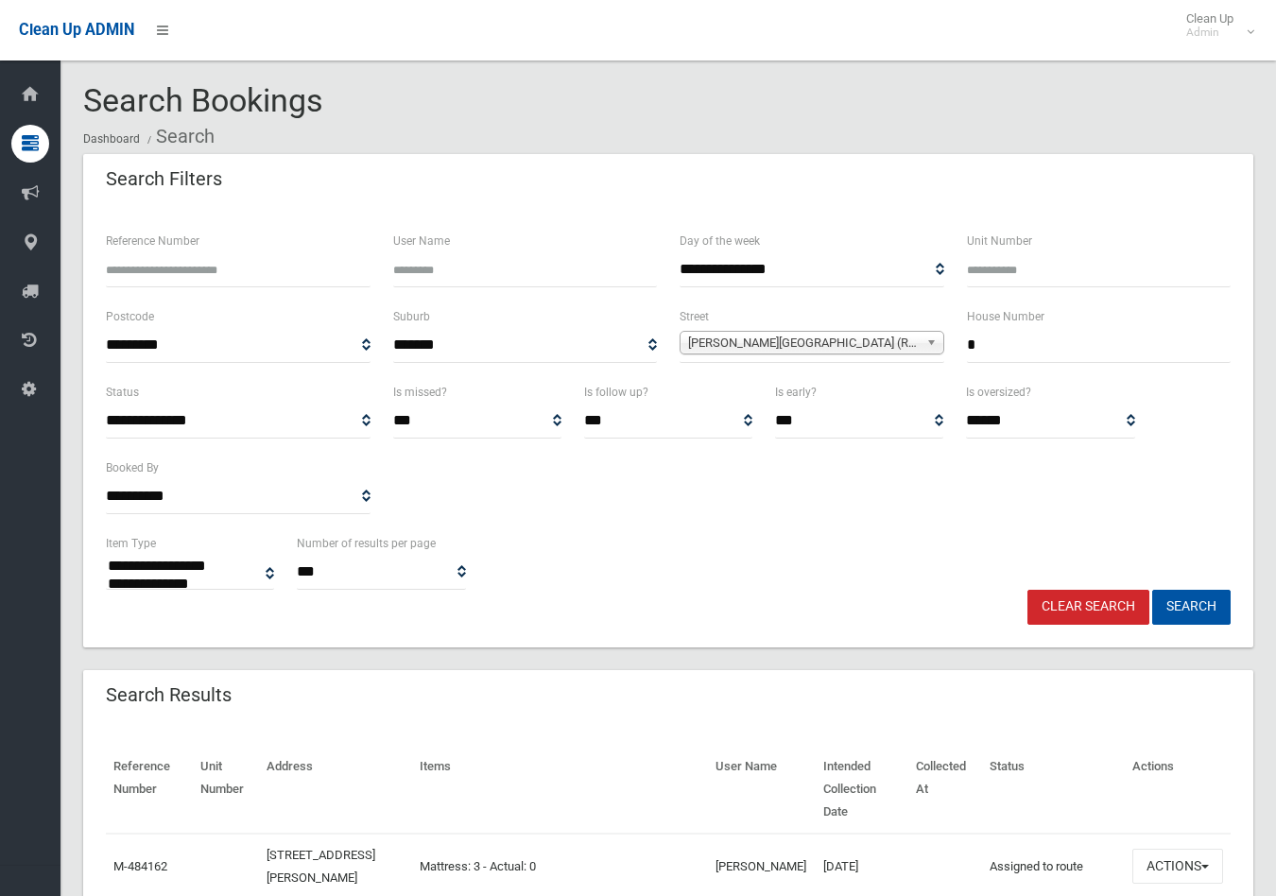
select select
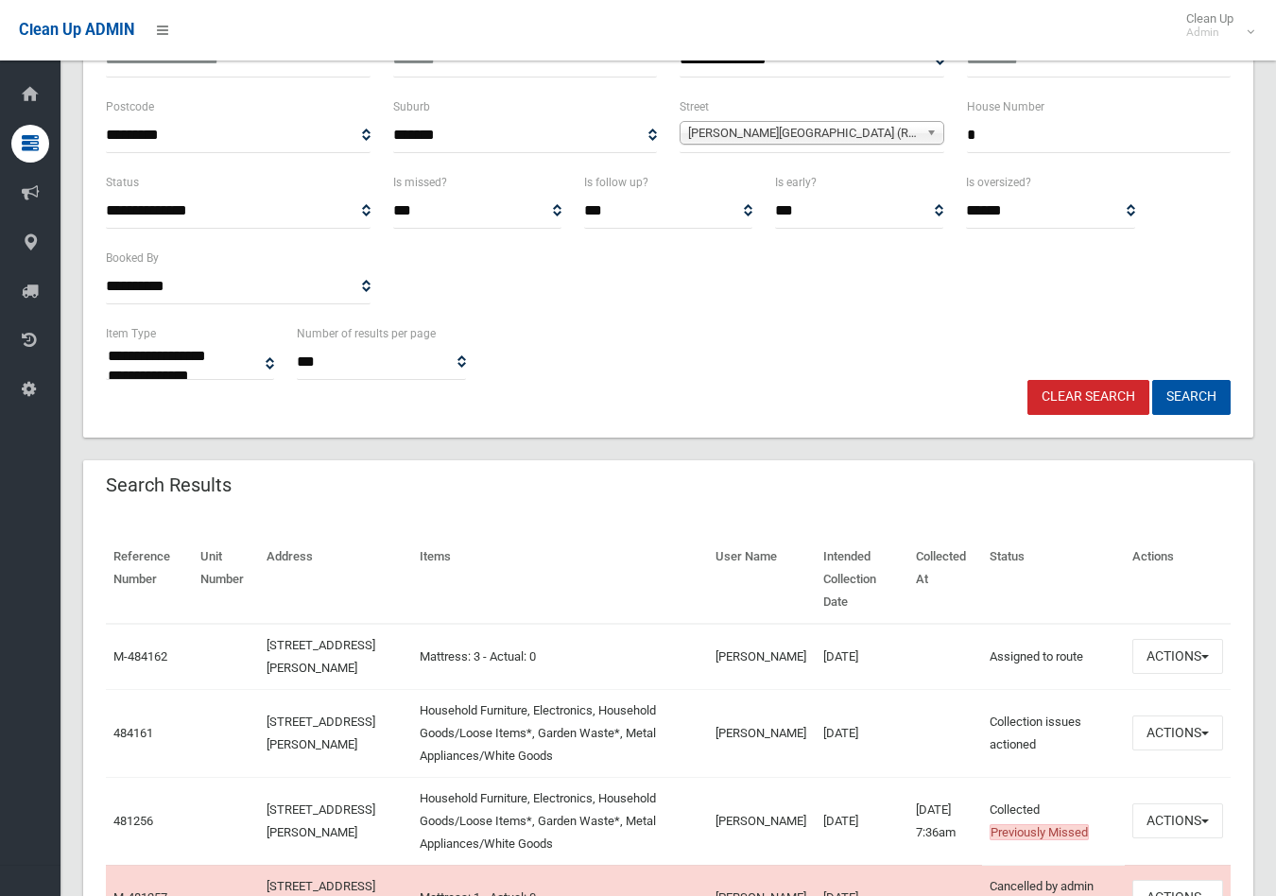
scroll to position [315, 0]
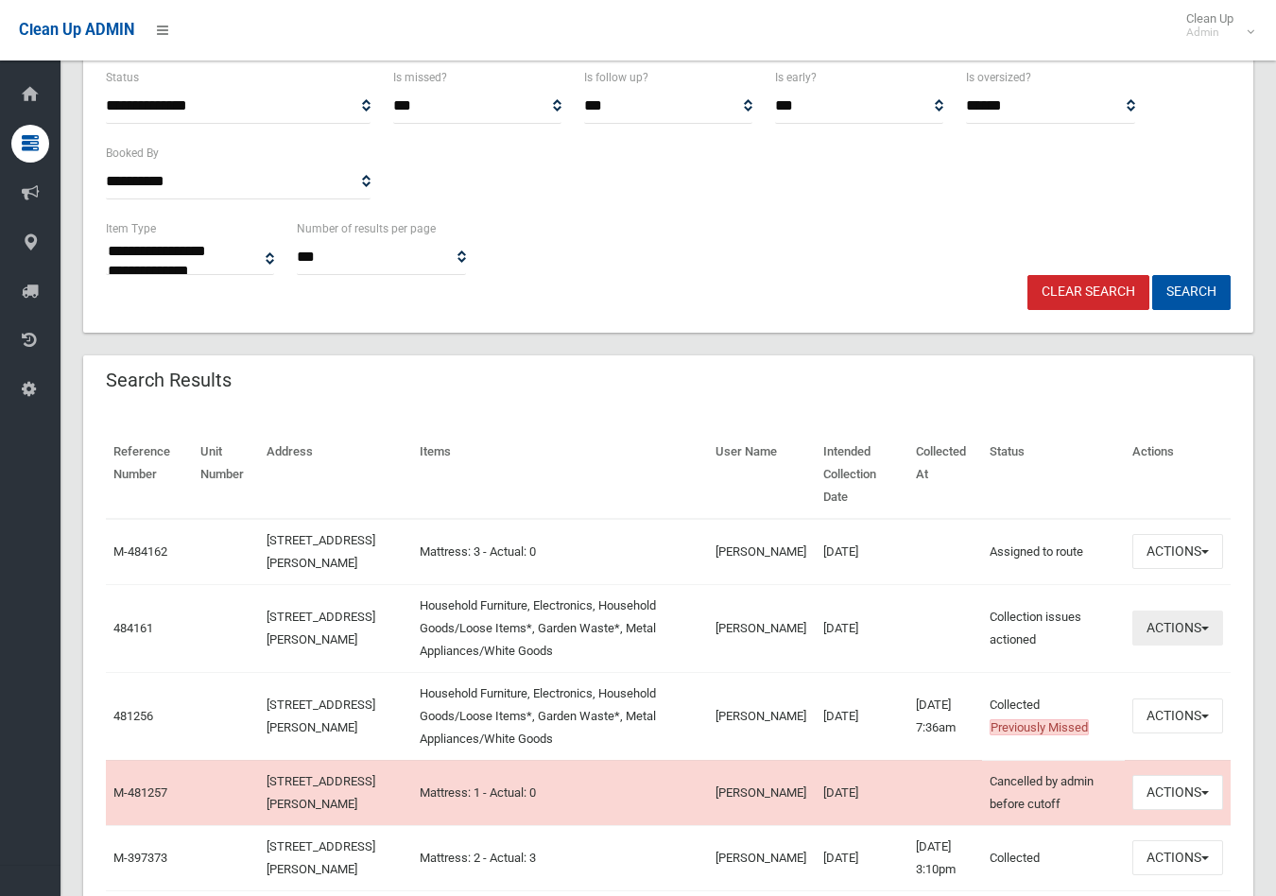
click at [1186, 620] on button "Actions" at bounding box center [1177, 627] width 91 height 35
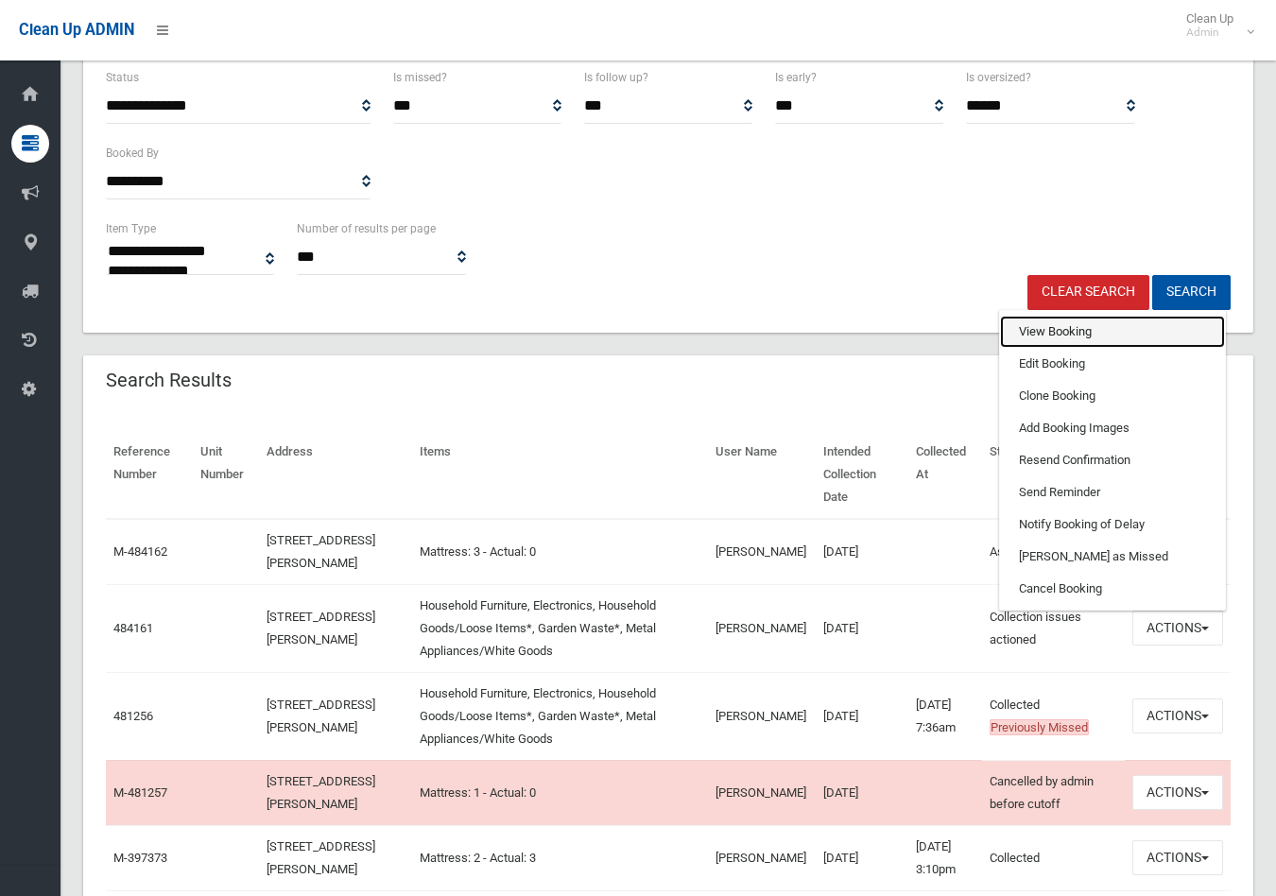
click at [1049, 329] on link "View Booking" at bounding box center [1112, 332] width 225 height 32
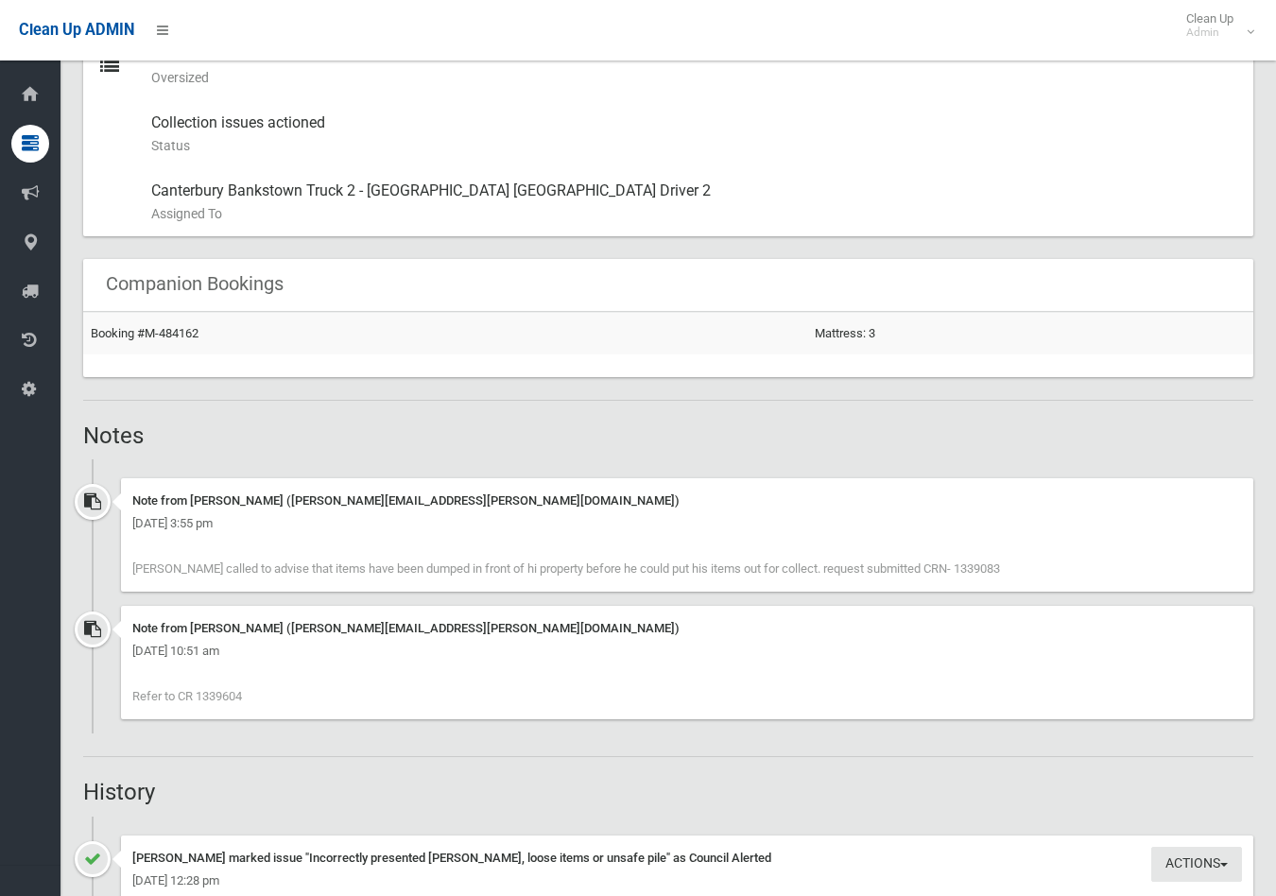
scroll to position [1155, 0]
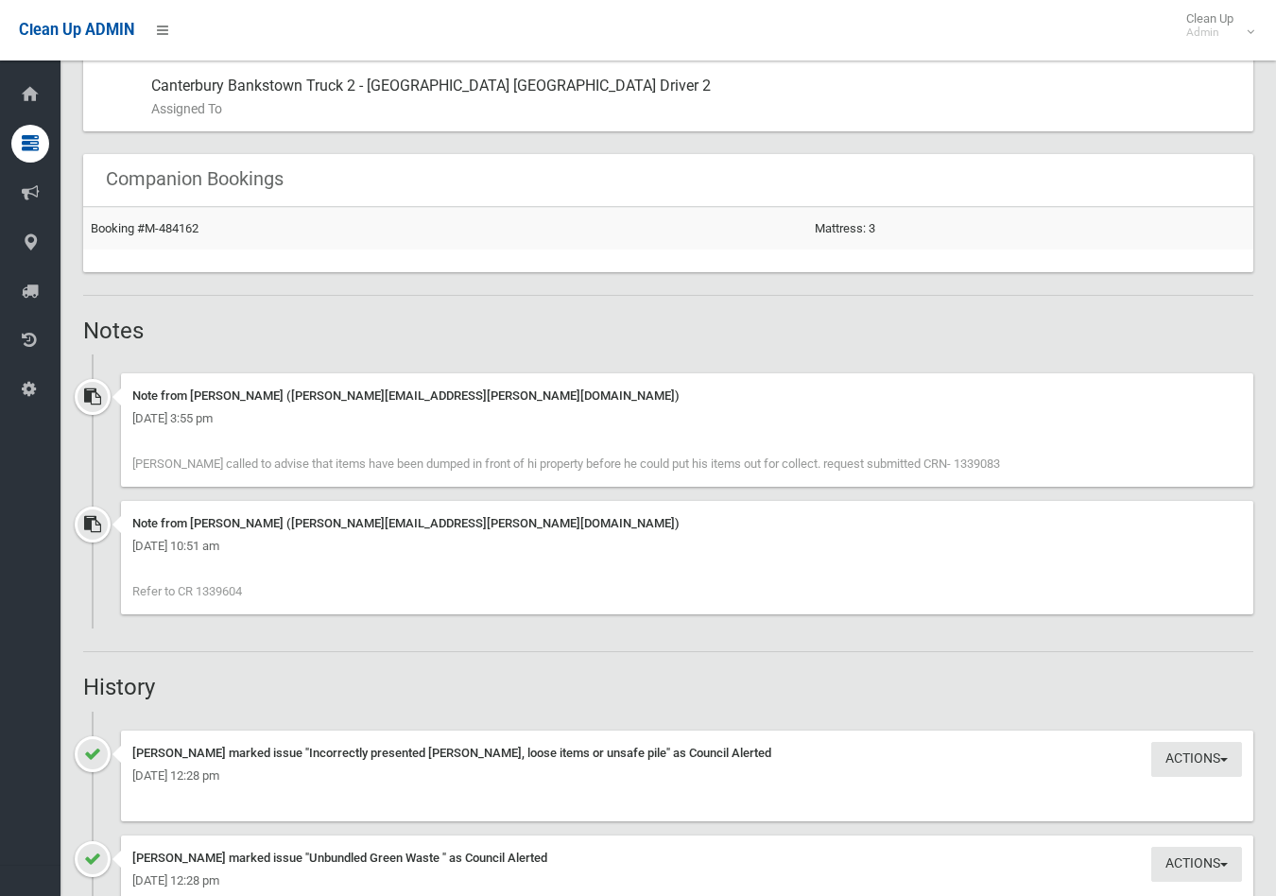
drag, startPoint x: 986, startPoint y: 458, endPoint x: 924, endPoint y: 465, distance: 62.7
click at [924, 465] on div "Note from [PERSON_NAME] ([PERSON_NAME][EMAIL_ADDRESS][PERSON_NAME][DOMAIN_NAME]…" at bounding box center [687, 429] width 1132 height 113
drag, startPoint x: 924, startPoint y: 465, endPoint x: 936, endPoint y: 461, distance: 12.9
copy span "1339083"
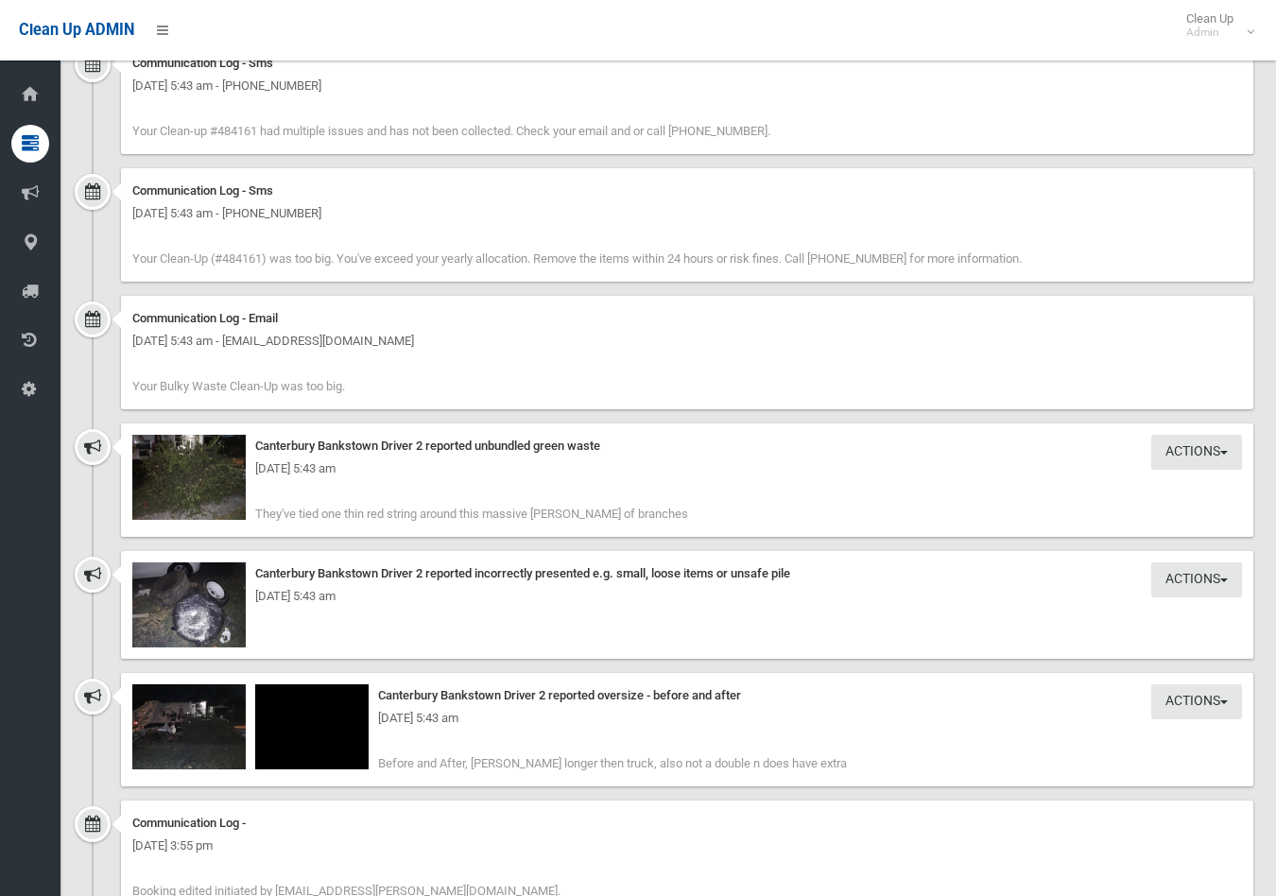
scroll to position [2519, 0]
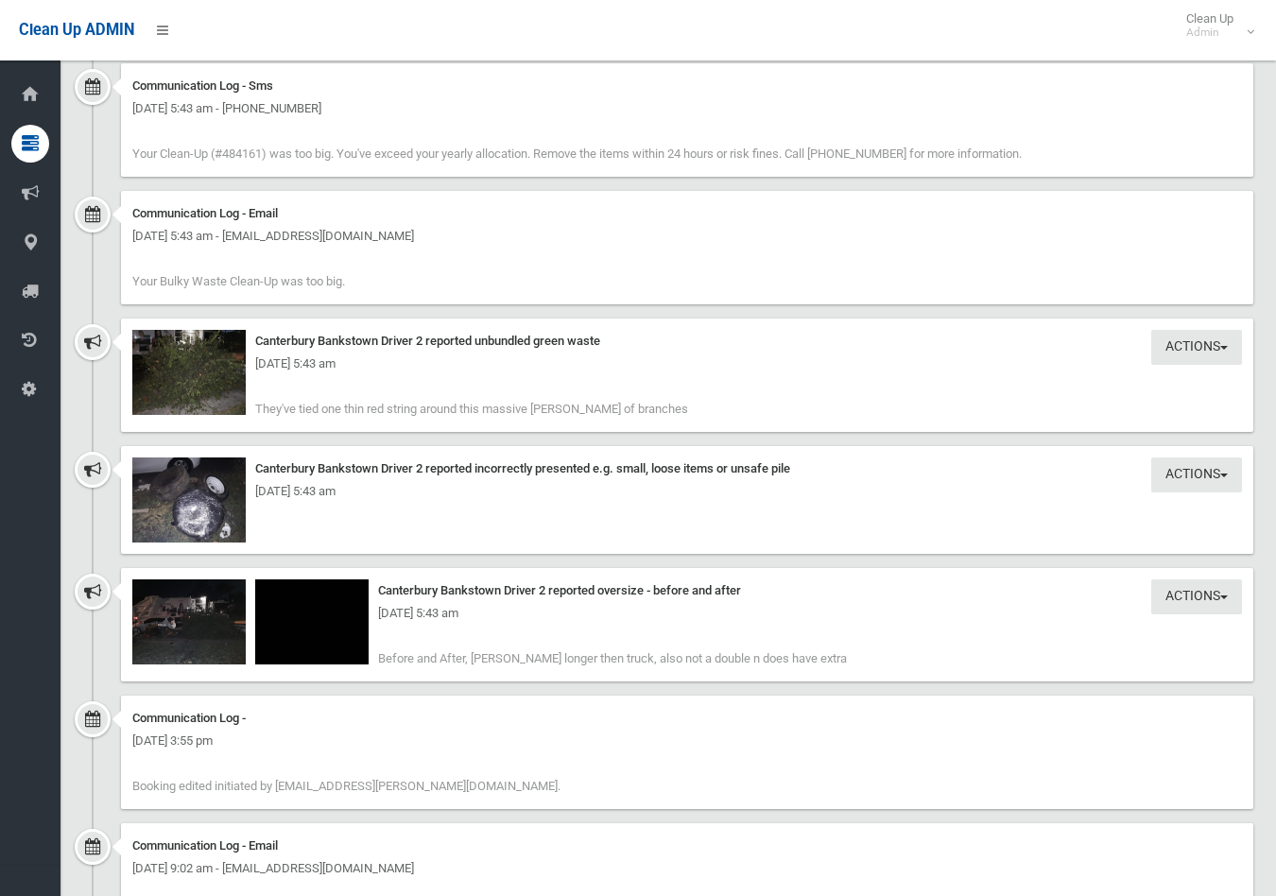
click at [167, 365] on div "[DATE] 5:43 am" at bounding box center [686, 363] width 1109 height 23
click at [178, 359] on div "[DATE] 5:43 am" at bounding box center [686, 363] width 1109 height 23
click at [193, 356] on div "[DATE] 5:43 am" at bounding box center [686, 363] width 1109 height 23
click at [198, 505] on img at bounding box center [188, 499] width 113 height 85
click at [183, 362] on div "Wednesday 8th October 2025 - 5:43 am" at bounding box center [686, 363] width 1109 height 23
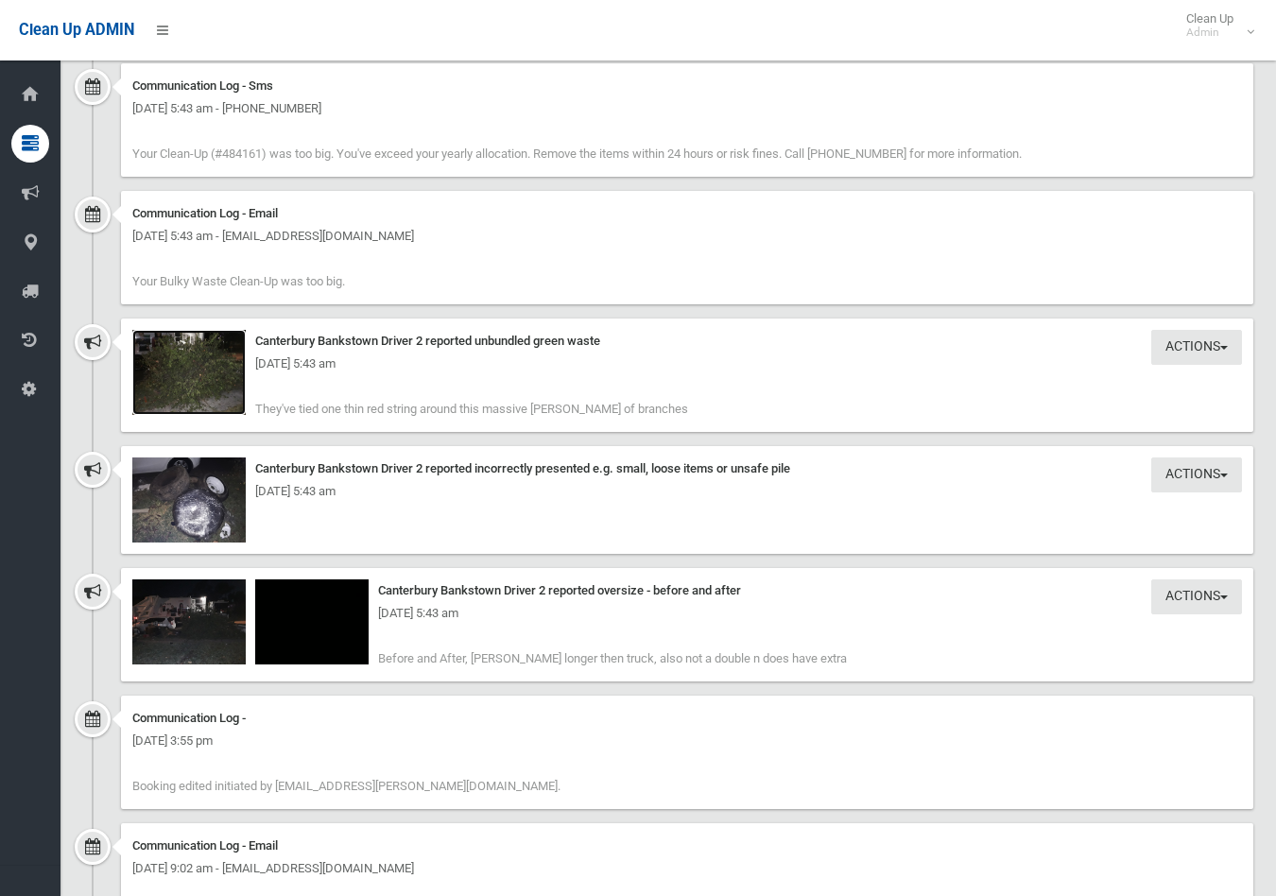
click at [183, 351] on img at bounding box center [188, 372] width 113 height 85
drag, startPoint x: 185, startPoint y: 601, endPoint x: 196, endPoint y: 597, distance: 11.1
click at [187, 602] on div "Wednesday 8th October 2025 - 5:43 am" at bounding box center [686, 613] width 1109 height 23
click at [199, 597] on img at bounding box center [188, 621] width 113 height 85
click at [316, 608] on div "Wednesday 8th October 2025 - 5:43 am" at bounding box center [686, 613] width 1109 height 23
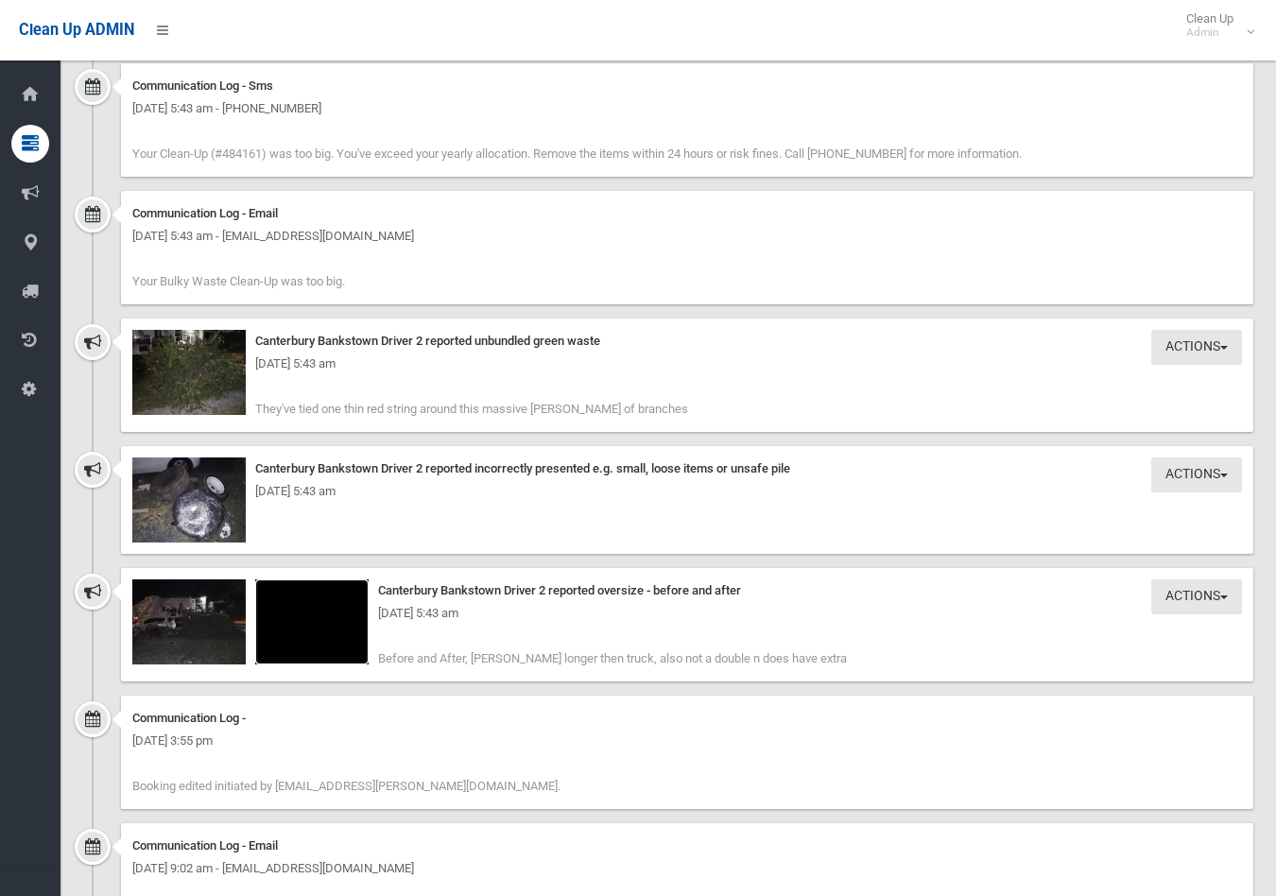
click at [300, 599] on img at bounding box center [311, 621] width 113 height 85
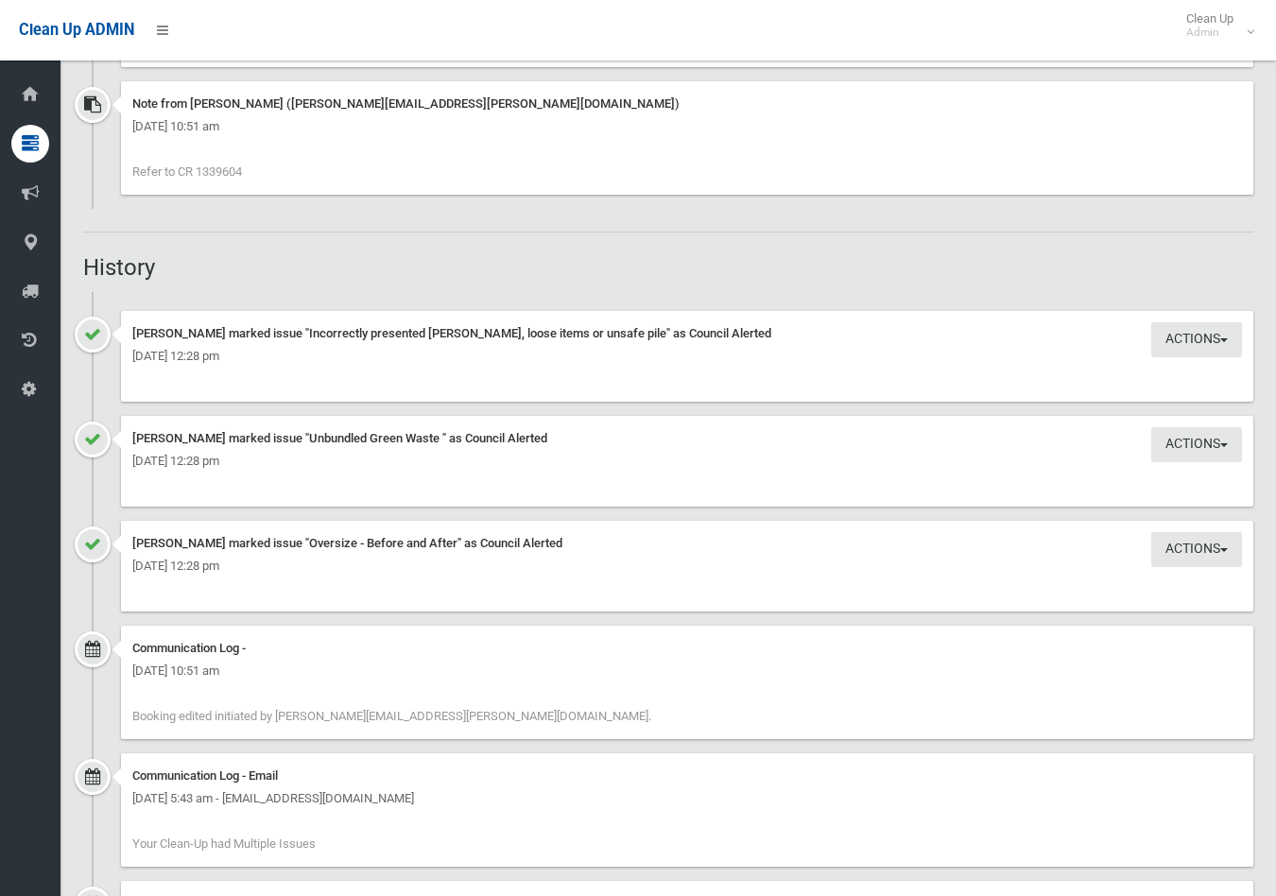
scroll to position [1364, 0]
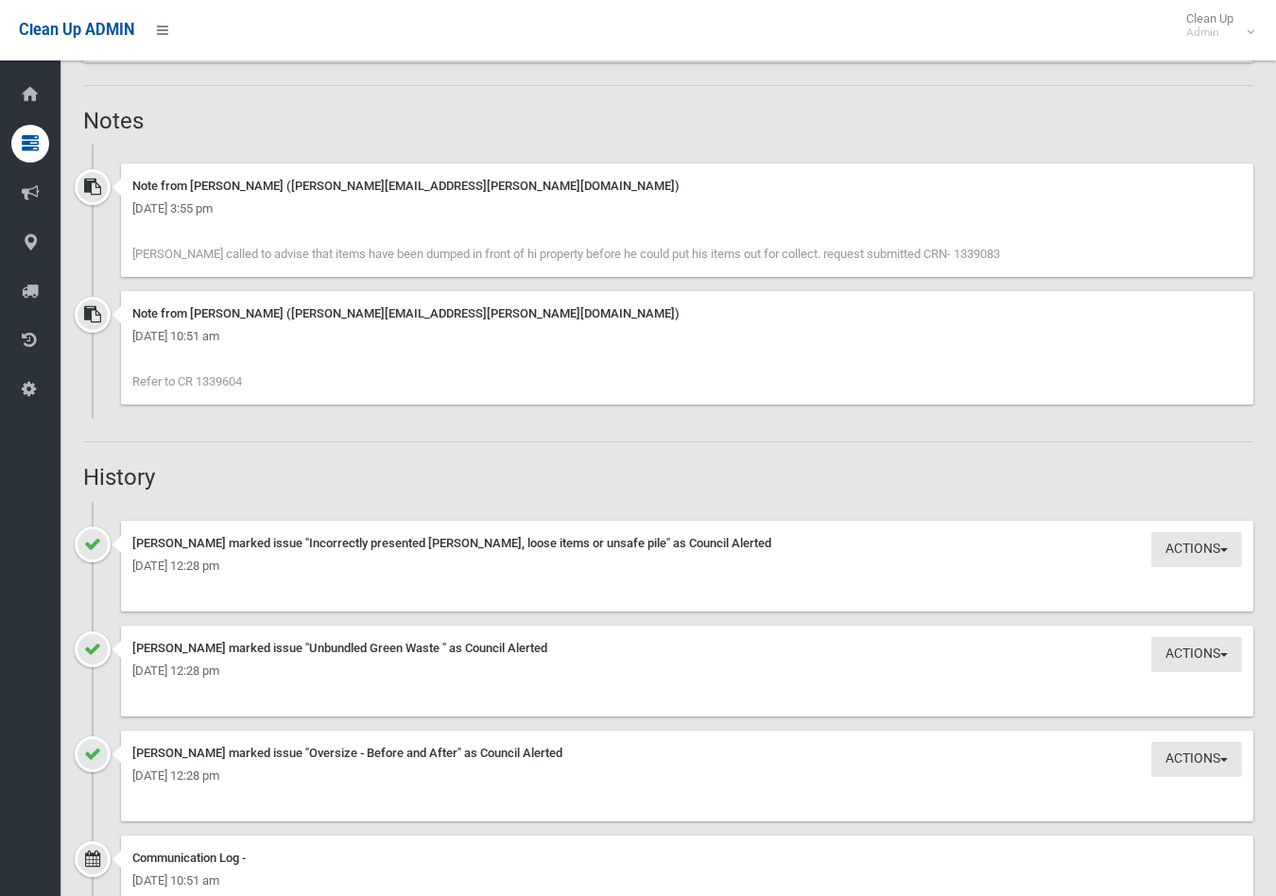
drag, startPoint x: 248, startPoint y: 376, endPoint x: 196, endPoint y: 386, distance: 53.7
click at [196, 386] on div "Note from Annette Stewart (annette.stewart@cbcity.nsw.gov.au) Wednesday 8th Oct…" at bounding box center [687, 347] width 1132 height 113
drag, startPoint x: 196, startPoint y: 386, endPoint x: 212, endPoint y: 380, distance: 17.0
copy span "1339604"
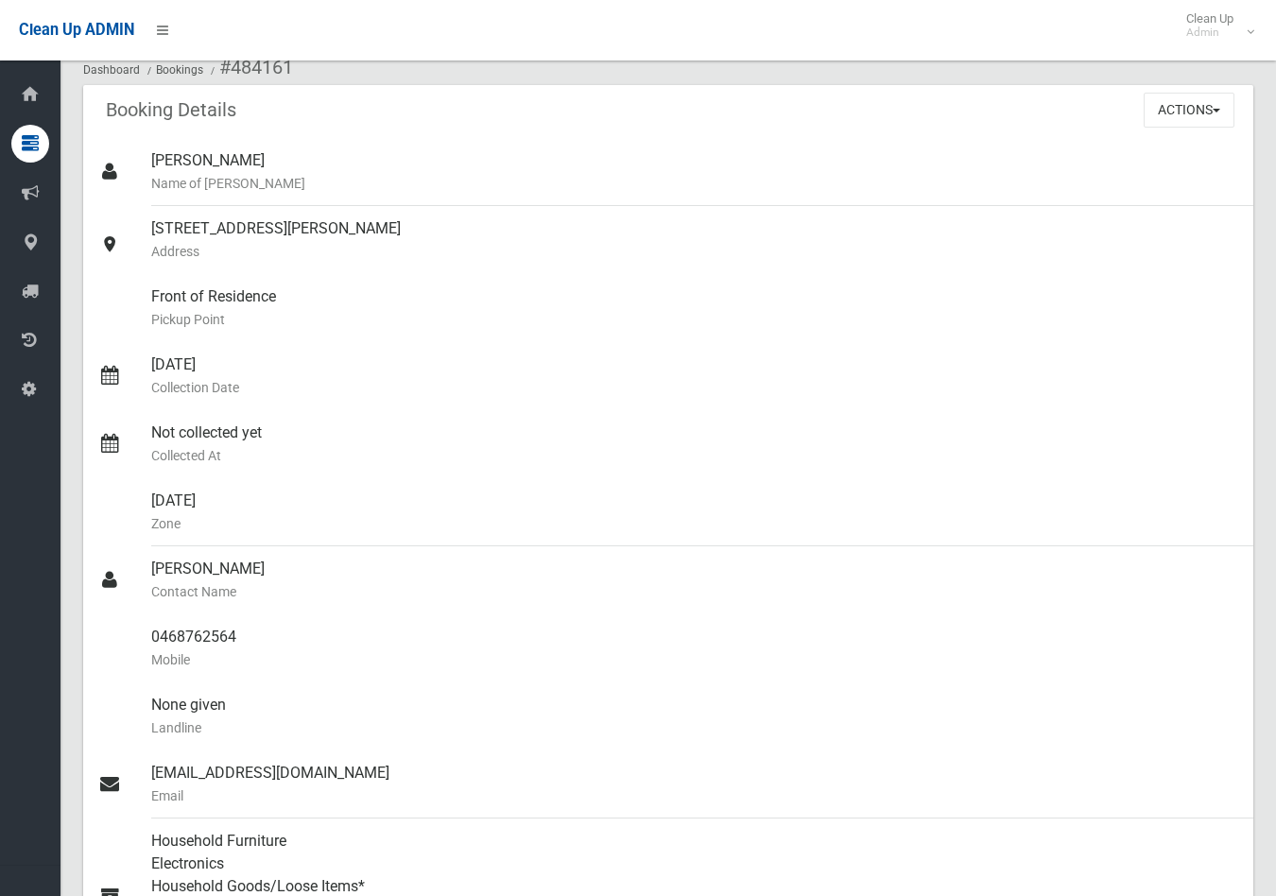
scroll to position [0, 0]
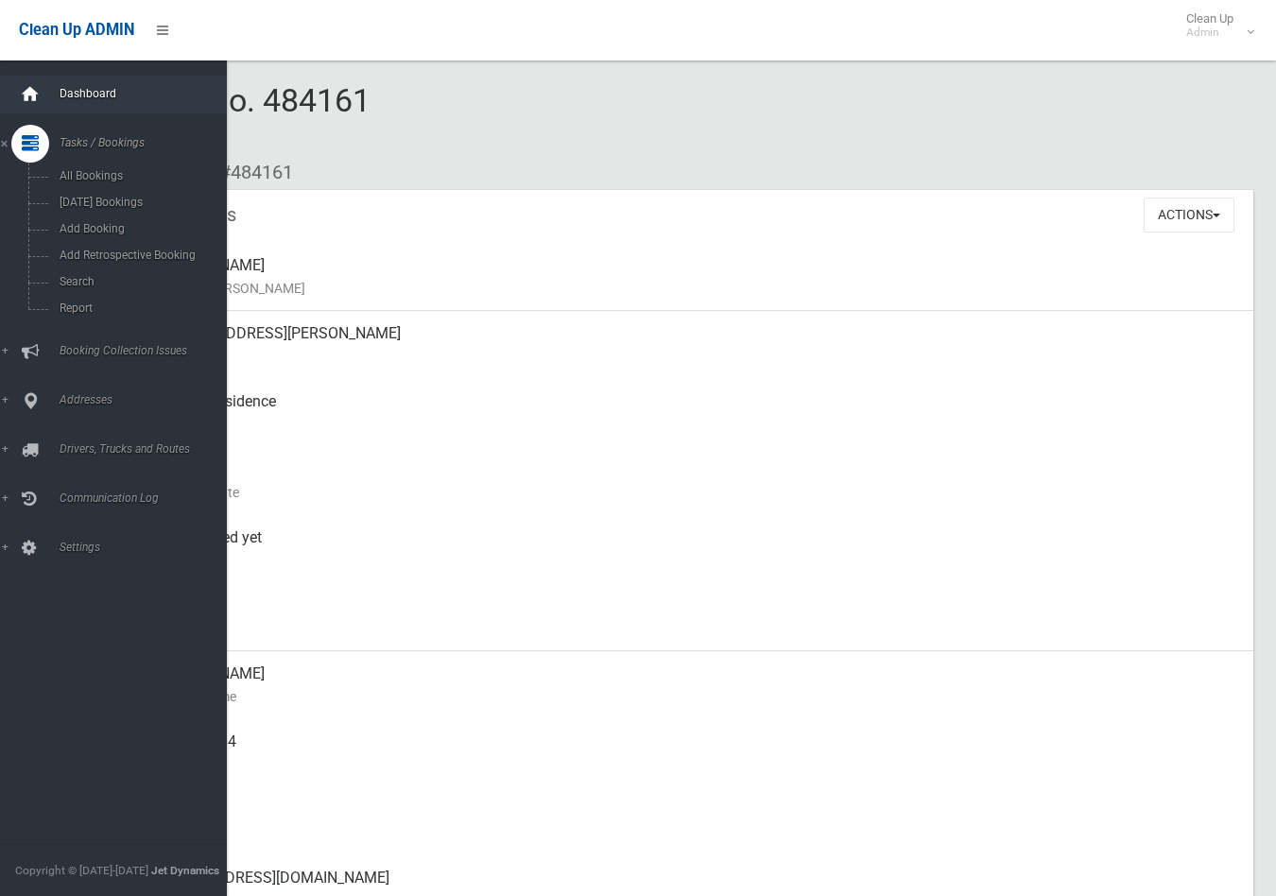
click at [26, 94] on icon at bounding box center [30, 95] width 21 height 38
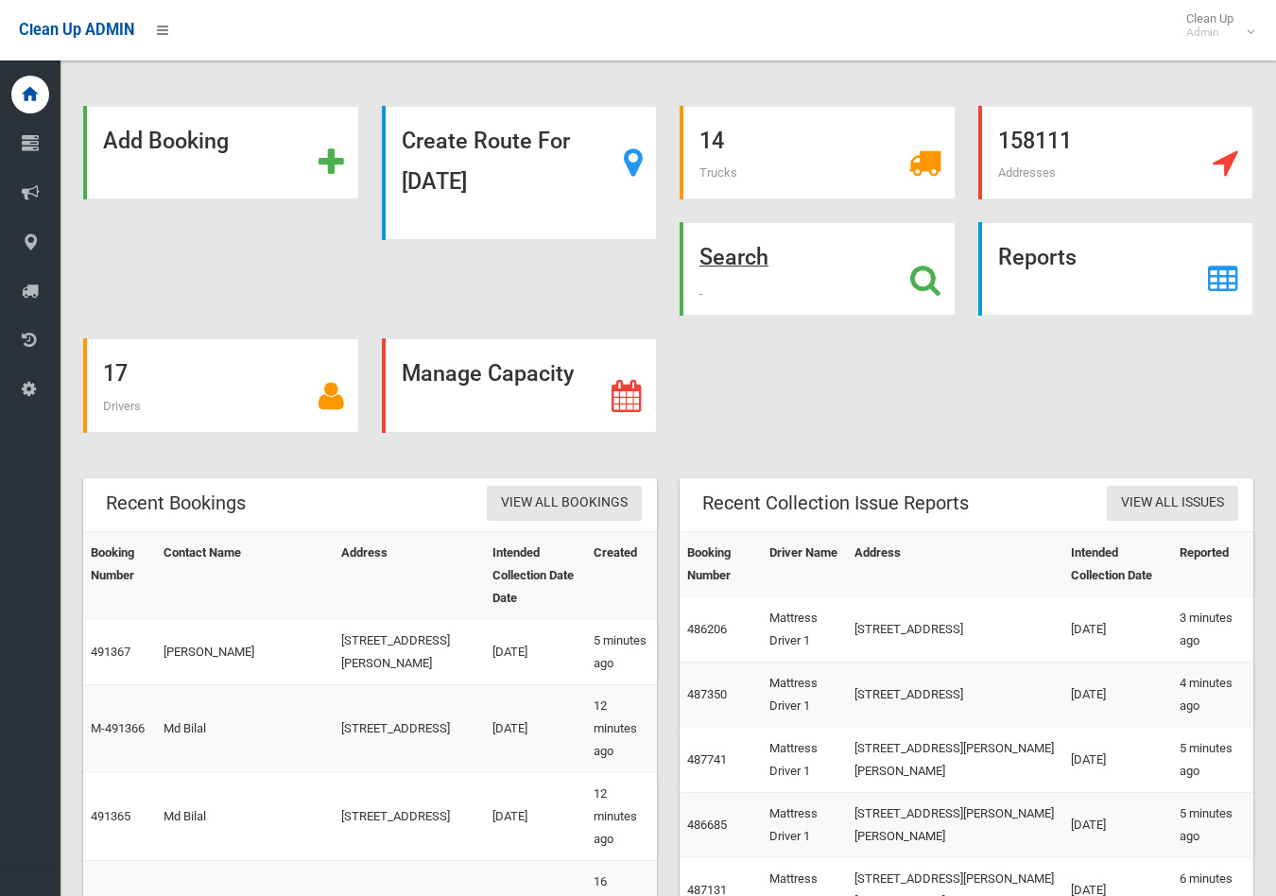
click at [741, 253] on strong "Search" at bounding box center [733, 257] width 69 height 26
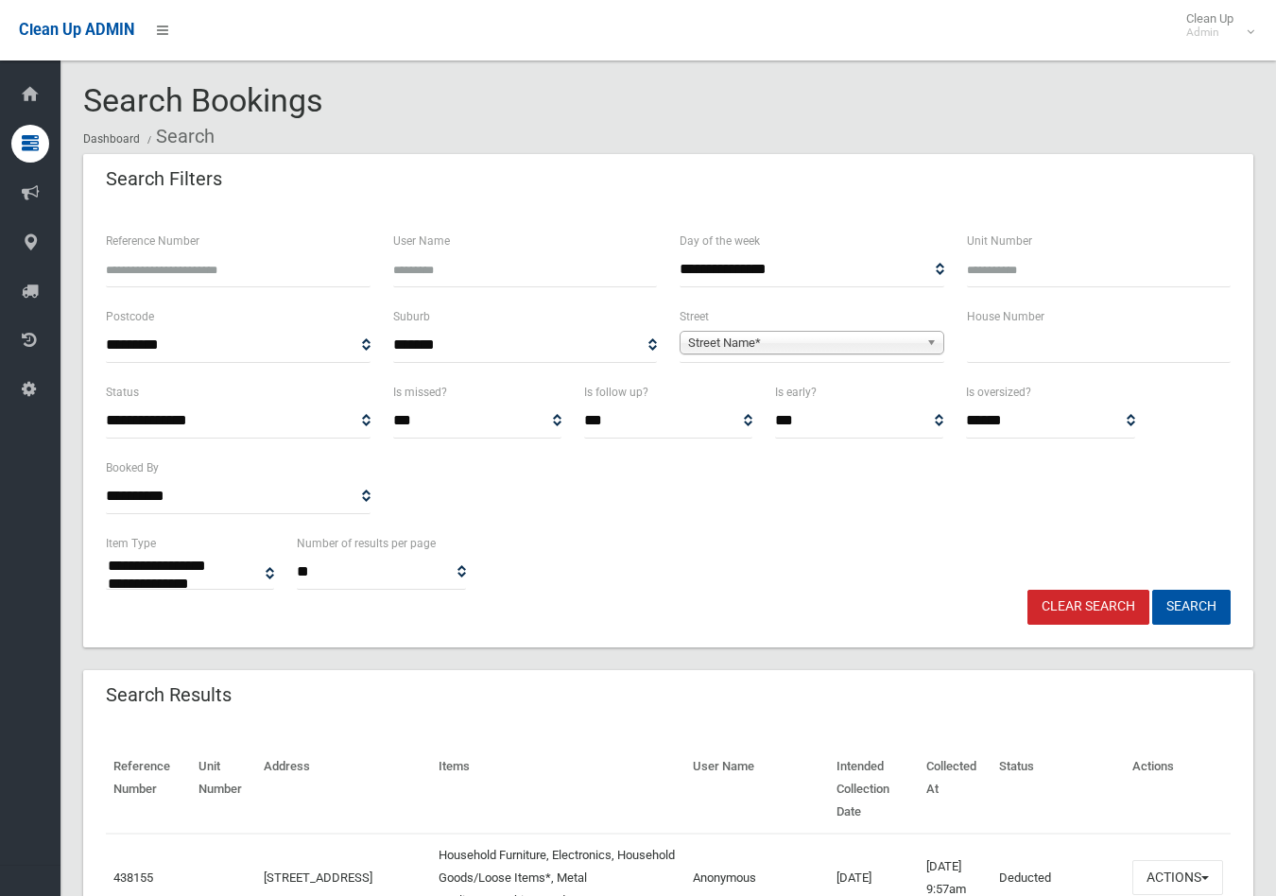
select select
click at [1021, 344] on input "text" at bounding box center [1099, 345] width 265 height 35
type input "**"
click at [843, 341] on span "Street Name*" at bounding box center [803, 343] width 231 height 23
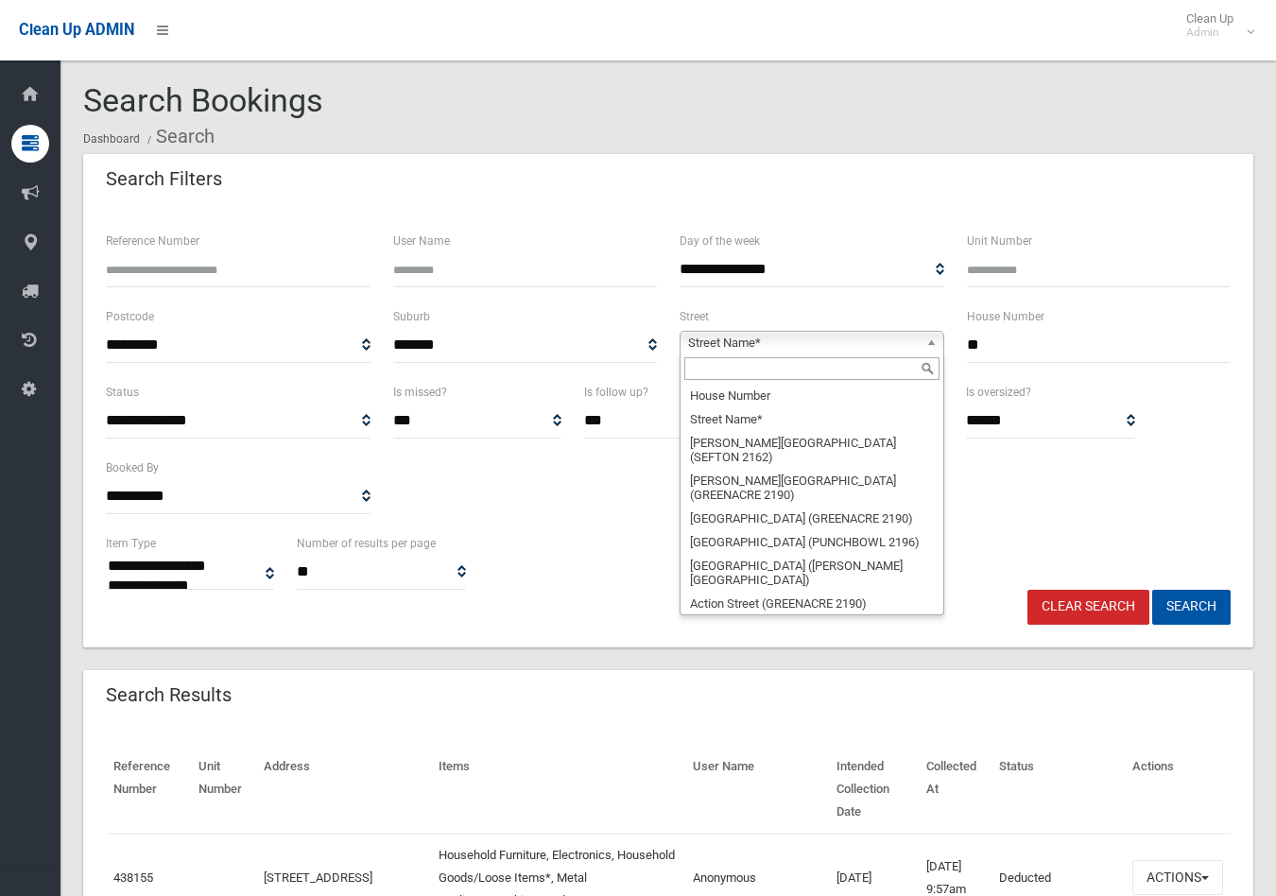
click at [777, 368] on input "text" at bounding box center [811, 368] width 255 height 23
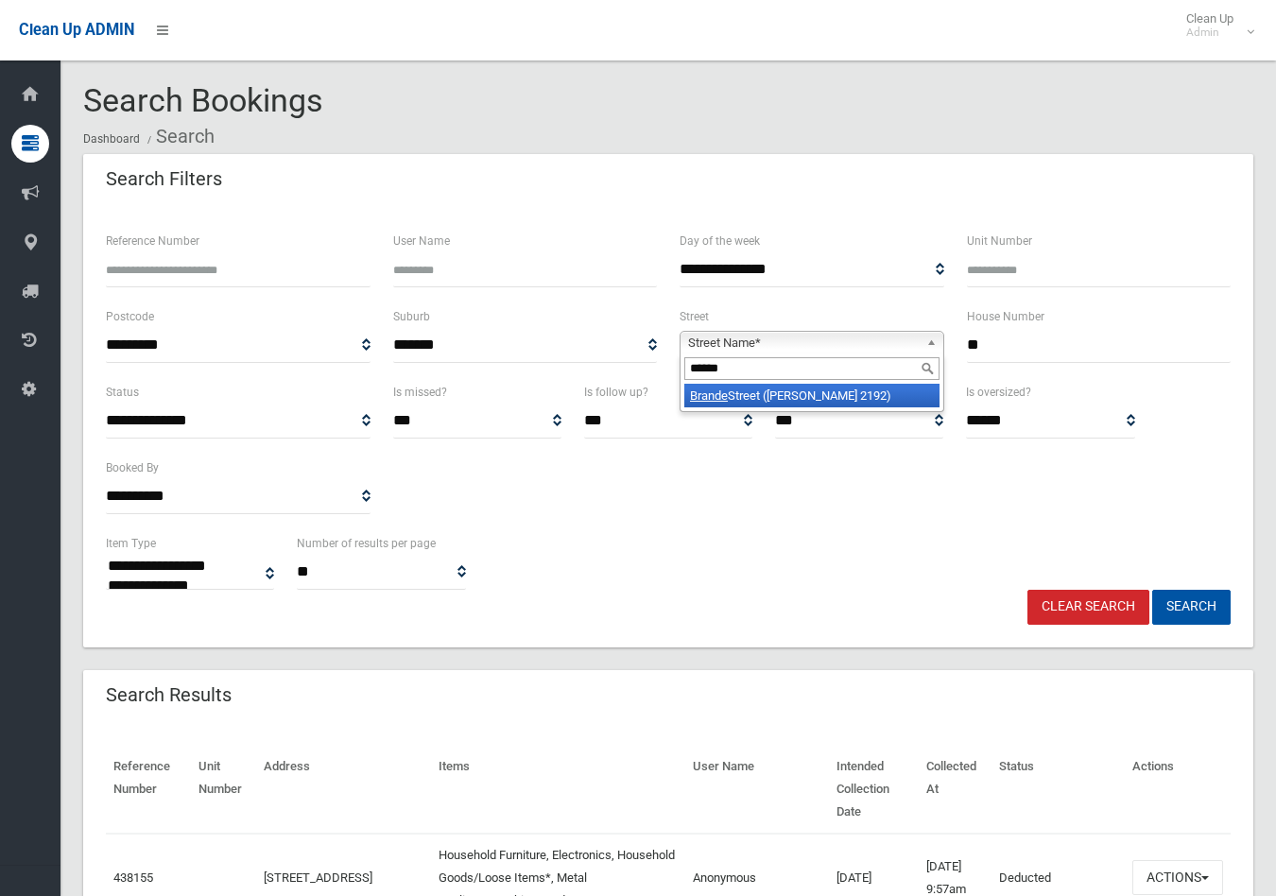
type input "******"
click at [782, 395] on li "Brande Street (BELMORE 2192)" at bounding box center [811, 396] width 255 height 24
click at [1172, 601] on button "Search" at bounding box center [1191, 607] width 78 height 35
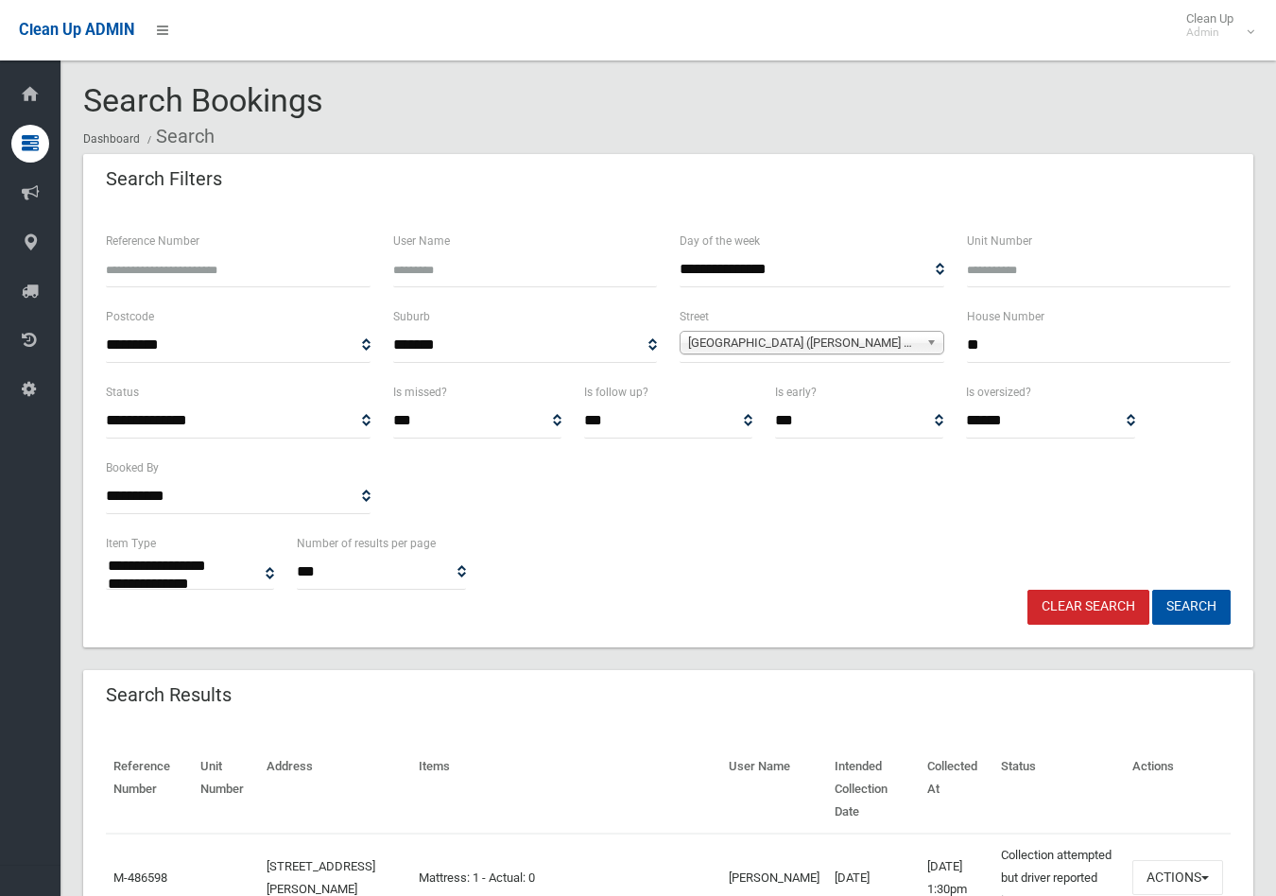
select select
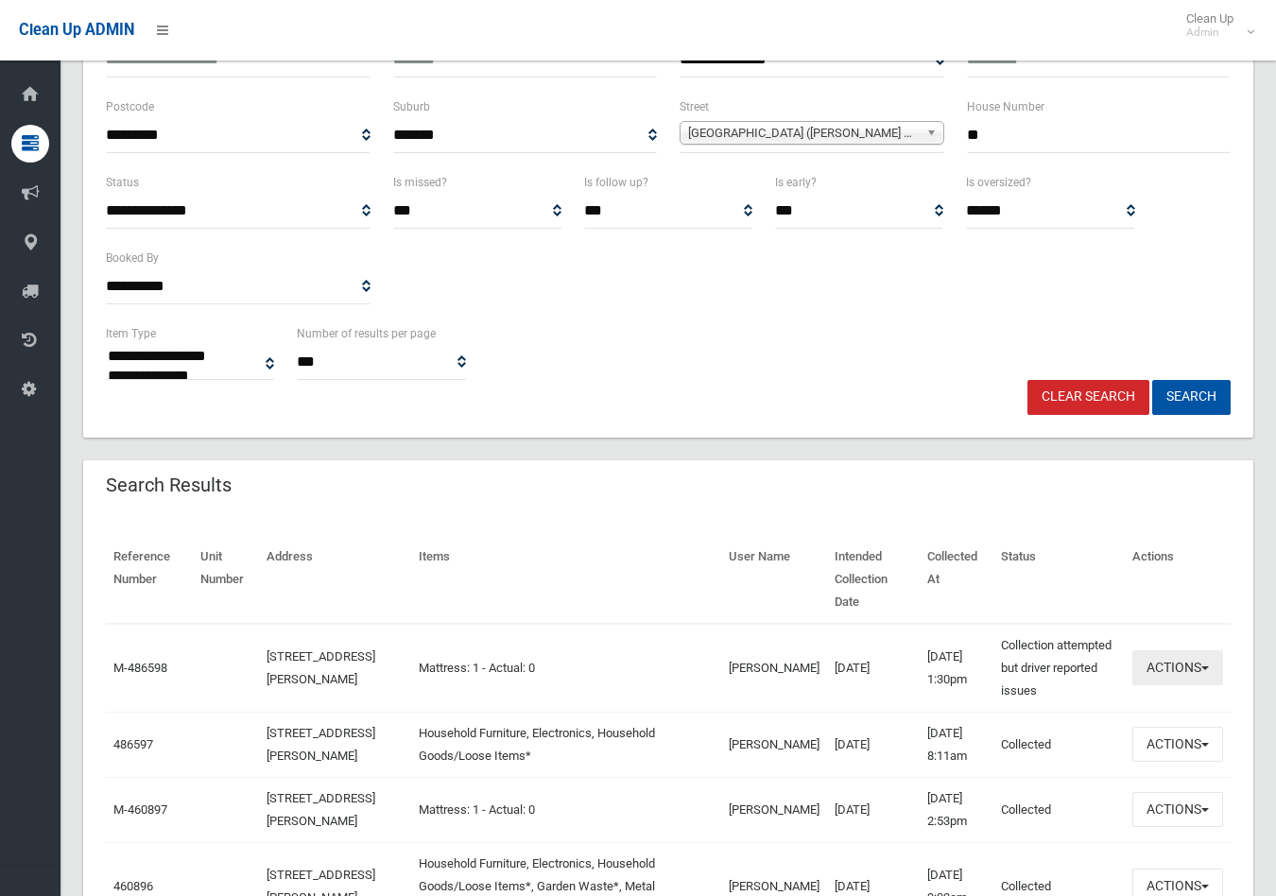
click at [1157, 650] on button "Actions" at bounding box center [1177, 667] width 91 height 35
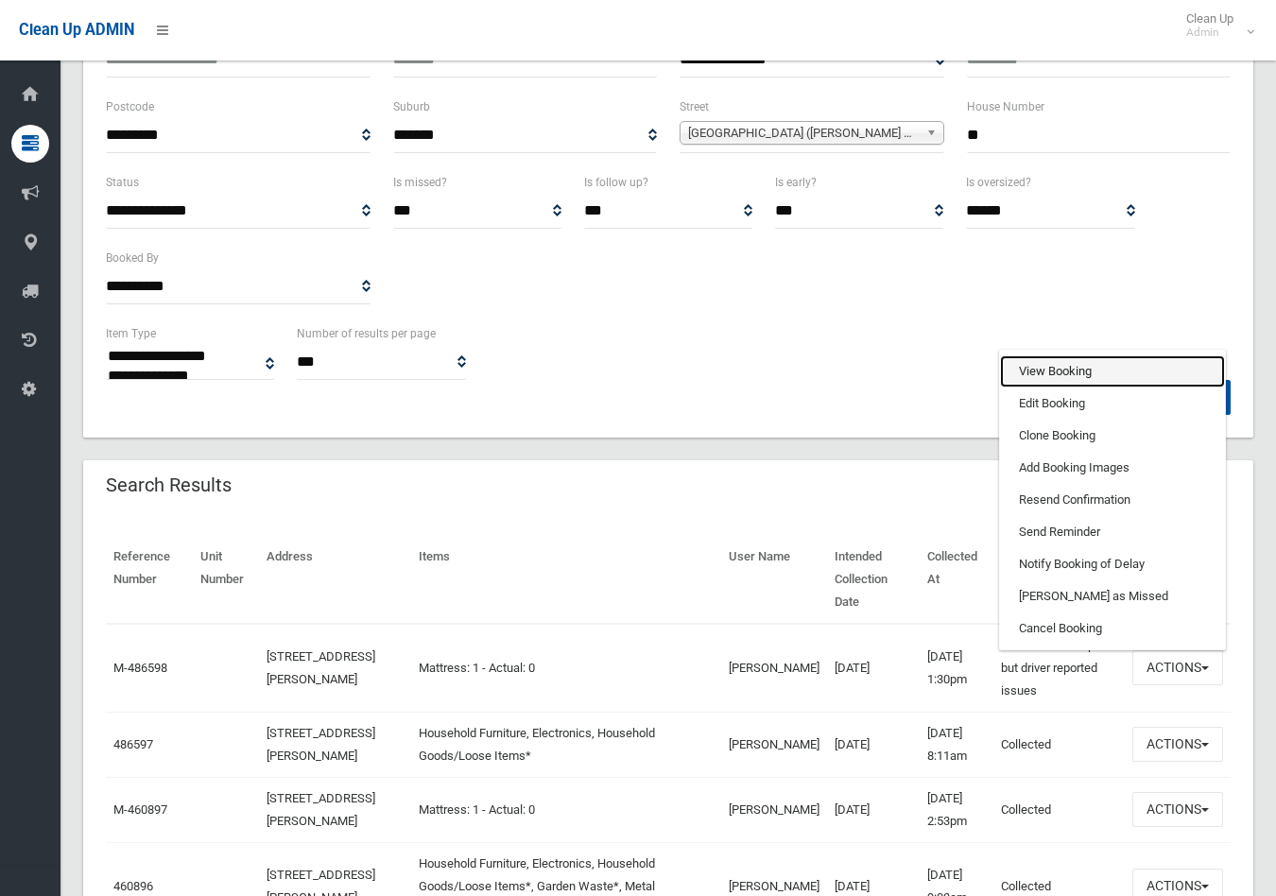
click at [1031, 355] on link "View Booking" at bounding box center [1112, 371] width 225 height 32
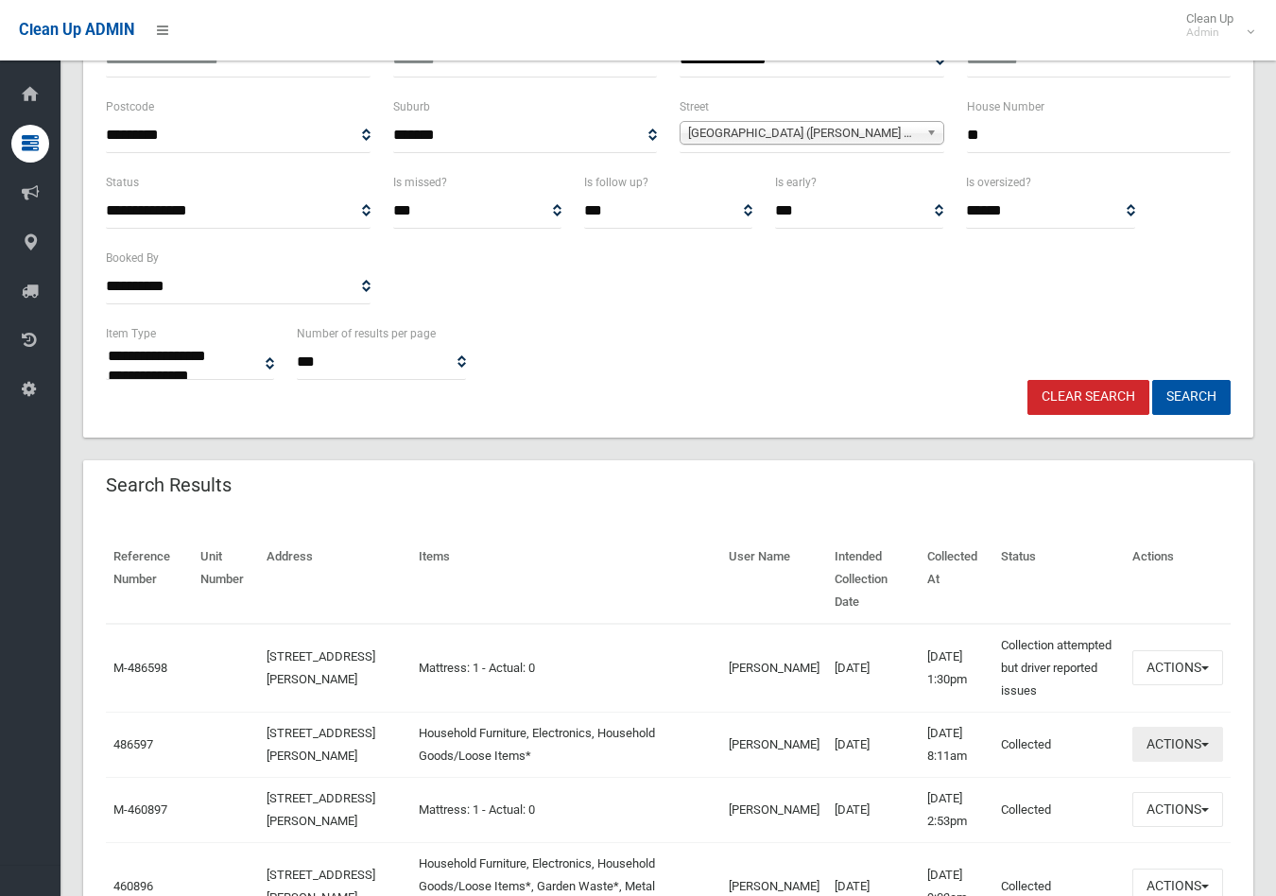
click at [1153, 735] on button "Actions" at bounding box center [1177, 744] width 91 height 35
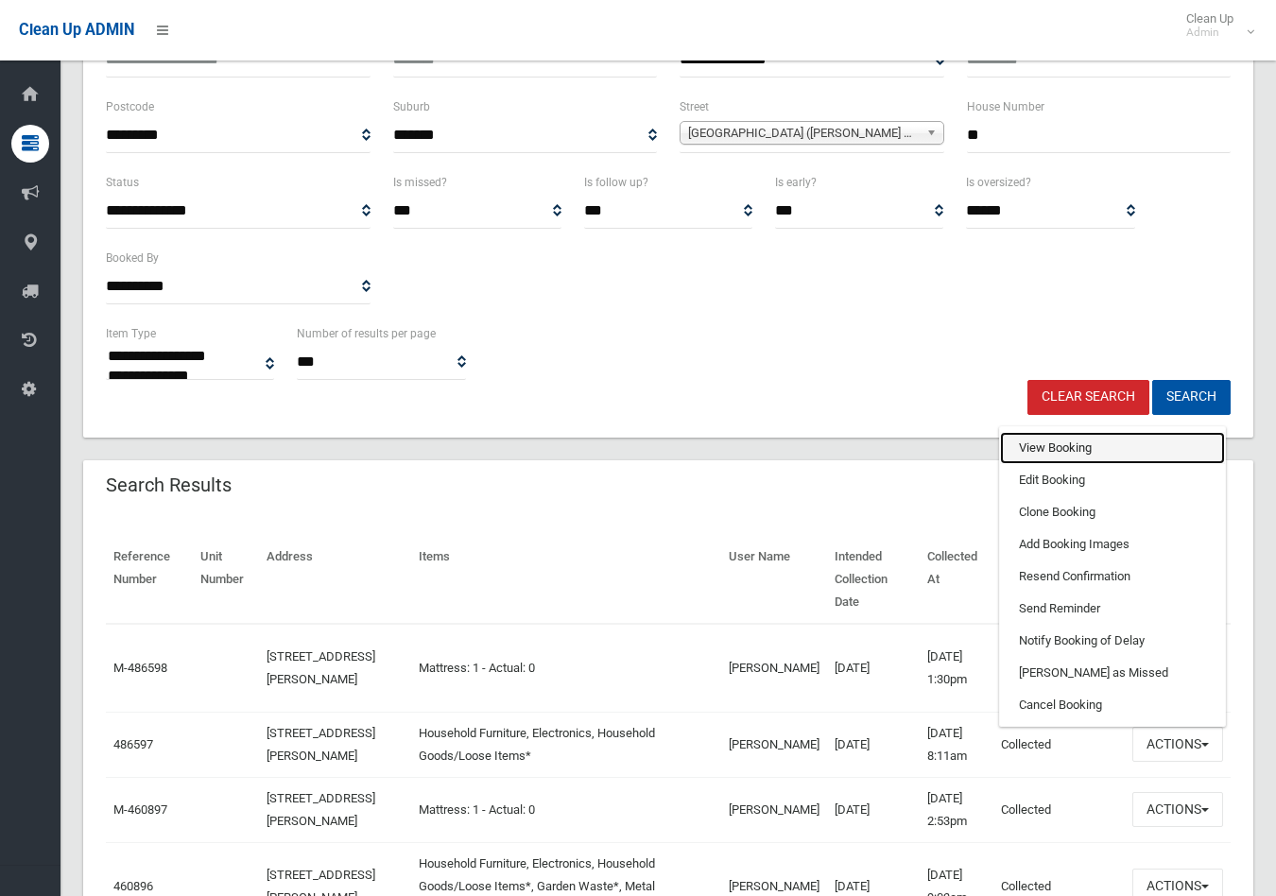
click at [1034, 433] on link "View Booking" at bounding box center [1112, 448] width 225 height 32
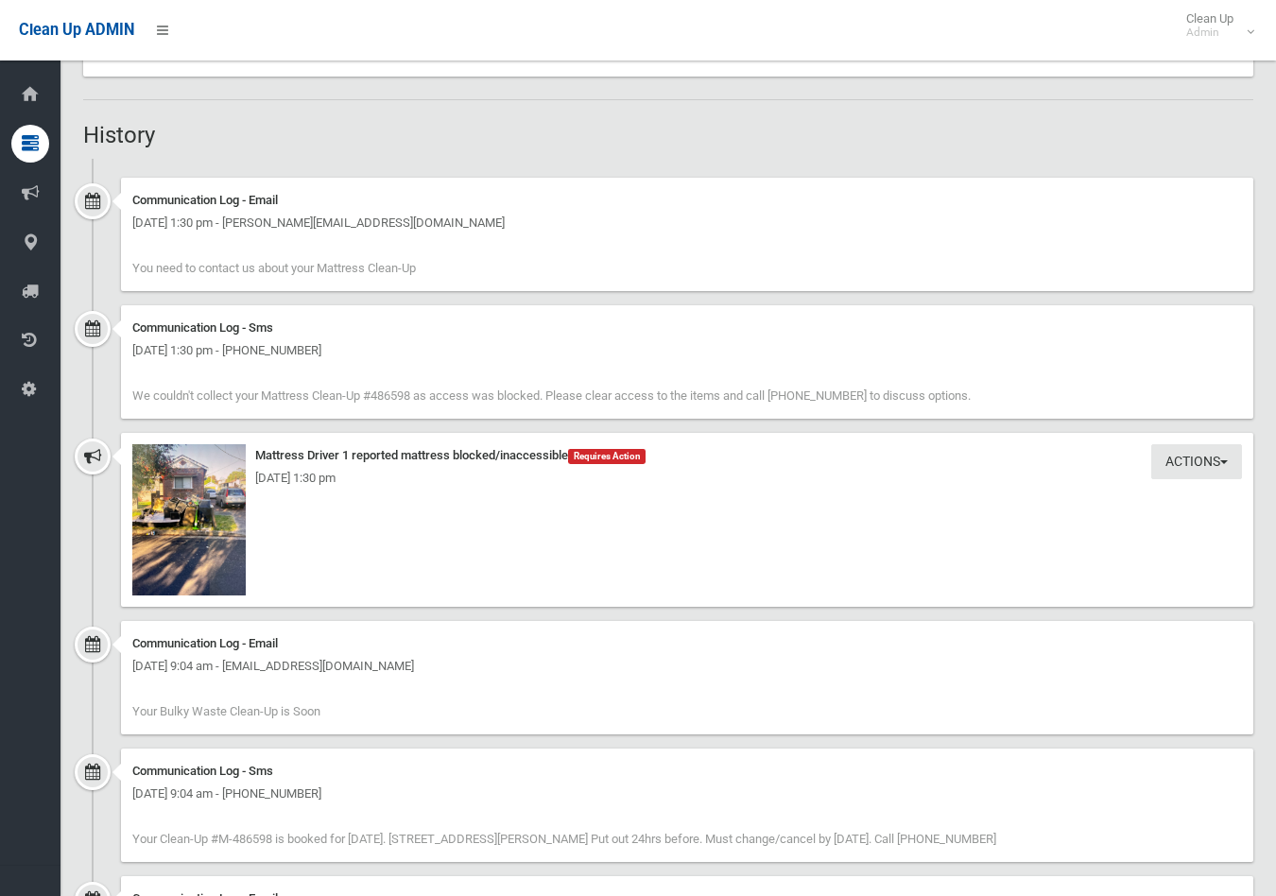
scroll to position [1364, 0]
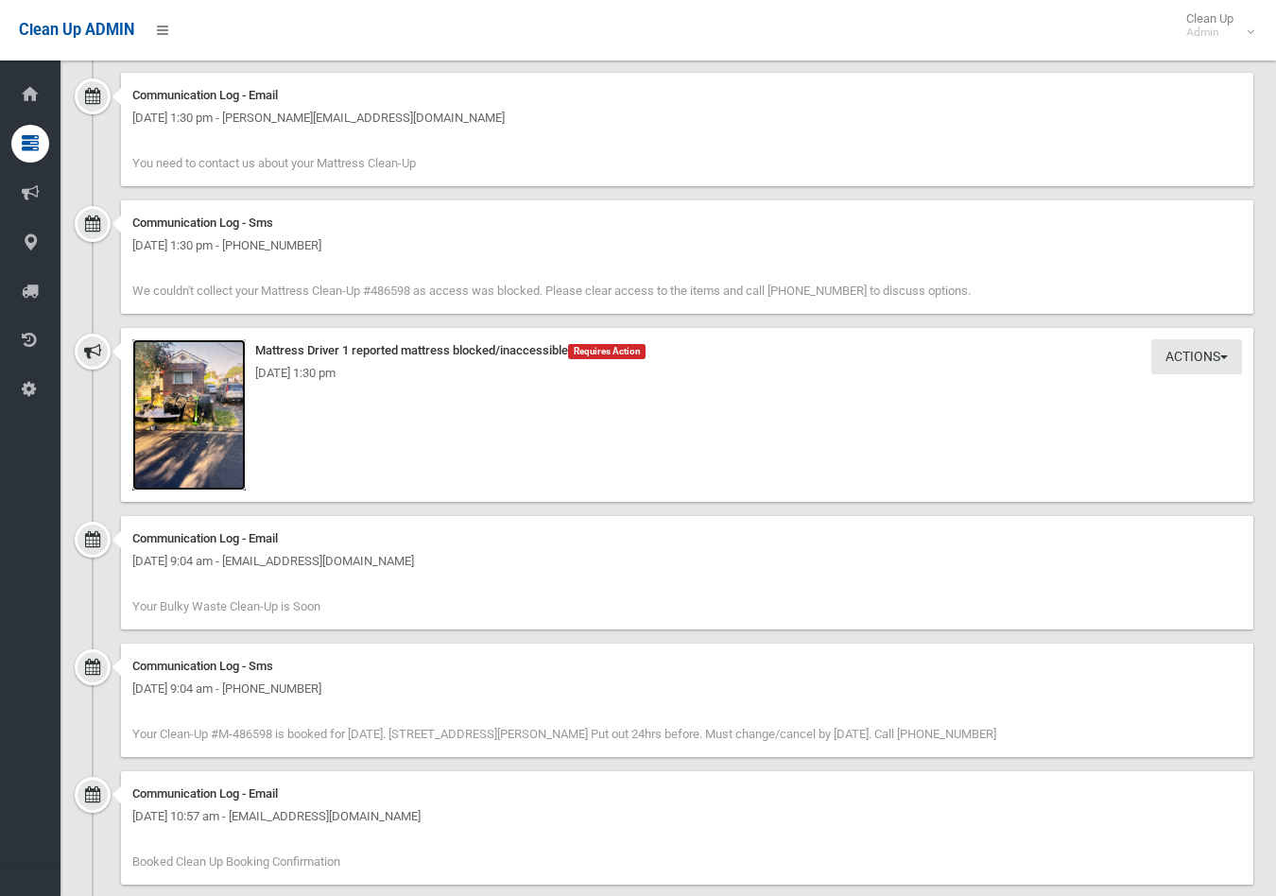
click at [181, 386] on img at bounding box center [188, 414] width 113 height 151
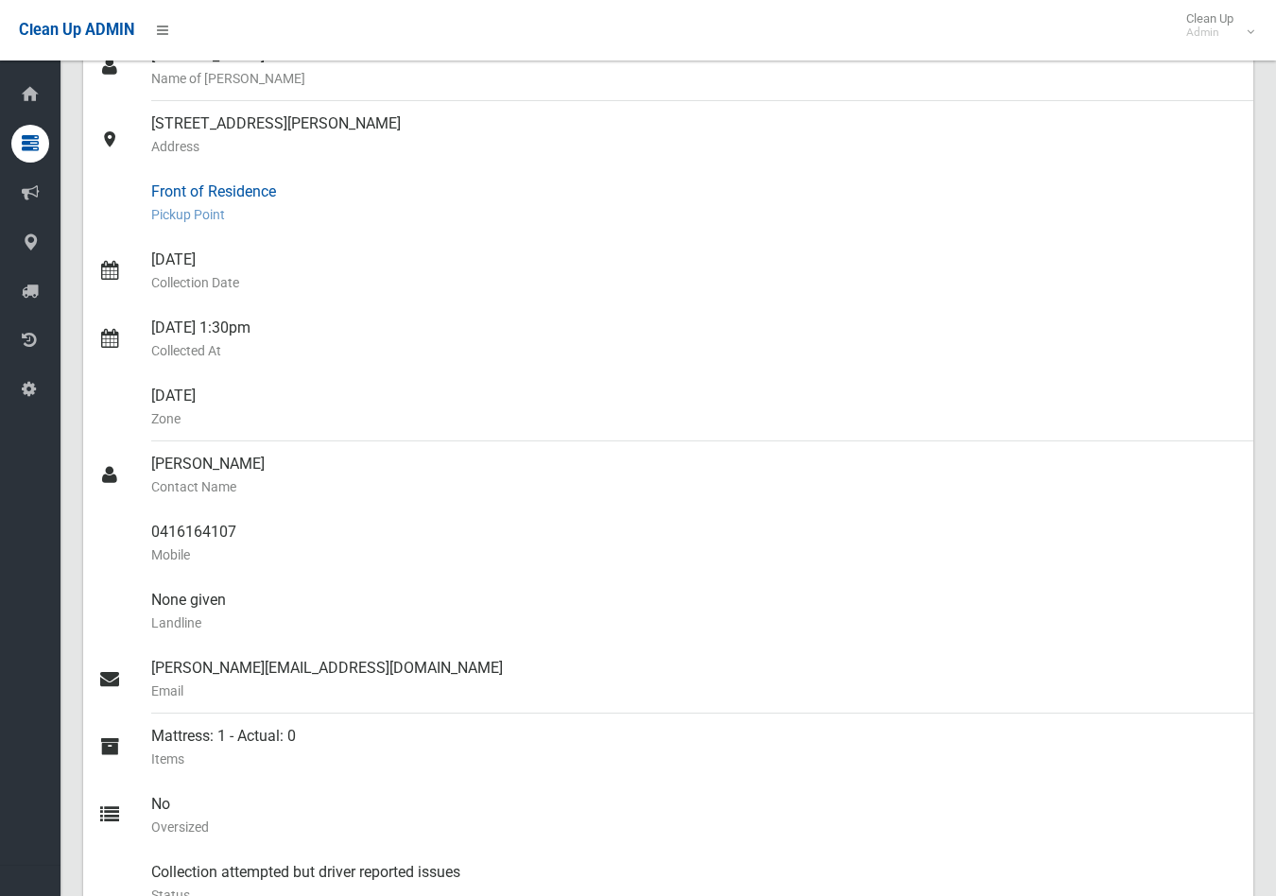
scroll to position [0, 0]
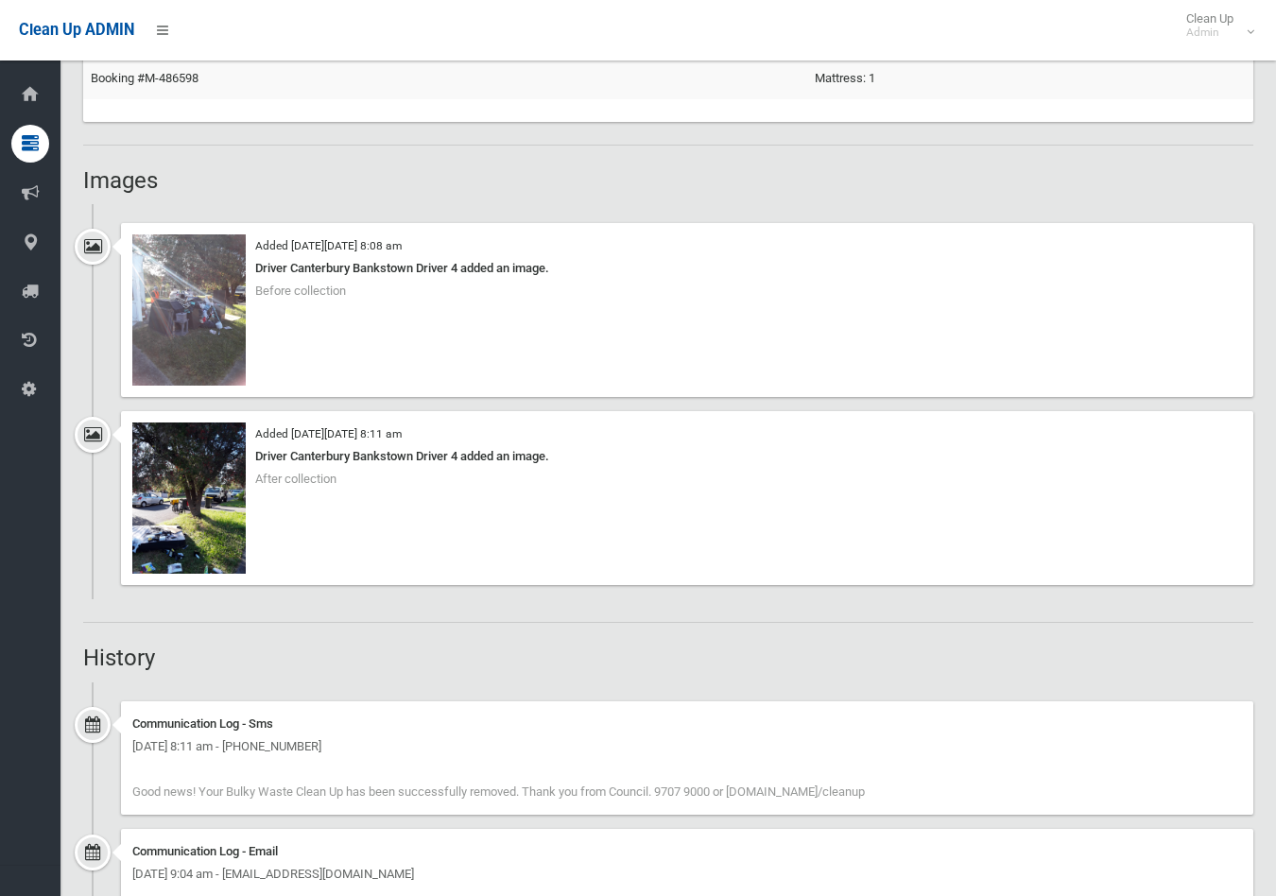
scroll to position [1364, 0]
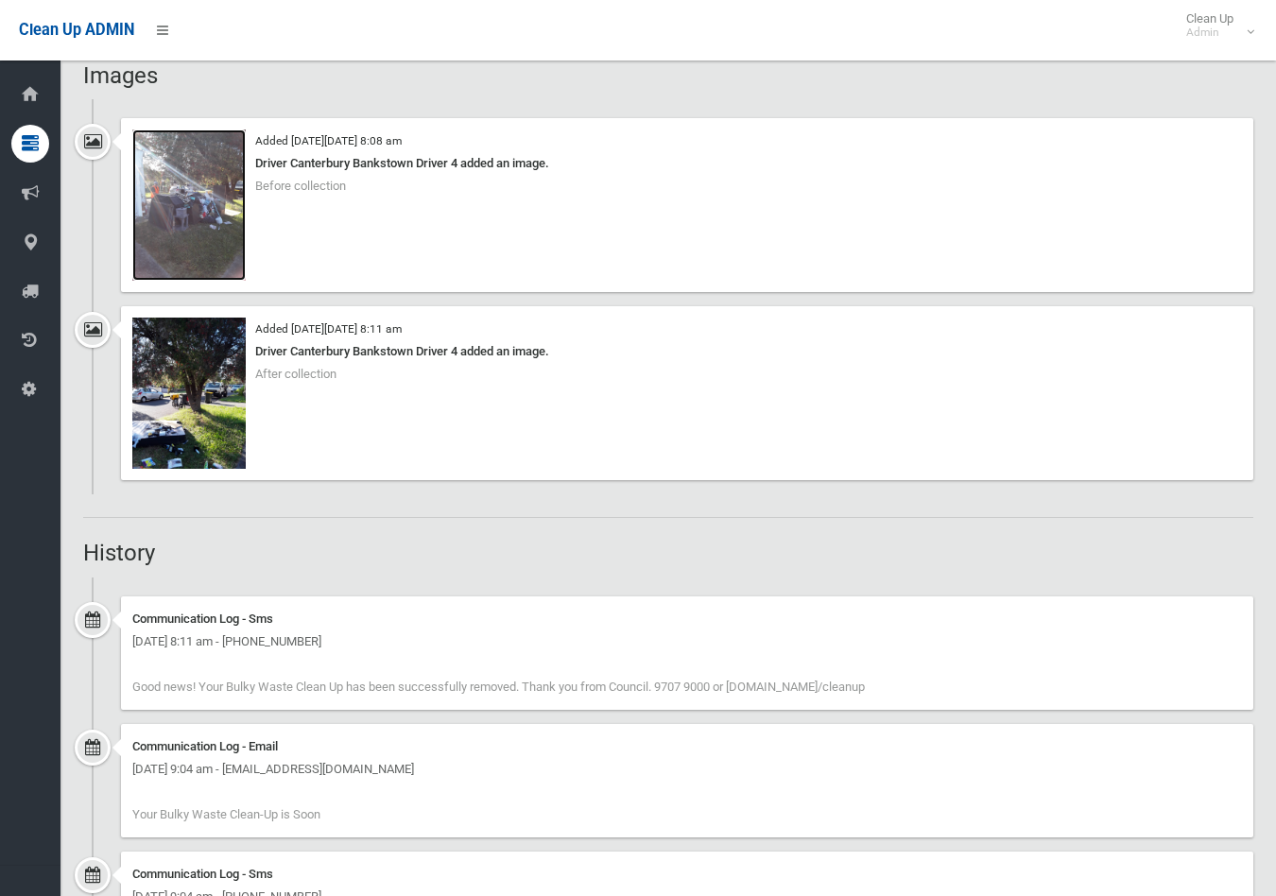
click at [176, 241] on img at bounding box center [188, 204] width 113 height 151
click at [177, 392] on img at bounding box center [188, 392] width 113 height 151
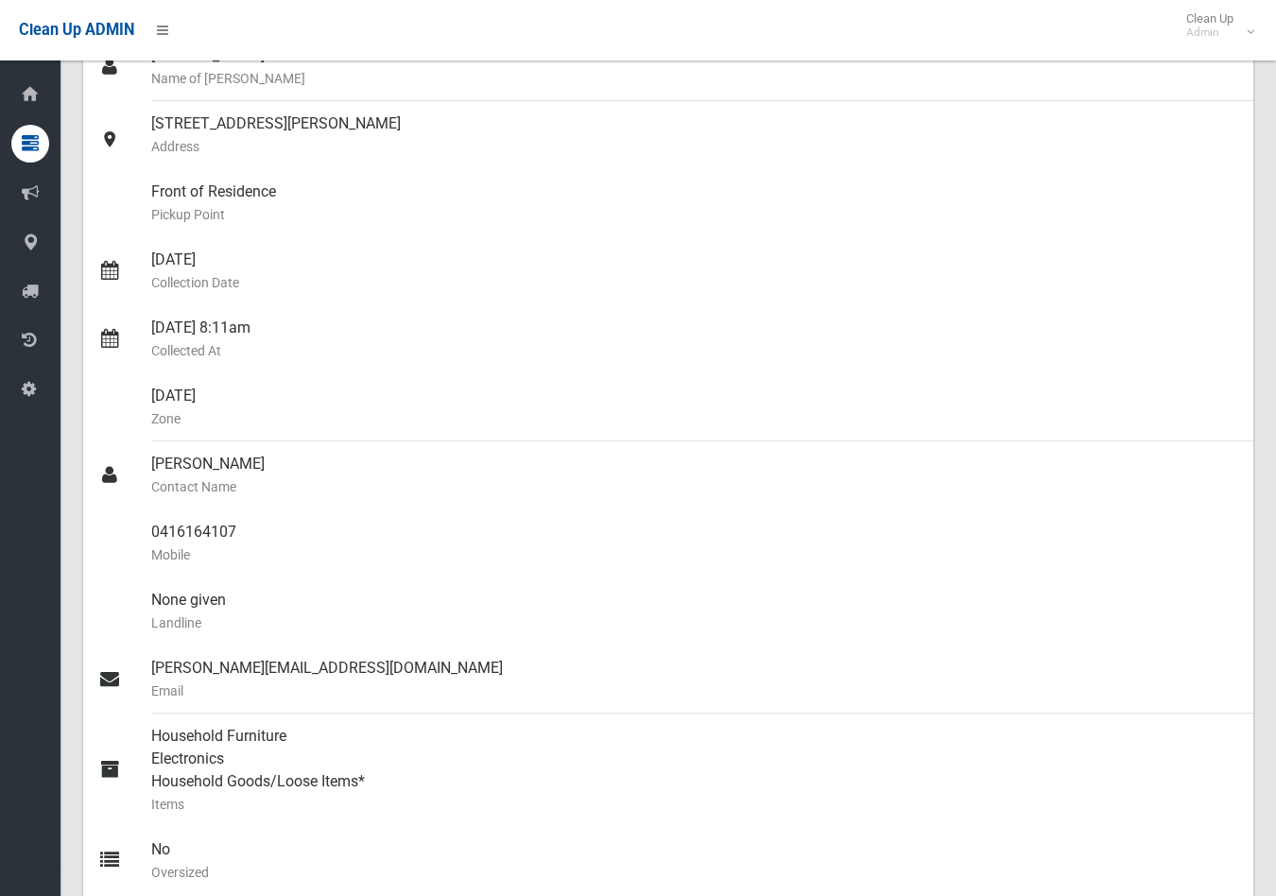
scroll to position [105, 0]
